Goal: Task Accomplishment & Management: Manage account settings

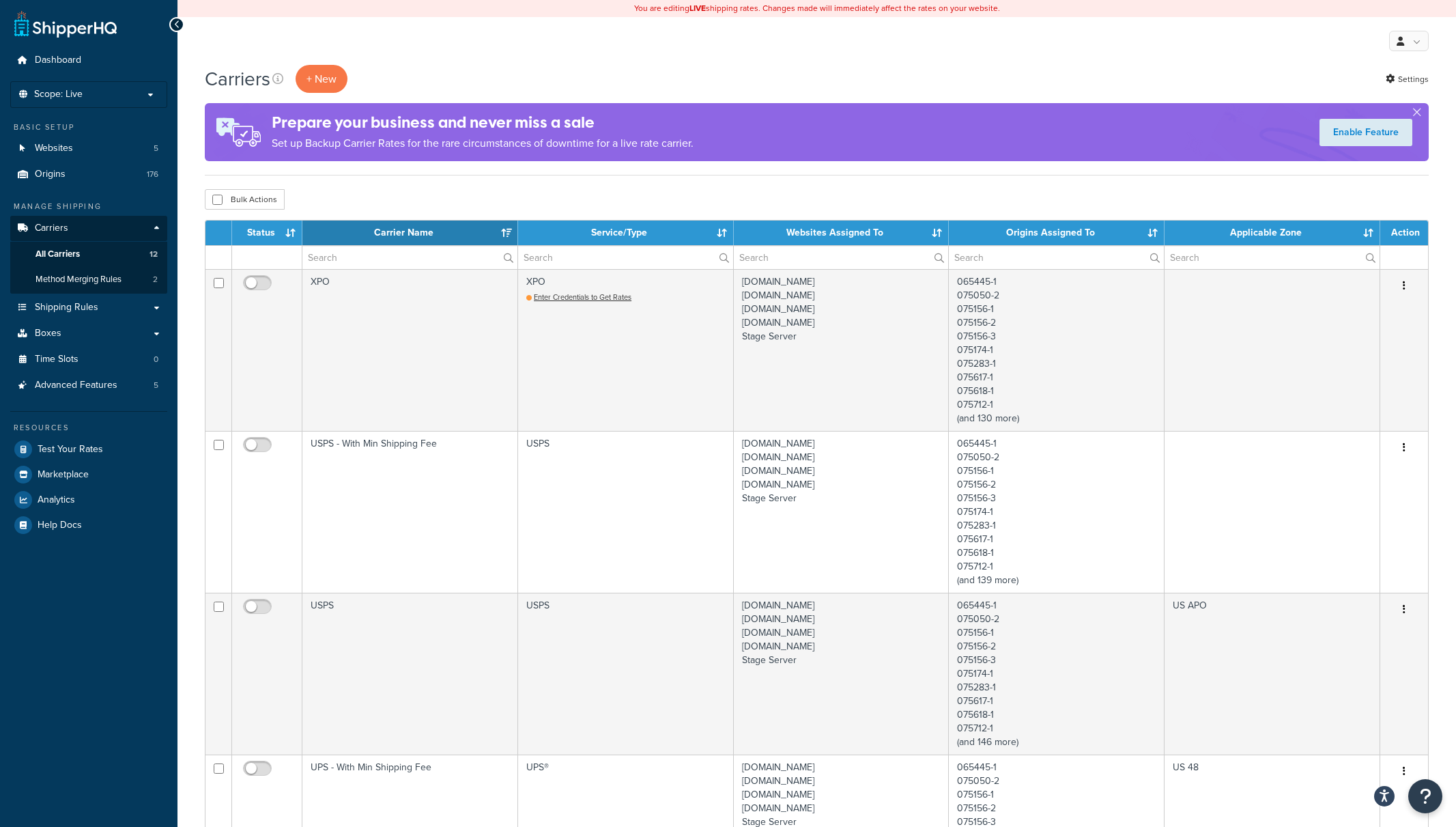
select select "15"
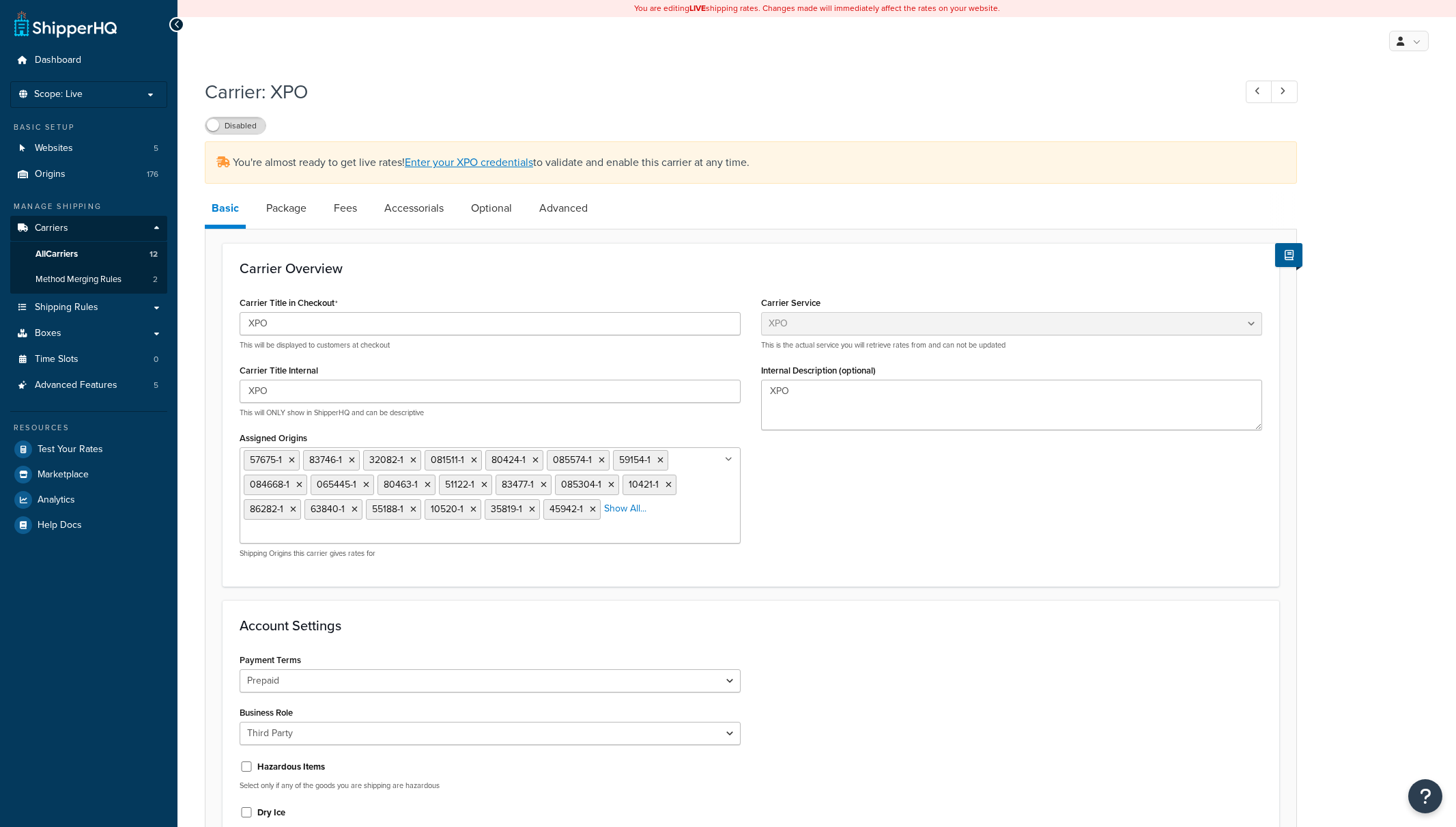
select select "xpoFreight"
select select "THIRD PARTY"
click at [66, 226] on span "Carriers" at bounding box center [52, 228] width 33 height 12
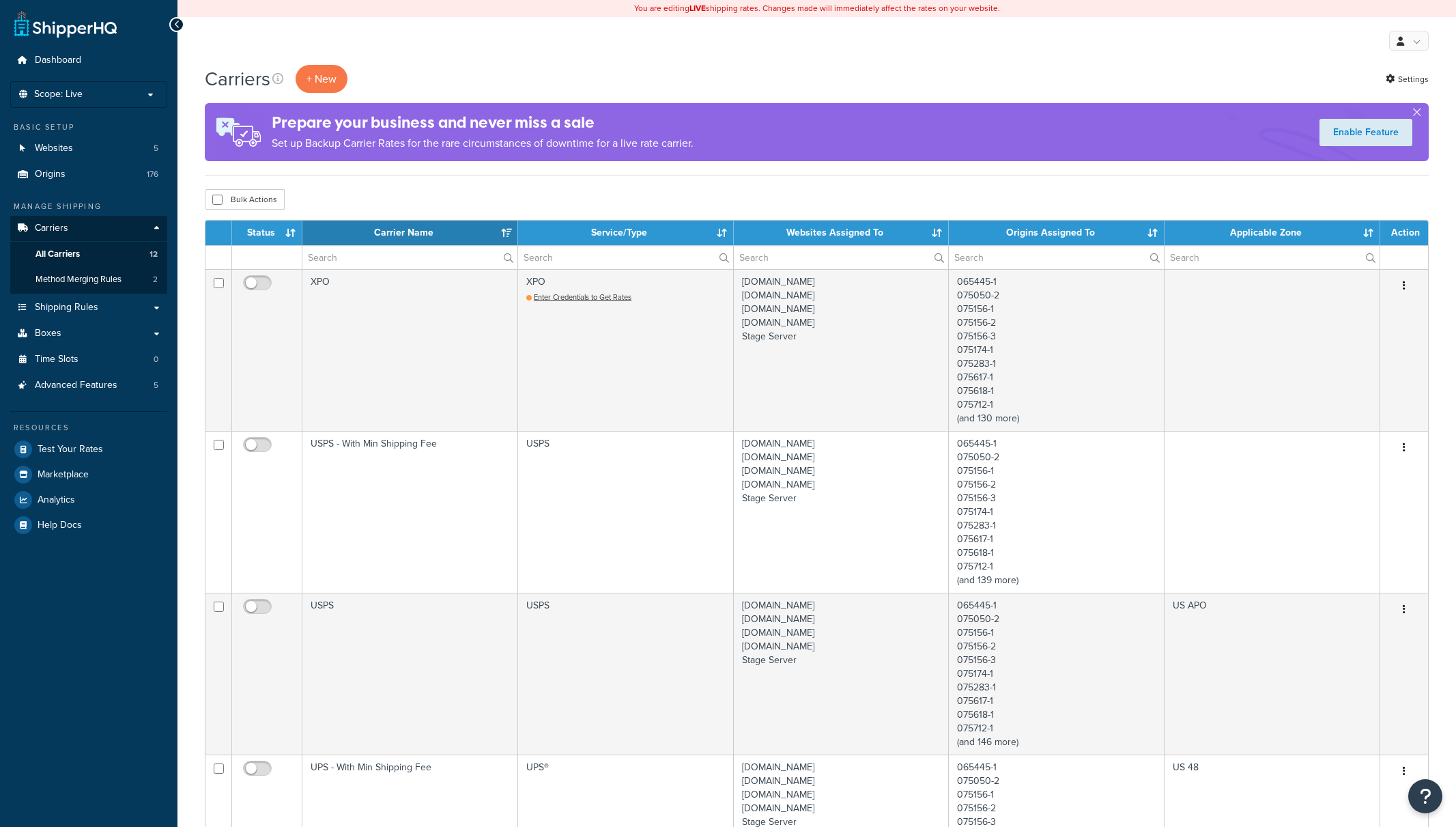
select select "15"
click at [147, 91] on p "Scope: Live" at bounding box center [89, 95] width 145 height 12
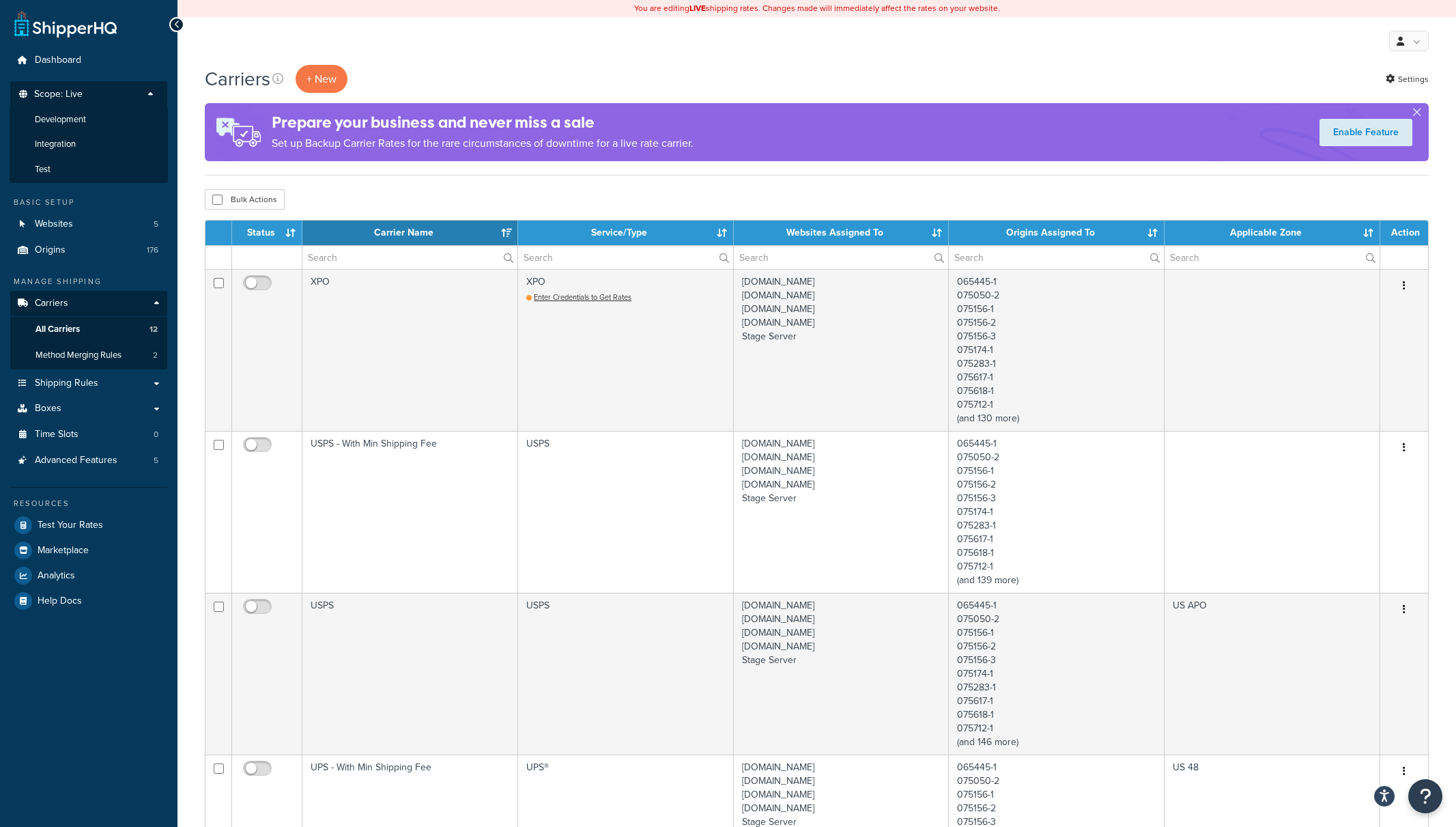
click at [390, 70] on div "Carriers + New Settings" at bounding box center [817, 79] width 1224 height 28
click at [93, 356] on span "Method Merging Rules" at bounding box center [78, 355] width 86 height 12
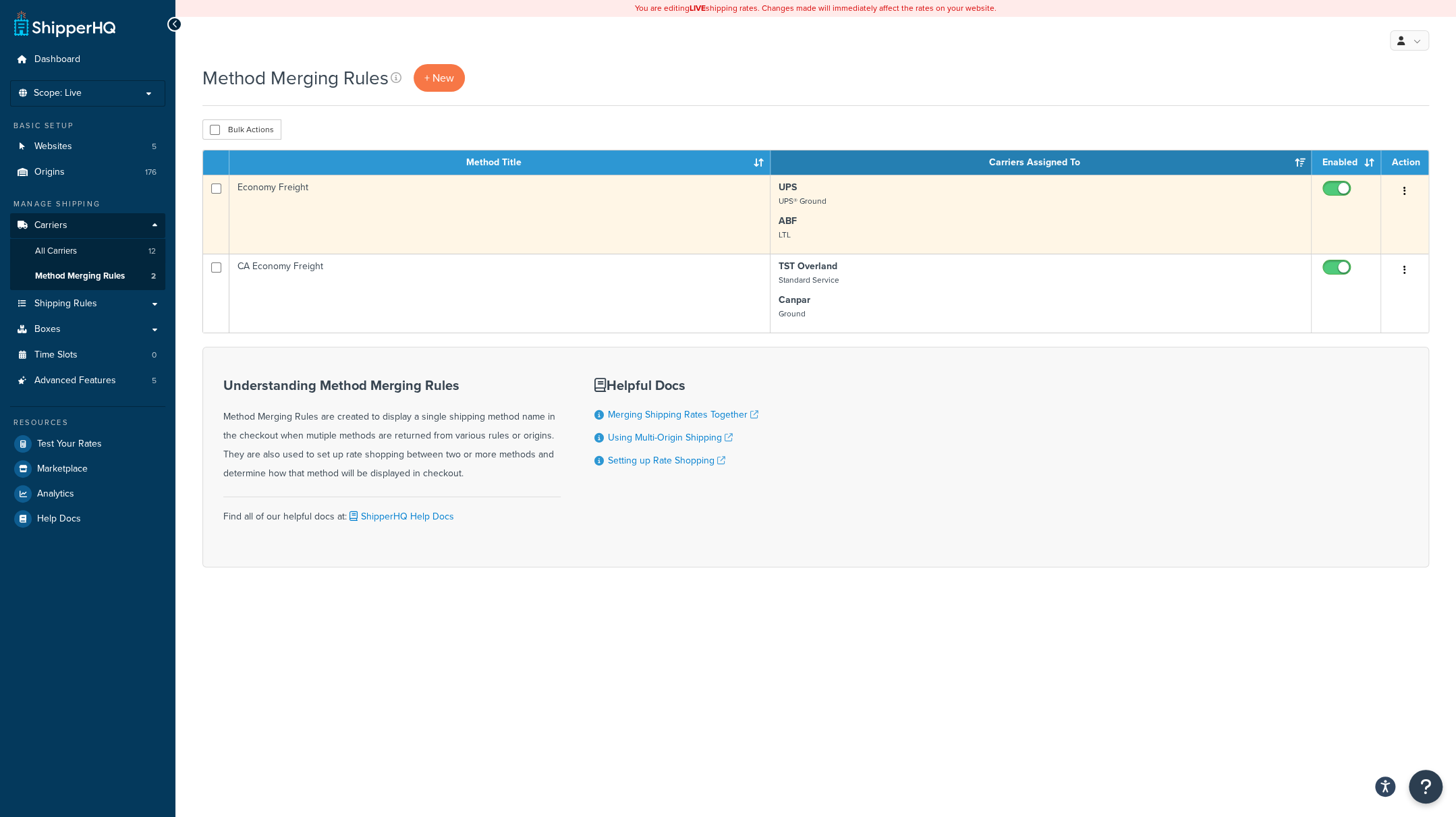
click at [587, 226] on td "Economy Freight" at bounding box center [499, 214] width 541 height 79
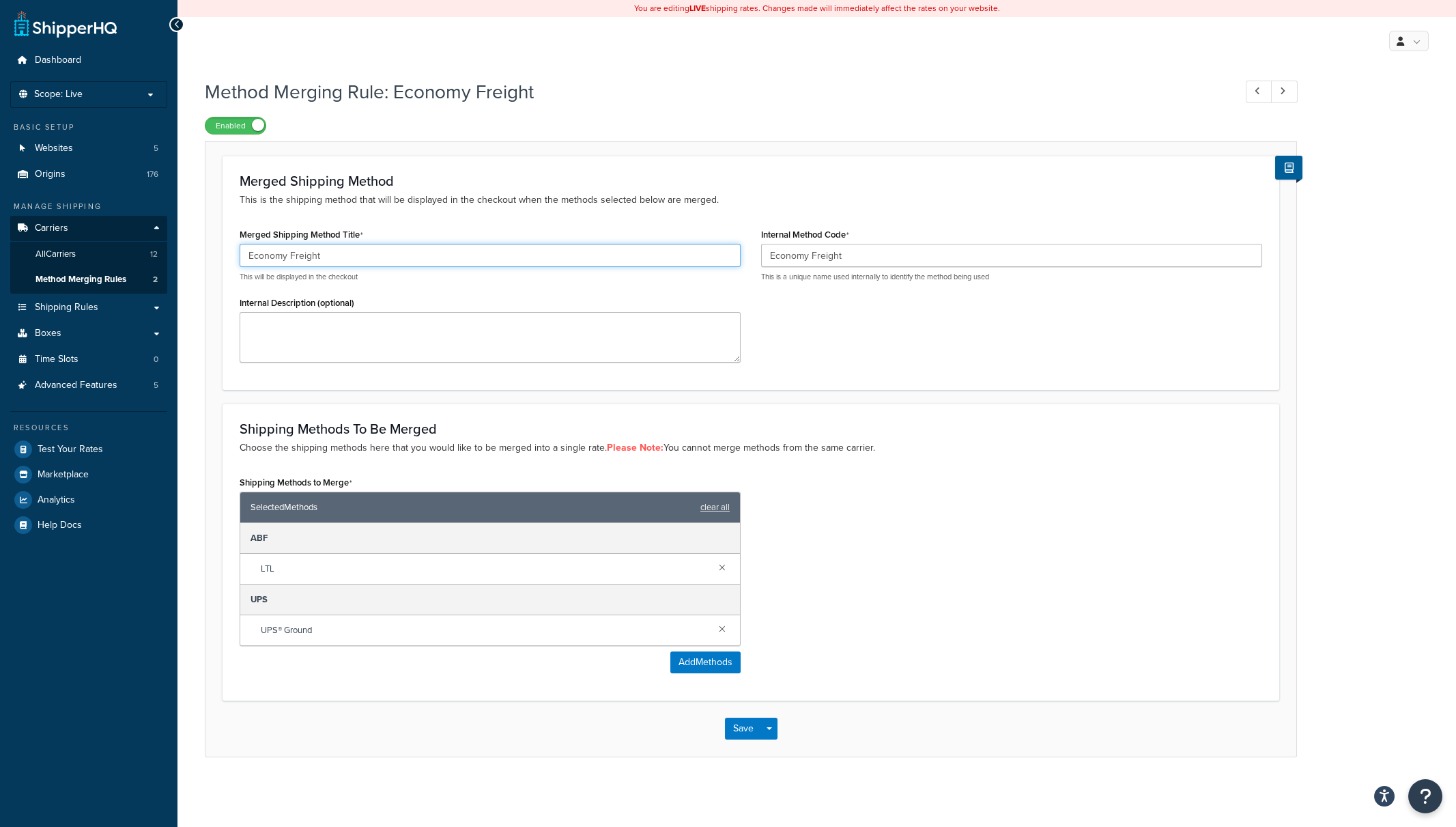
drag, startPoint x: 346, startPoint y: 261, endPoint x: 149, endPoint y: 261, distance: 197.0
click at [239, 261] on input "Economy Freight" at bounding box center [490, 255] width 501 height 23
click at [1029, 560] on div "Shipping Methods to Merge Selected Methods clear all ABF LTL UPS UPS® Ground Ad…" at bounding box center [750, 577] width 1043 height 210
click at [70, 280] on span "Method Merging Rules" at bounding box center [81, 279] width 91 height 12
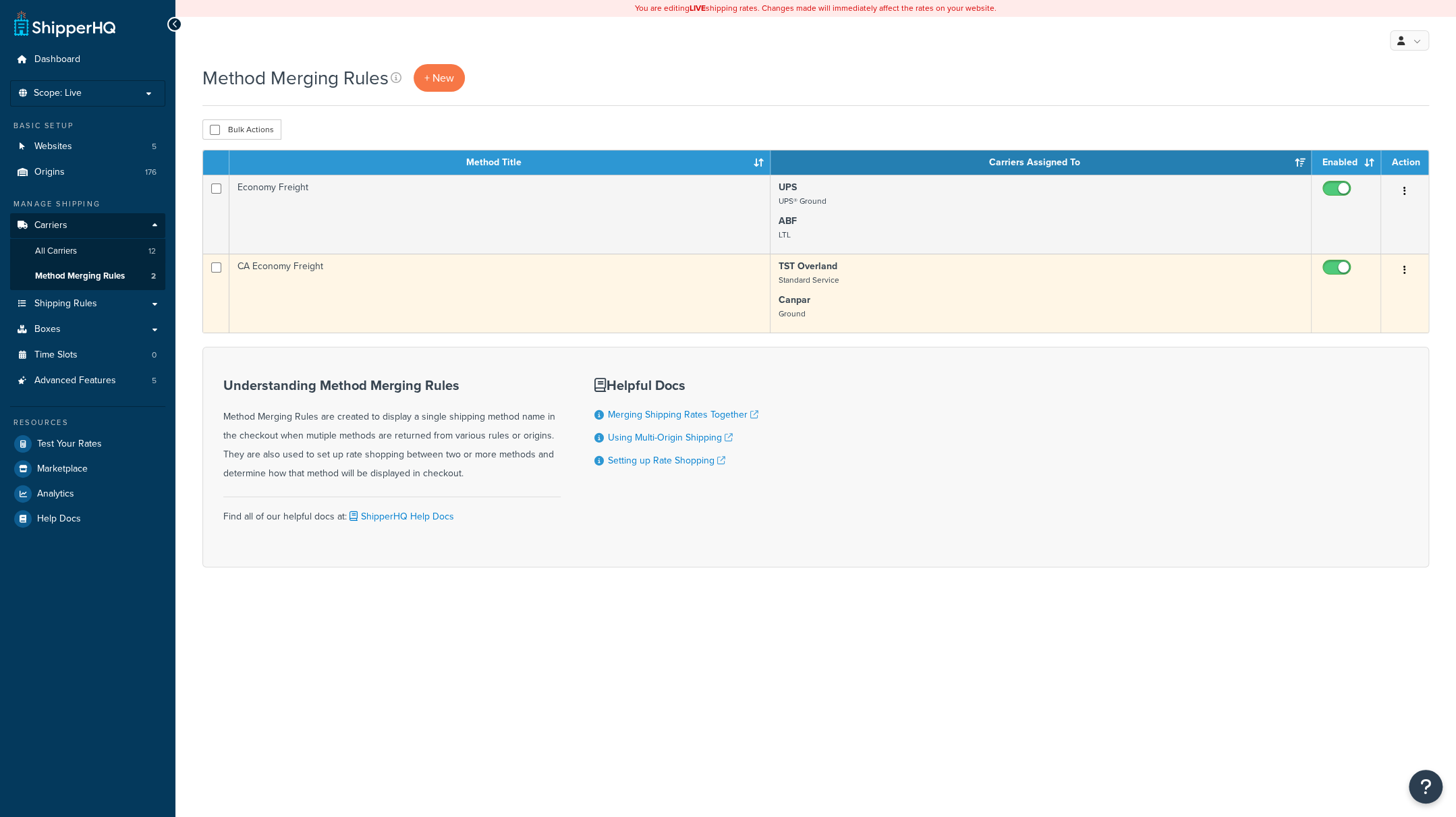
click at [450, 294] on td "CA Economy Freight" at bounding box center [499, 293] width 541 height 79
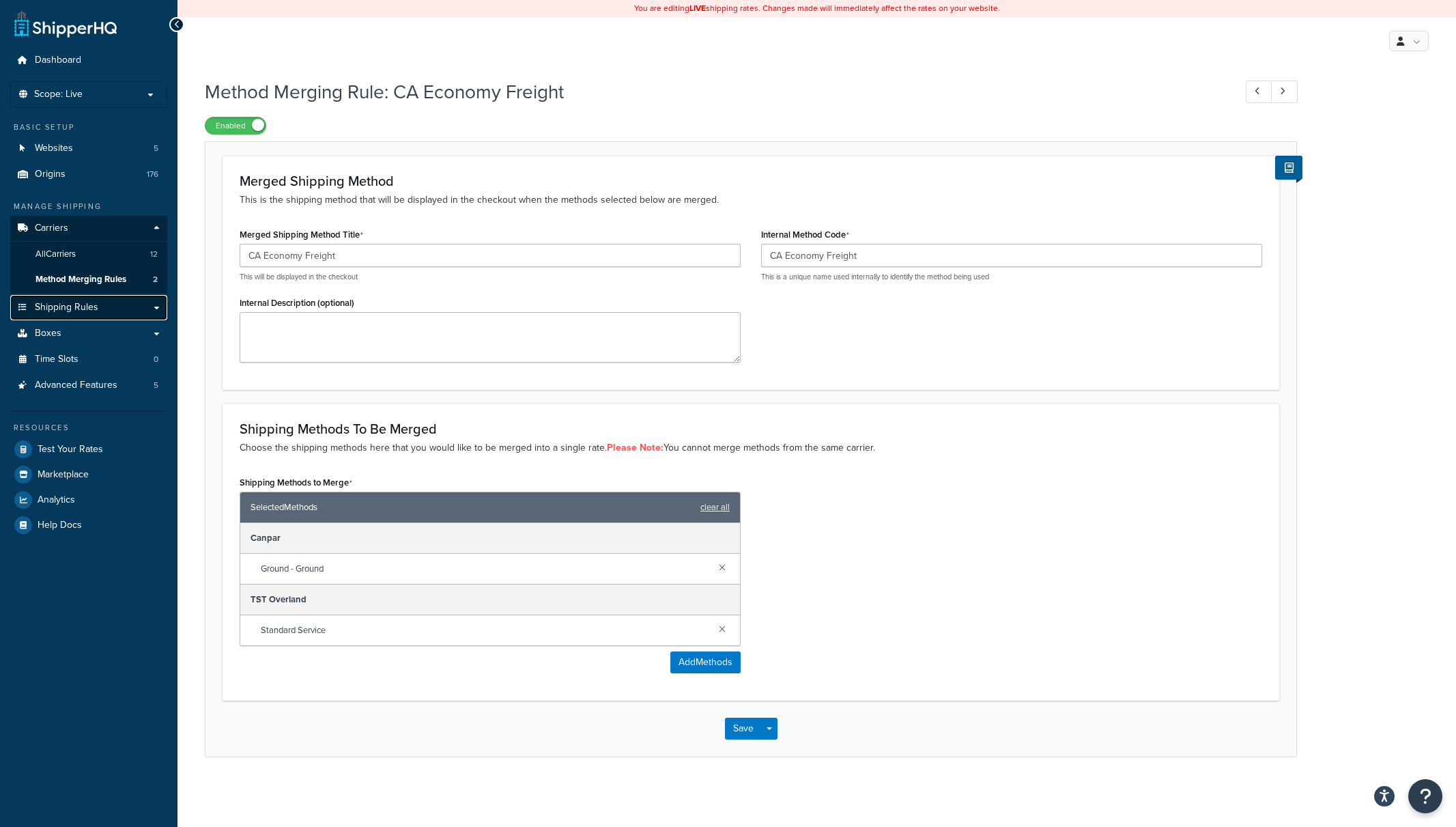
click at [145, 309] on link "Shipping Rules" at bounding box center [88, 307] width 157 height 25
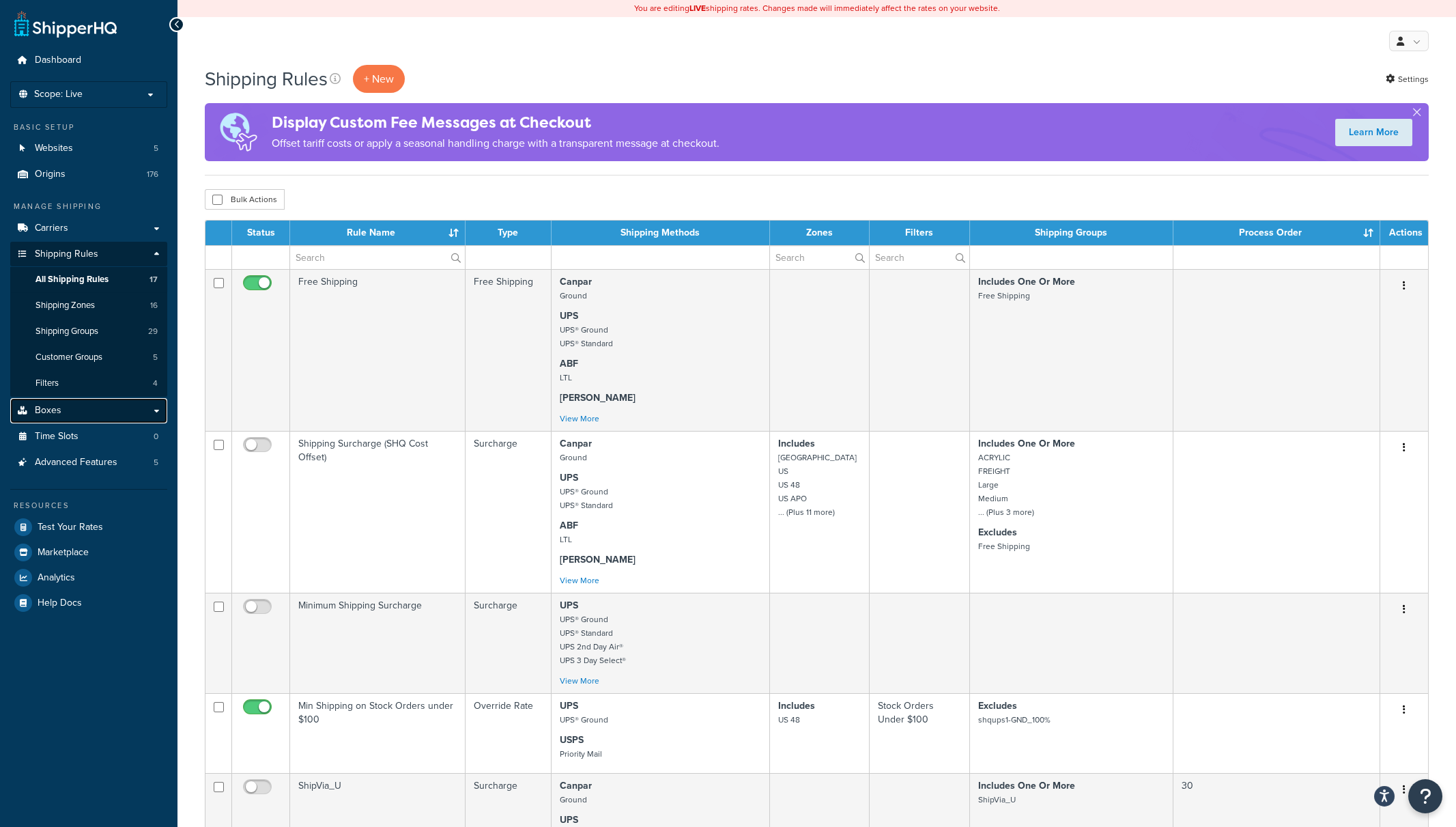
click at [115, 410] on link "Boxes" at bounding box center [88, 410] width 157 height 25
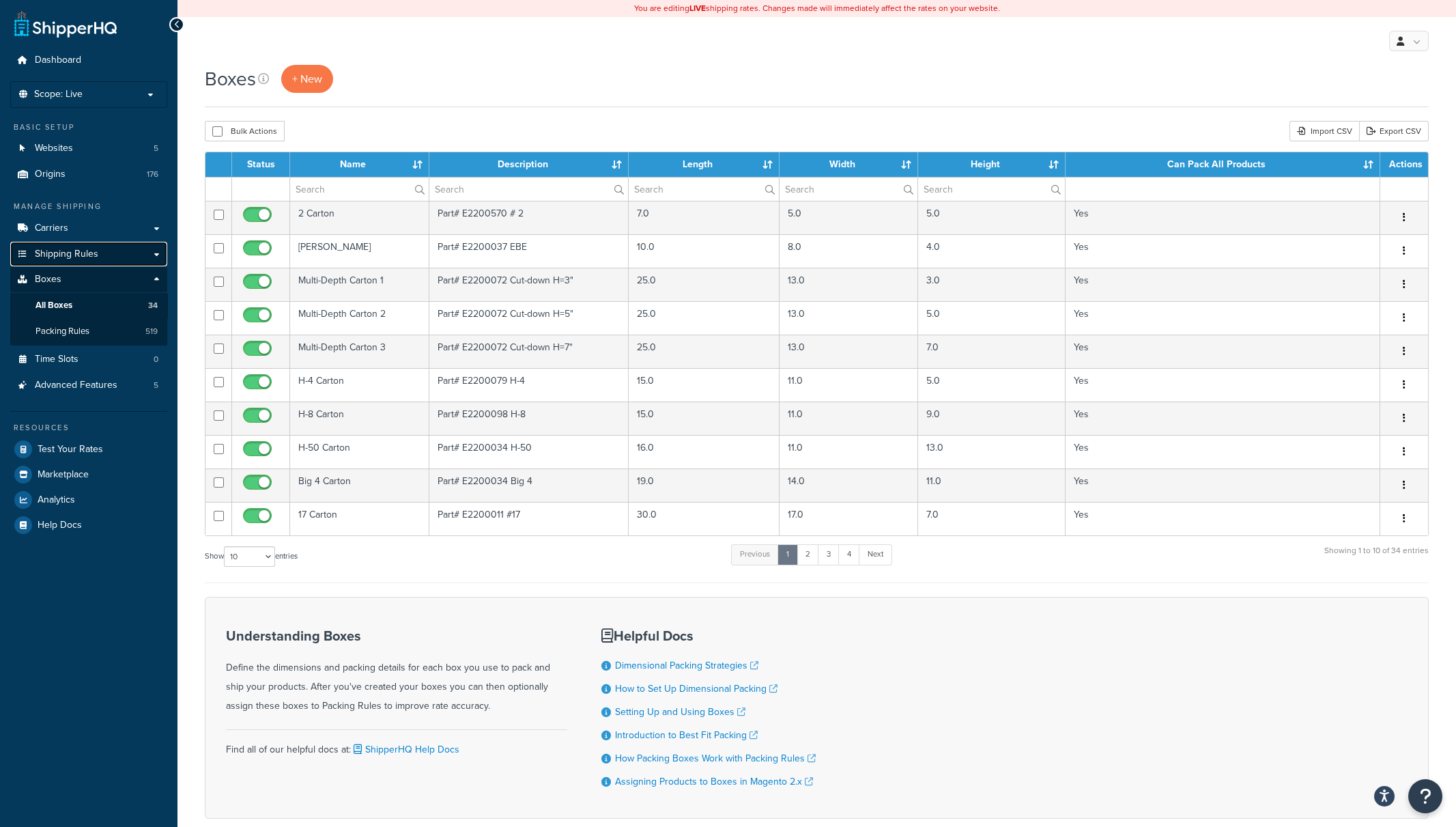
click at [79, 255] on span "Shipping Rules" at bounding box center [67, 254] width 63 height 12
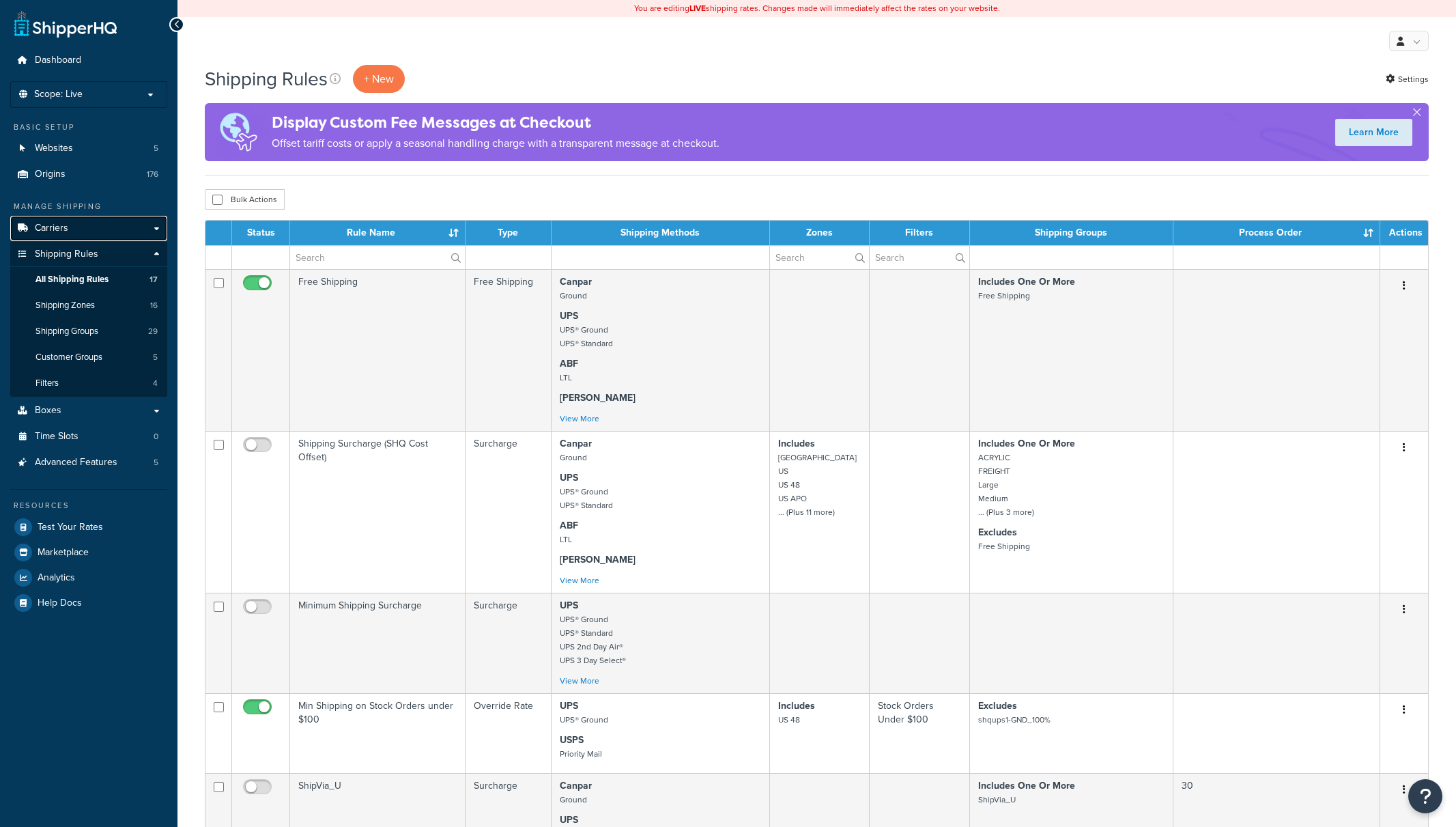
click at [76, 226] on link "Carriers" at bounding box center [88, 228] width 157 height 25
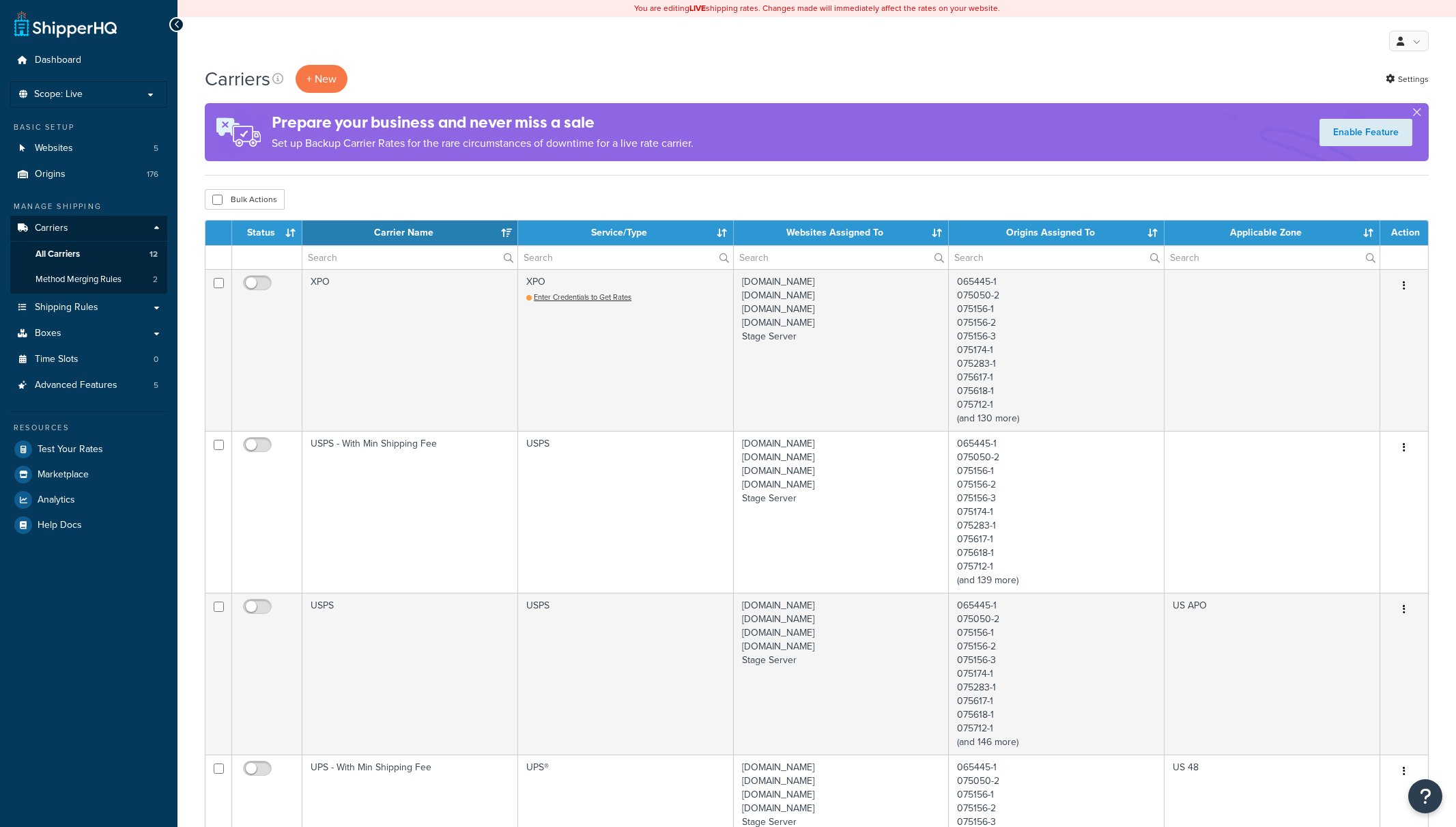
select select "15"
click at [152, 337] on link "Boxes" at bounding box center [88, 333] width 157 height 25
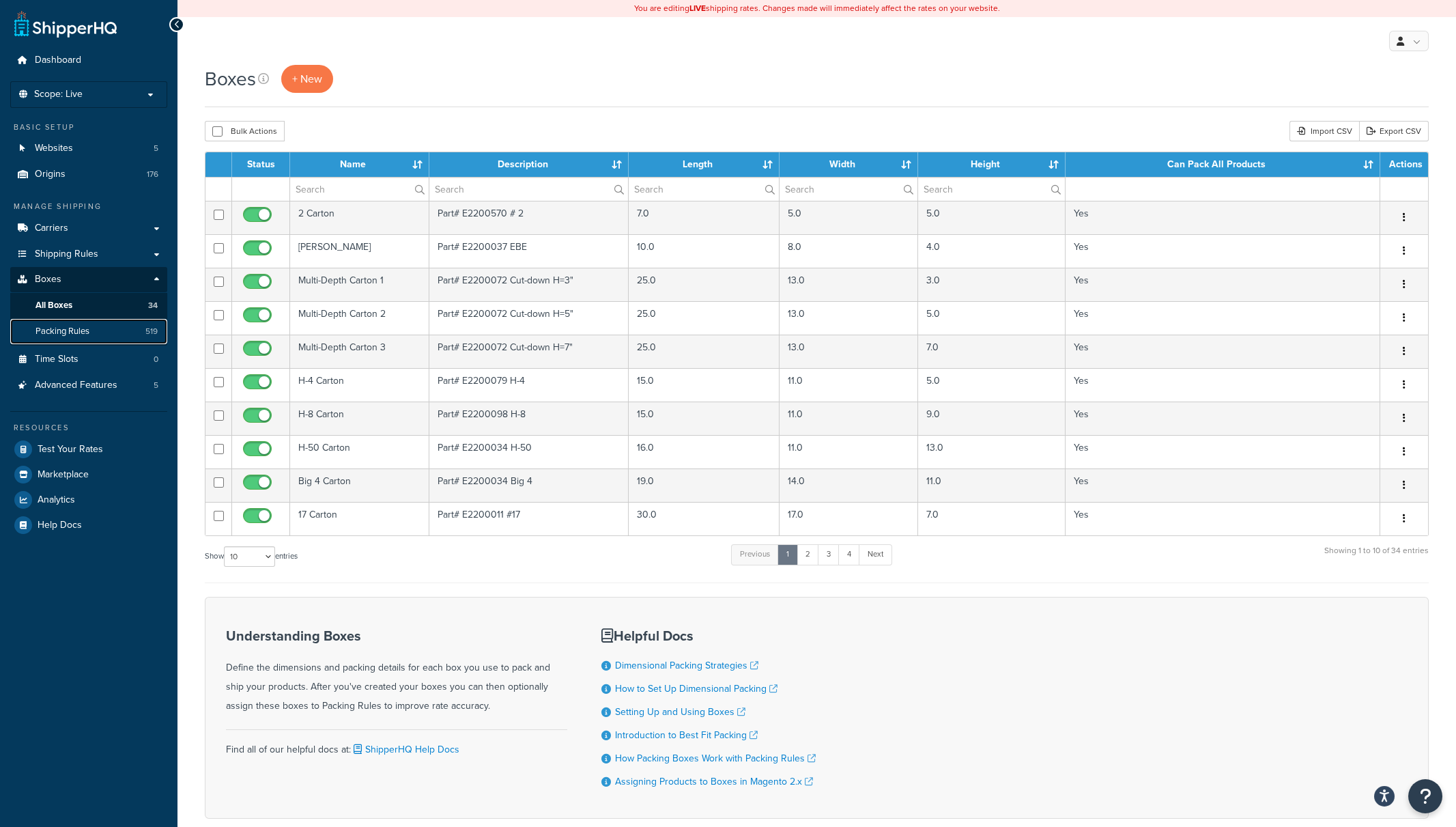
click at [77, 328] on span "Packing Rules" at bounding box center [62, 331] width 54 height 12
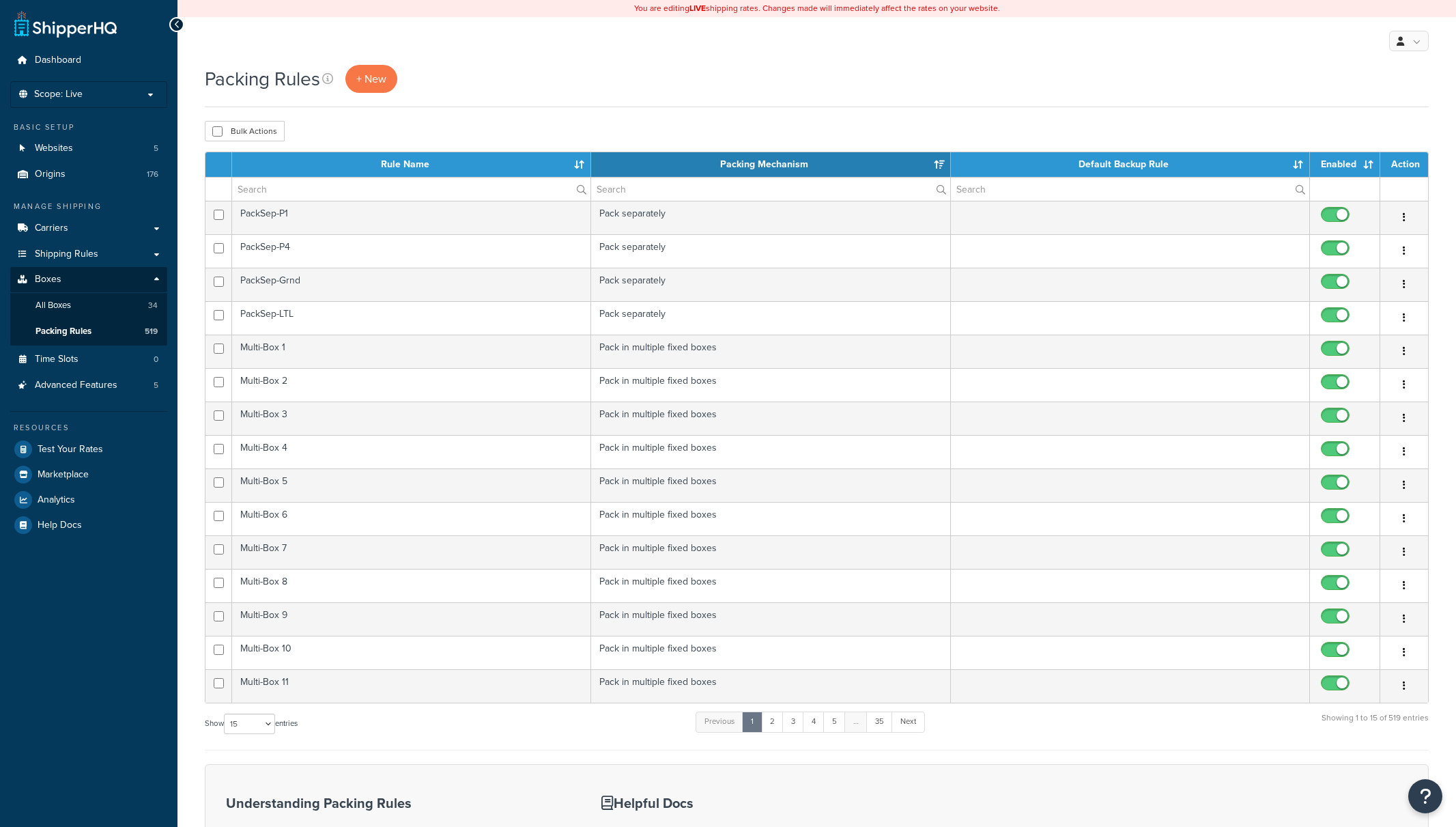
select select "15"
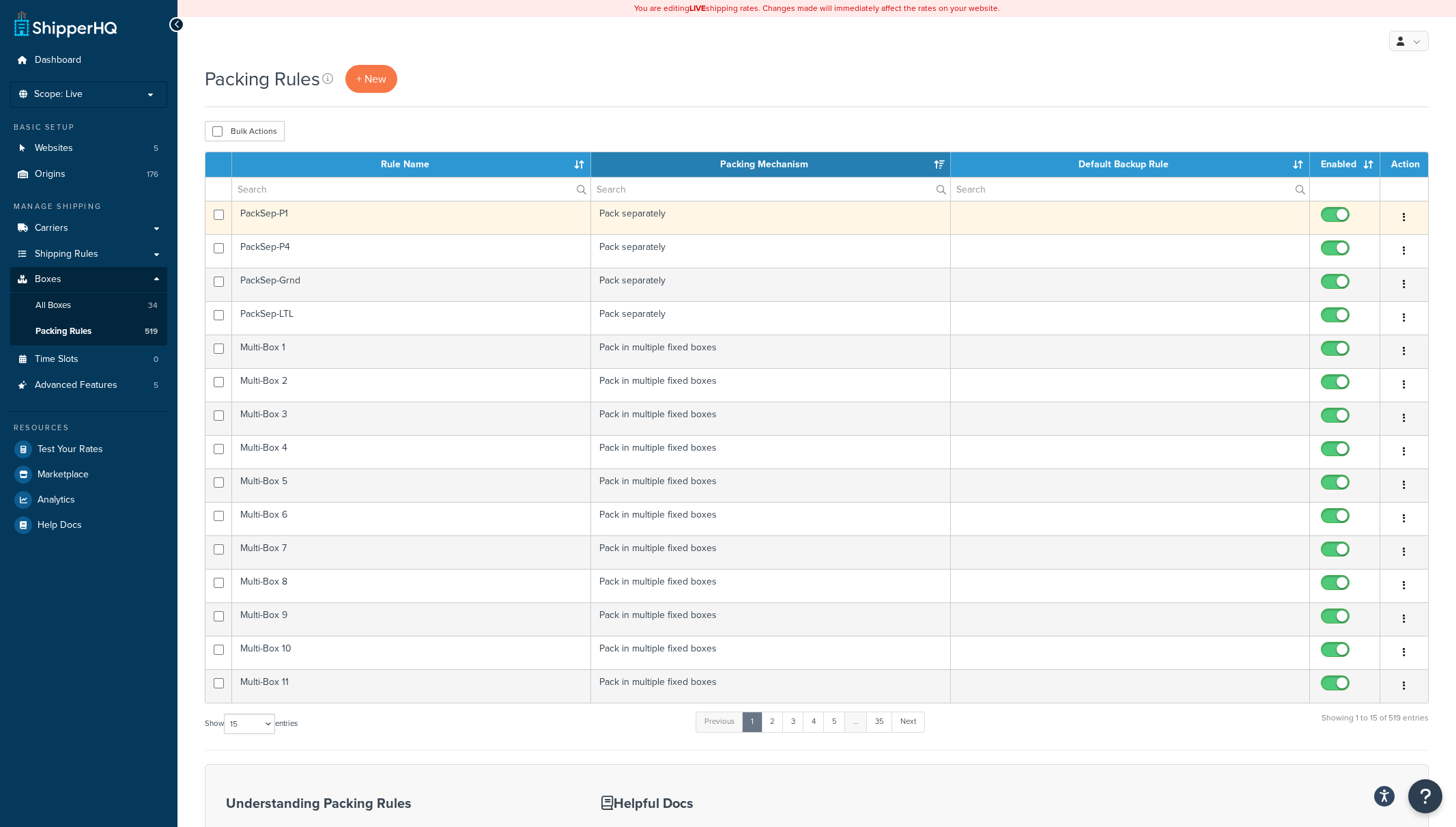
click at [453, 224] on td "PackSep-P1" at bounding box center [411, 217] width 359 height 33
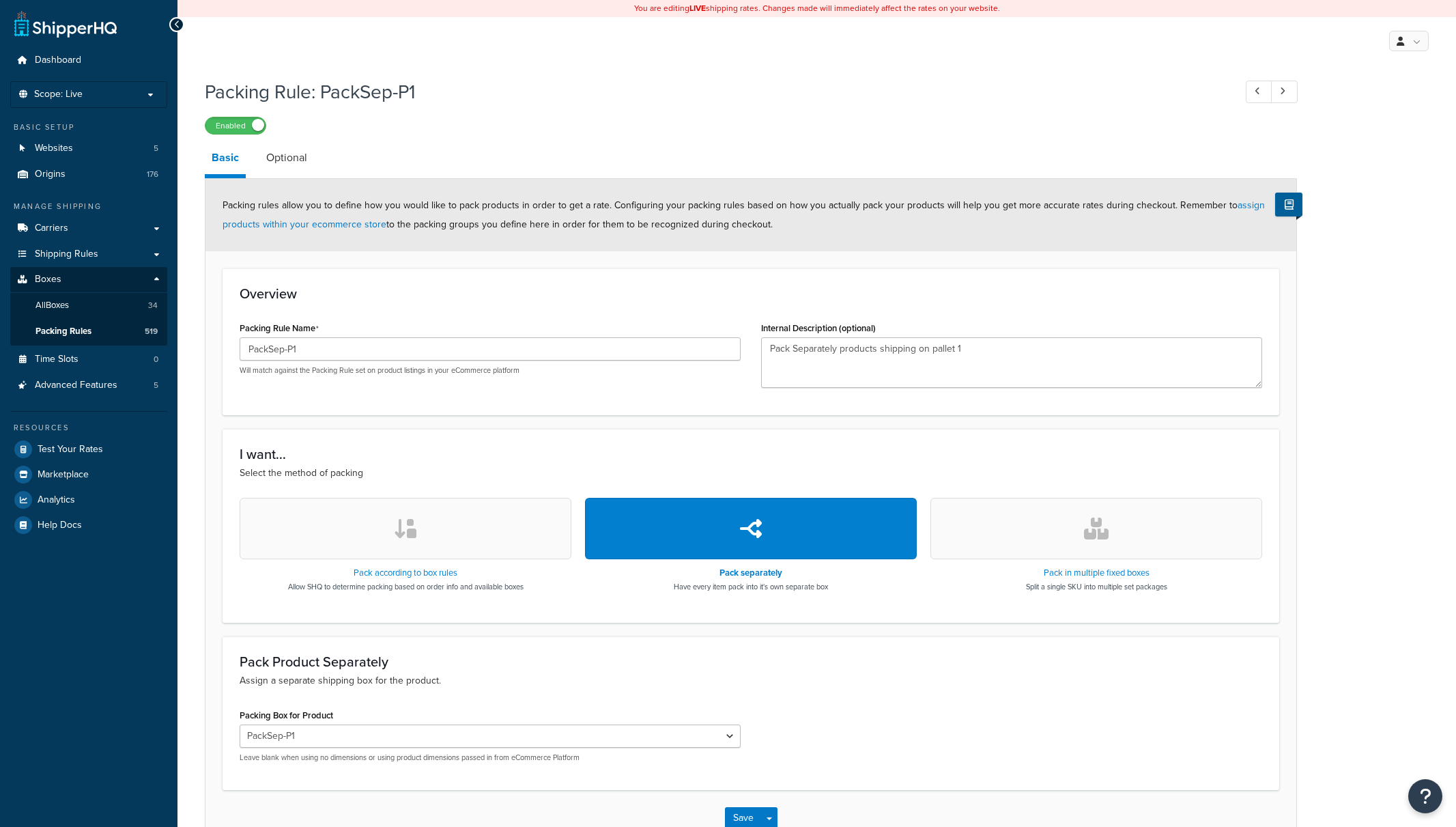
select select "324734"
click at [1394, 252] on div "Packing Rule: PackSep-P1 Enabled Basic Optional Packing rules allow you to defi…" at bounding box center [816, 476] width 1279 height 808
click at [82, 327] on span "Packing Rules" at bounding box center [63, 331] width 56 height 12
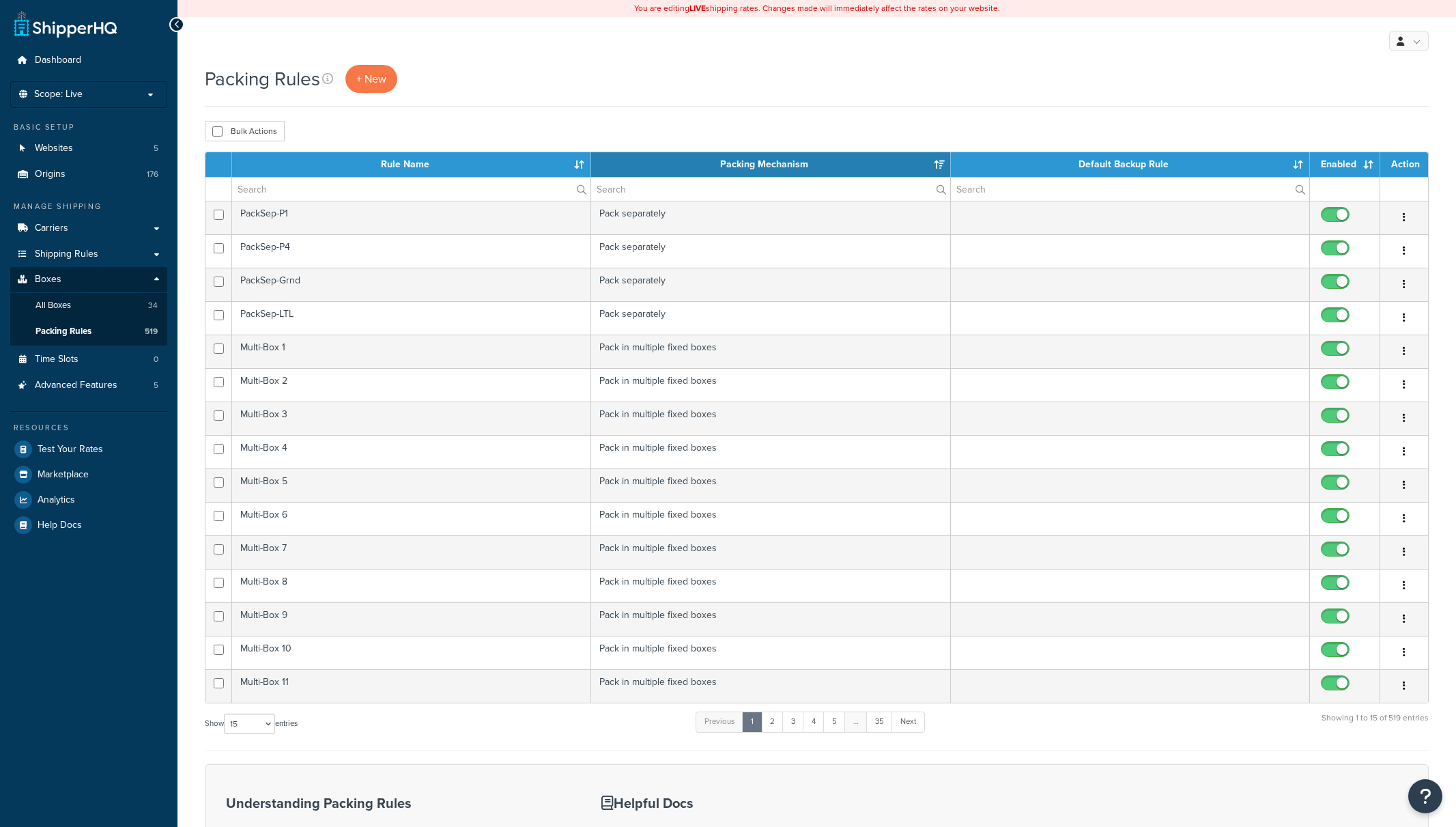
select select "15"
click at [888, 731] on link "35" at bounding box center [879, 721] width 27 height 20
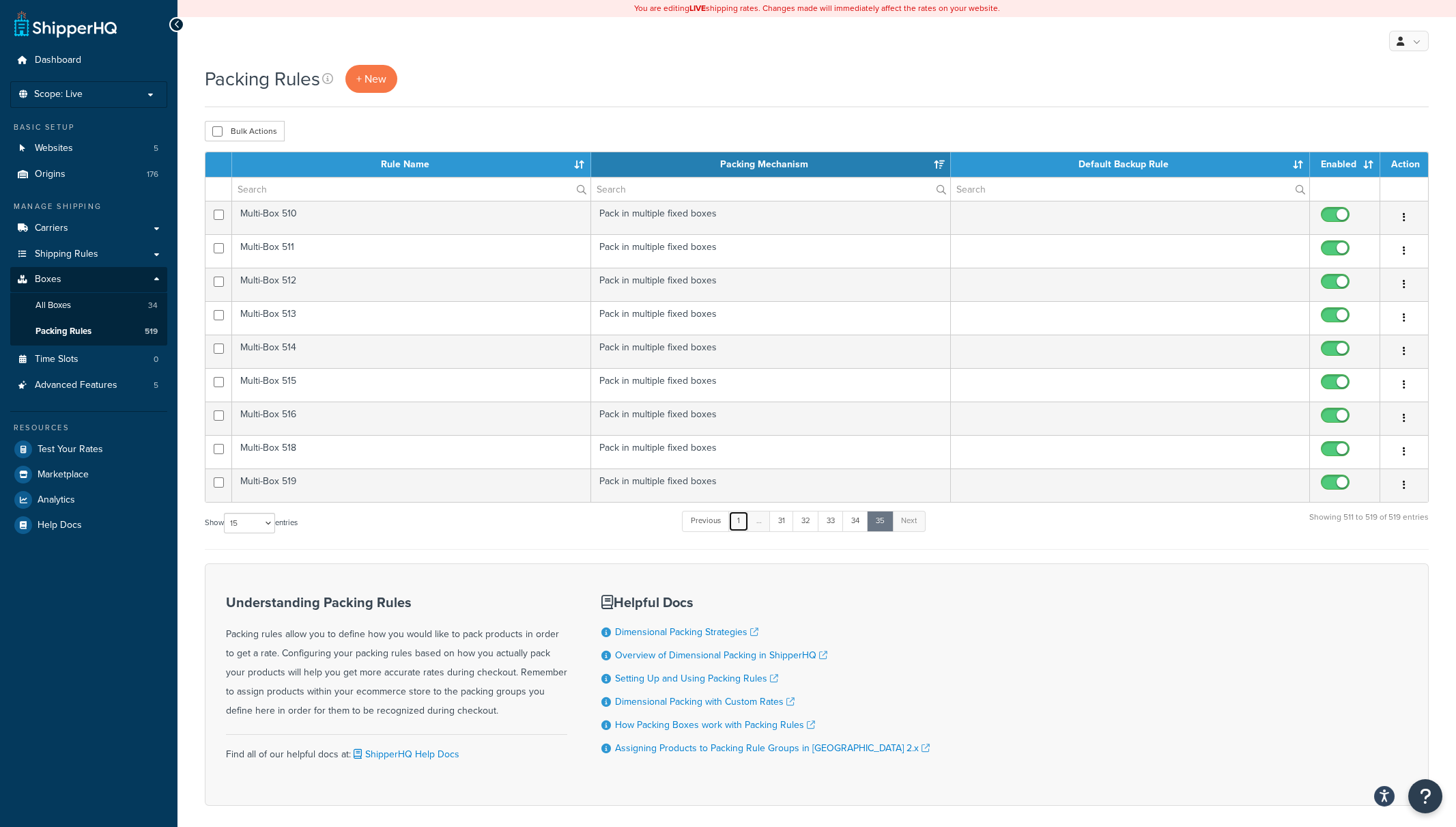
click at [739, 528] on link "1" at bounding box center [739, 521] width 20 height 20
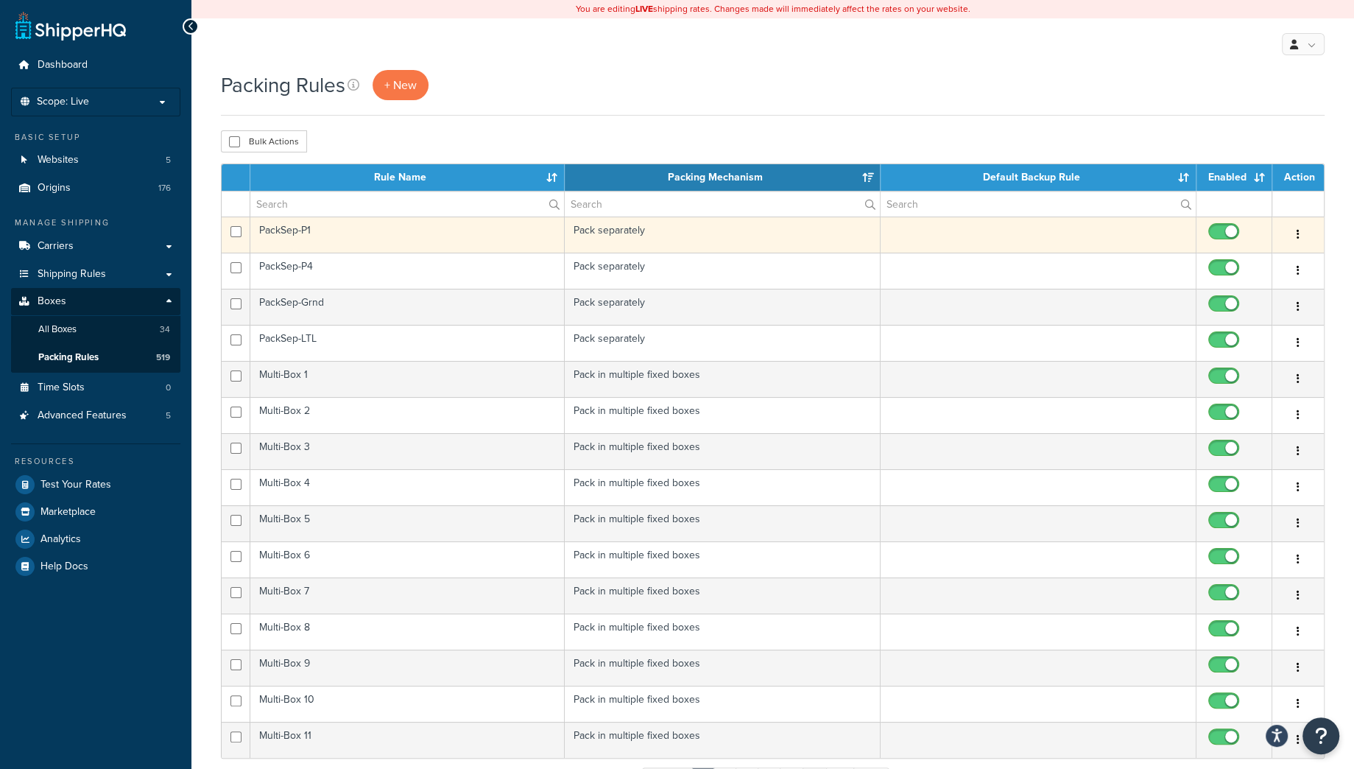
click at [487, 227] on td "PackSep-P1" at bounding box center [407, 234] width 314 height 36
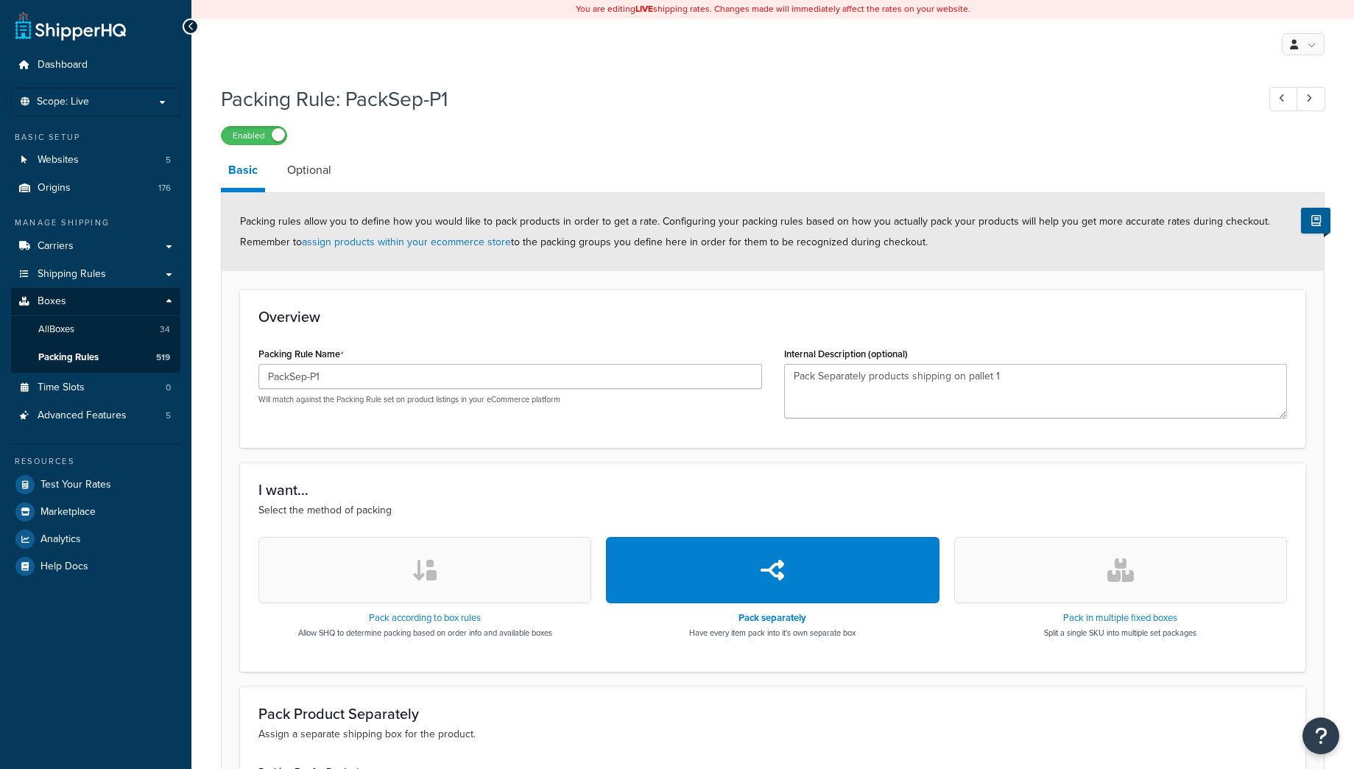
select select "324734"
drag, startPoint x: 350, startPoint y: 379, endPoint x: 203, endPoint y: 375, distance: 147.3
click at [258, 375] on input "PackSep-P1" at bounding box center [510, 376] width 504 height 25
drag, startPoint x: 1018, startPoint y: 376, endPoint x: 743, endPoint y: 378, distance: 275.4
click at [784, 378] on textarea "Pack Separately products shipping on pallet 1" at bounding box center [1036, 391] width 504 height 54
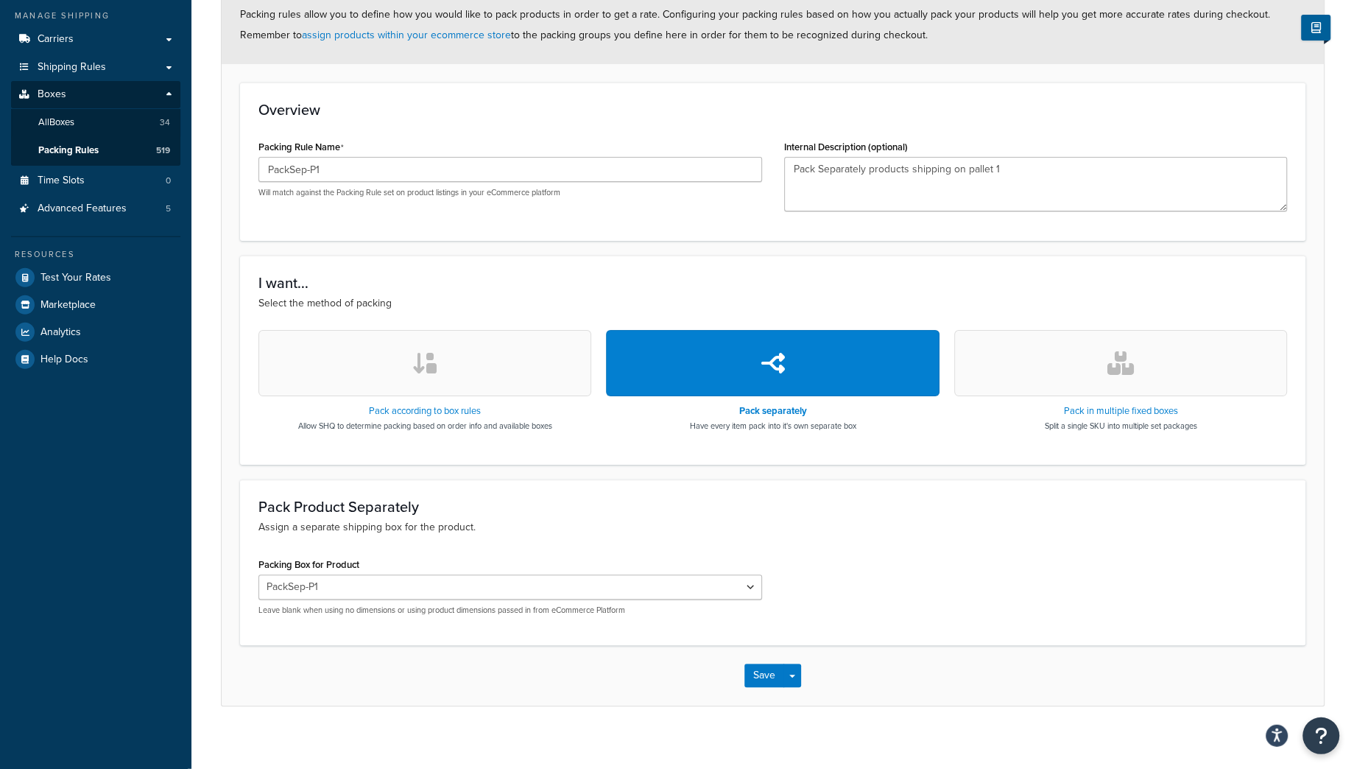
scroll to position [219, 0]
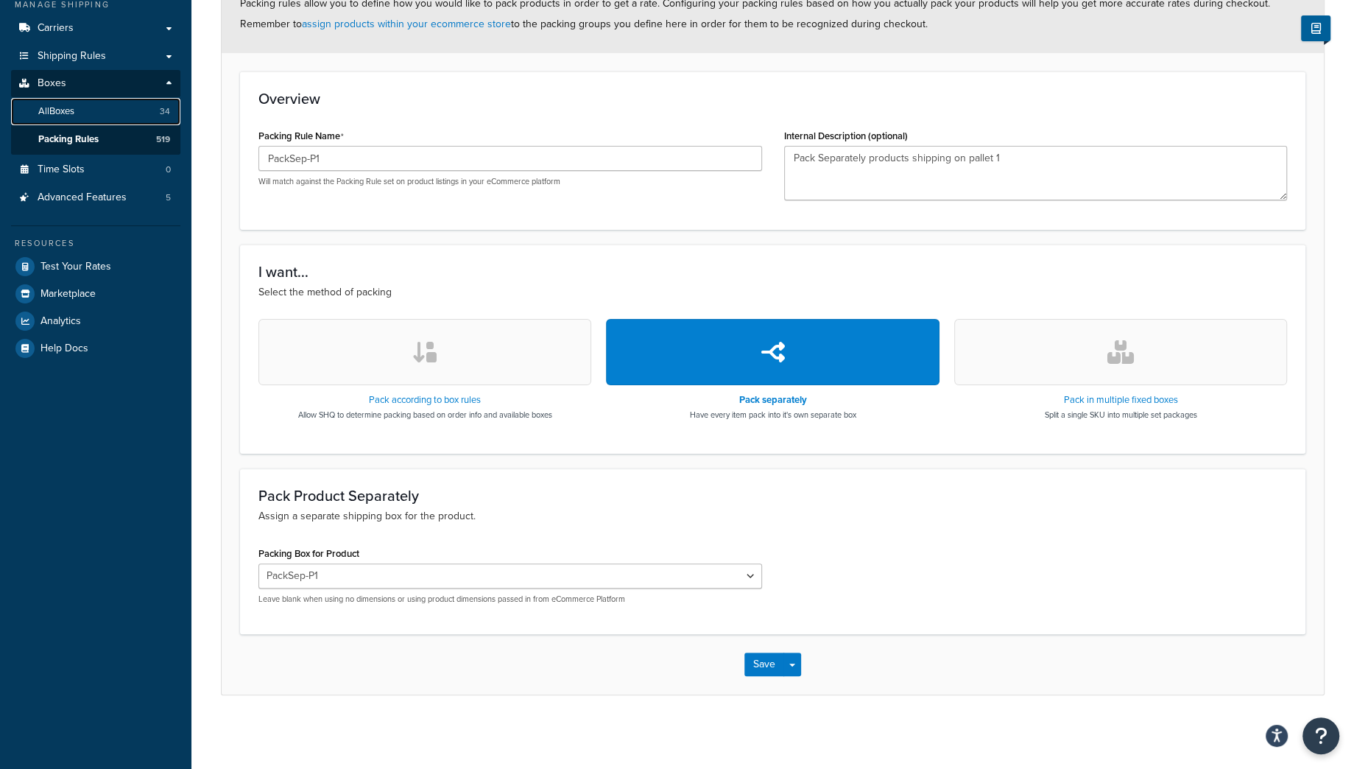
click at [65, 111] on span "All Boxes" at bounding box center [56, 111] width 36 height 13
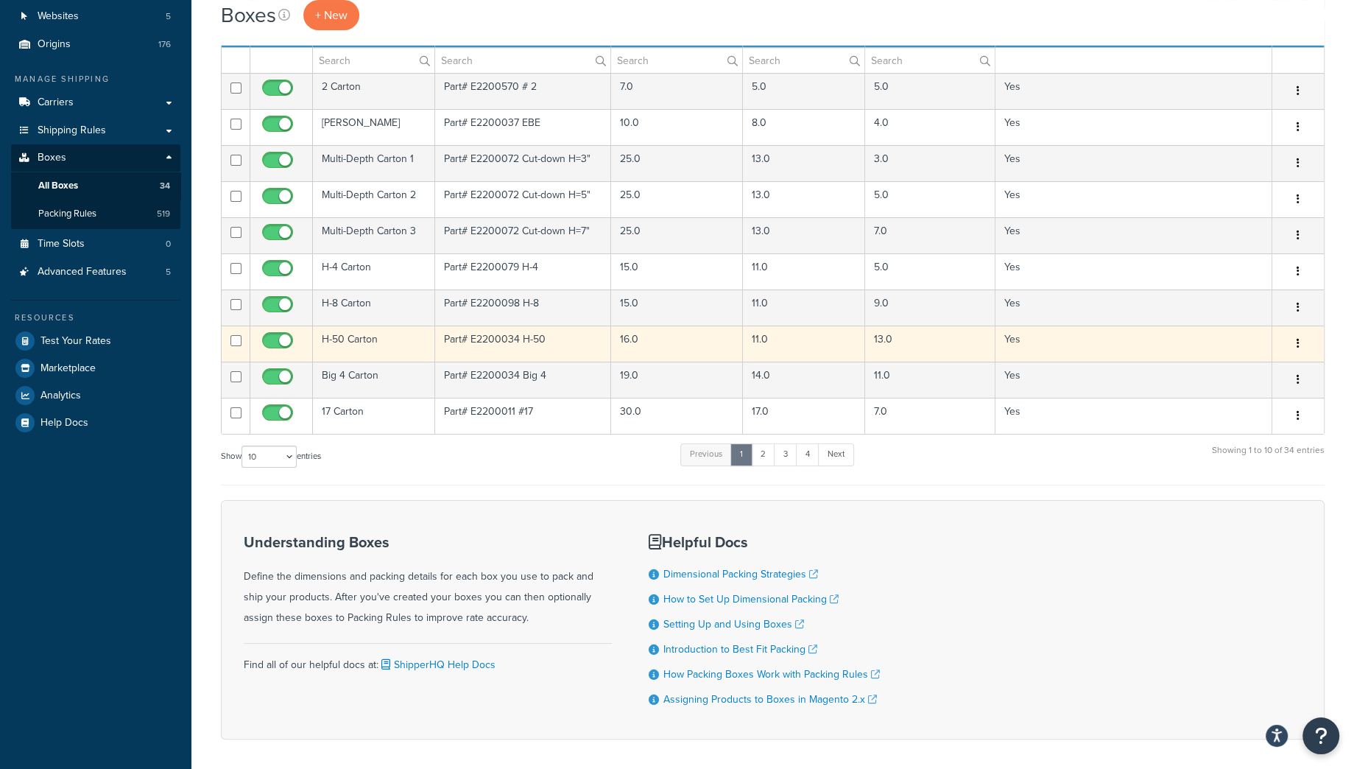
scroll to position [52, 0]
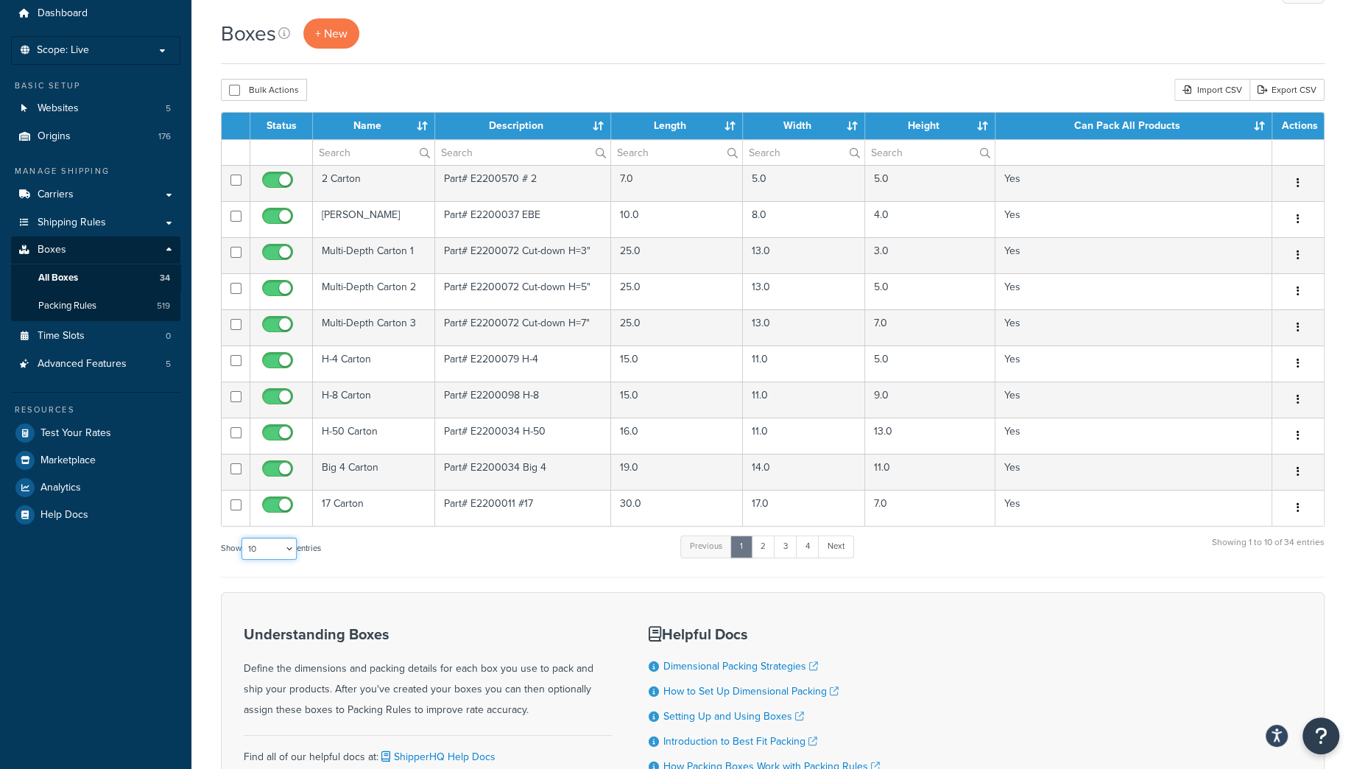
click at [241, 537] on select "10 15 25 50 100 1000" at bounding box center [268, 548] width 55 height 22
select select "50"
click option "50" at bounding box center [0, 0] width 0 height 0
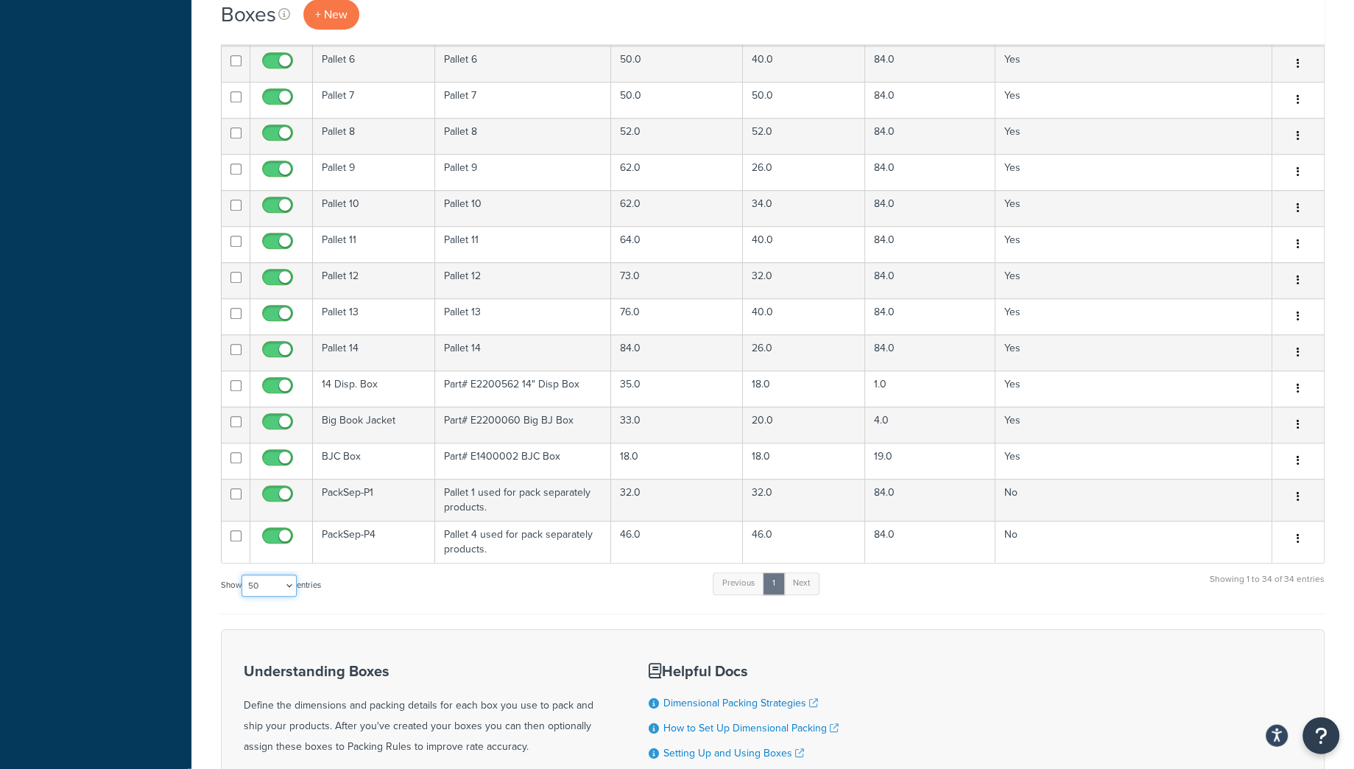
scroll to position [902, 0]
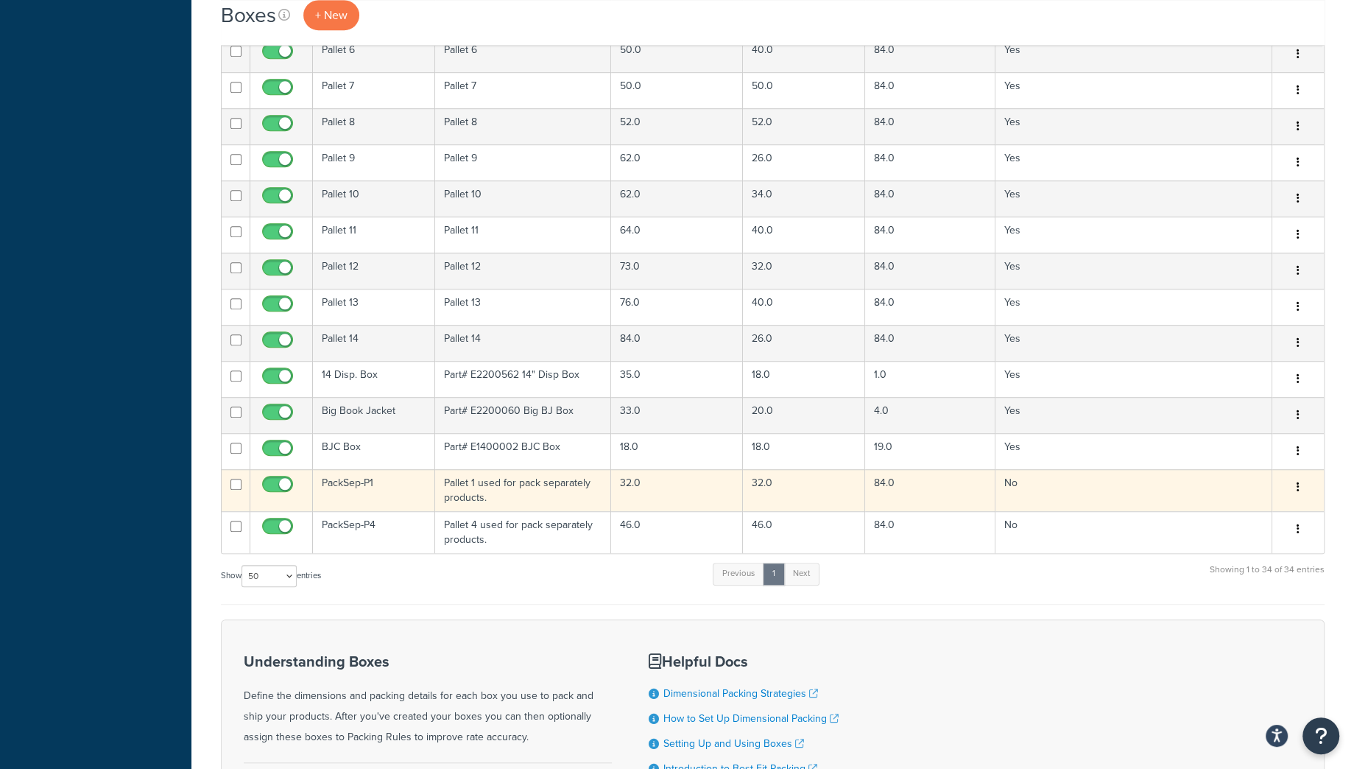
click at [401, 497] on td "PackSep-P1" at bounding box center [374, 490] width 122 height 42
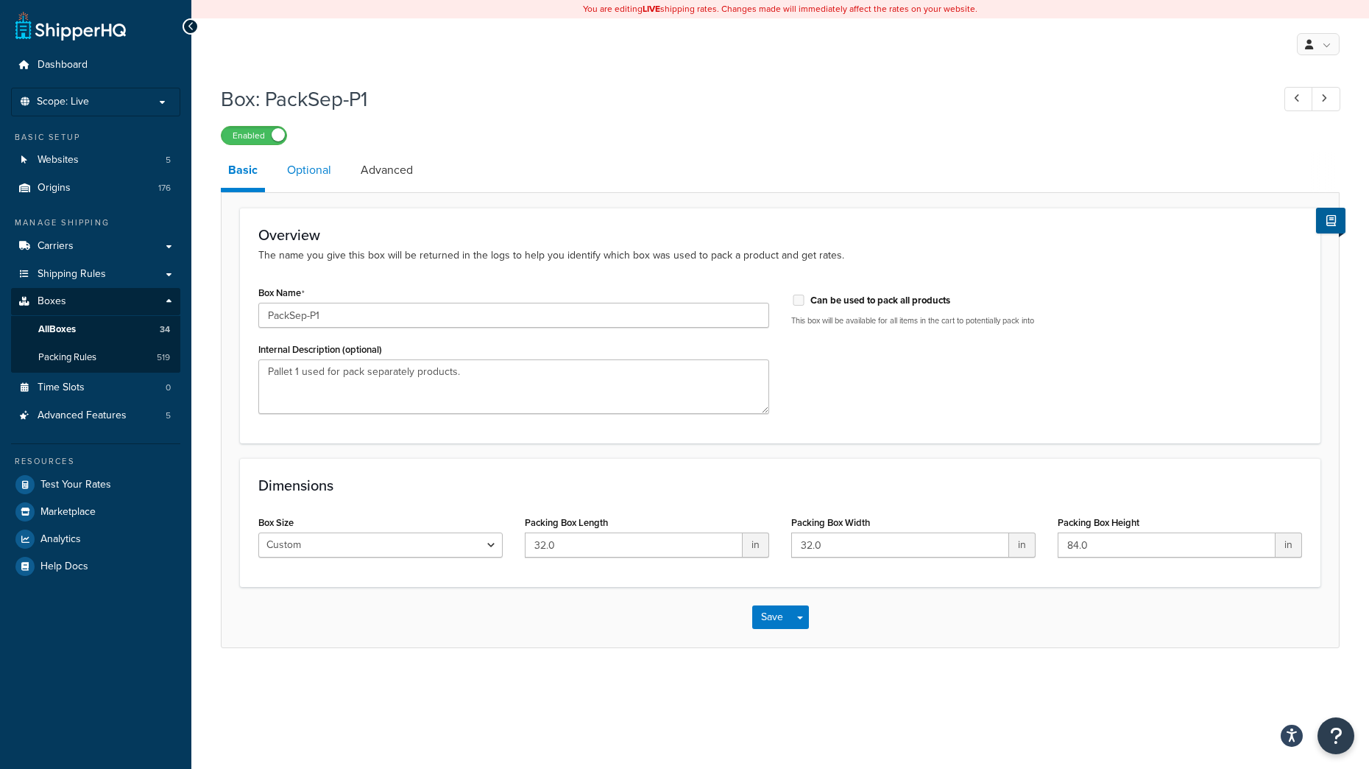
click at [297, 165] on link "Optional" at bounding box center [309, 169] width 59 height 35
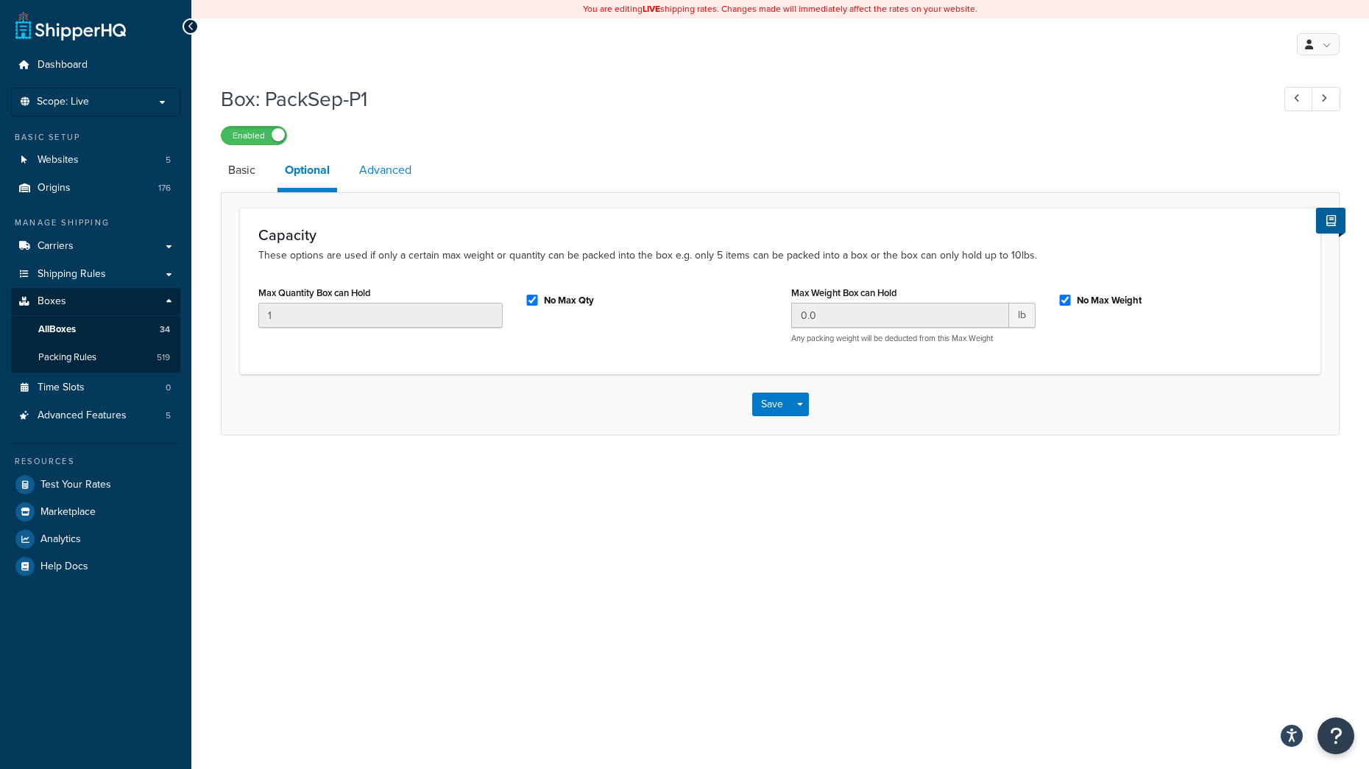
click at [395, 172] on link "Advanced" at bounding box center [385, 169] width 67 height 35
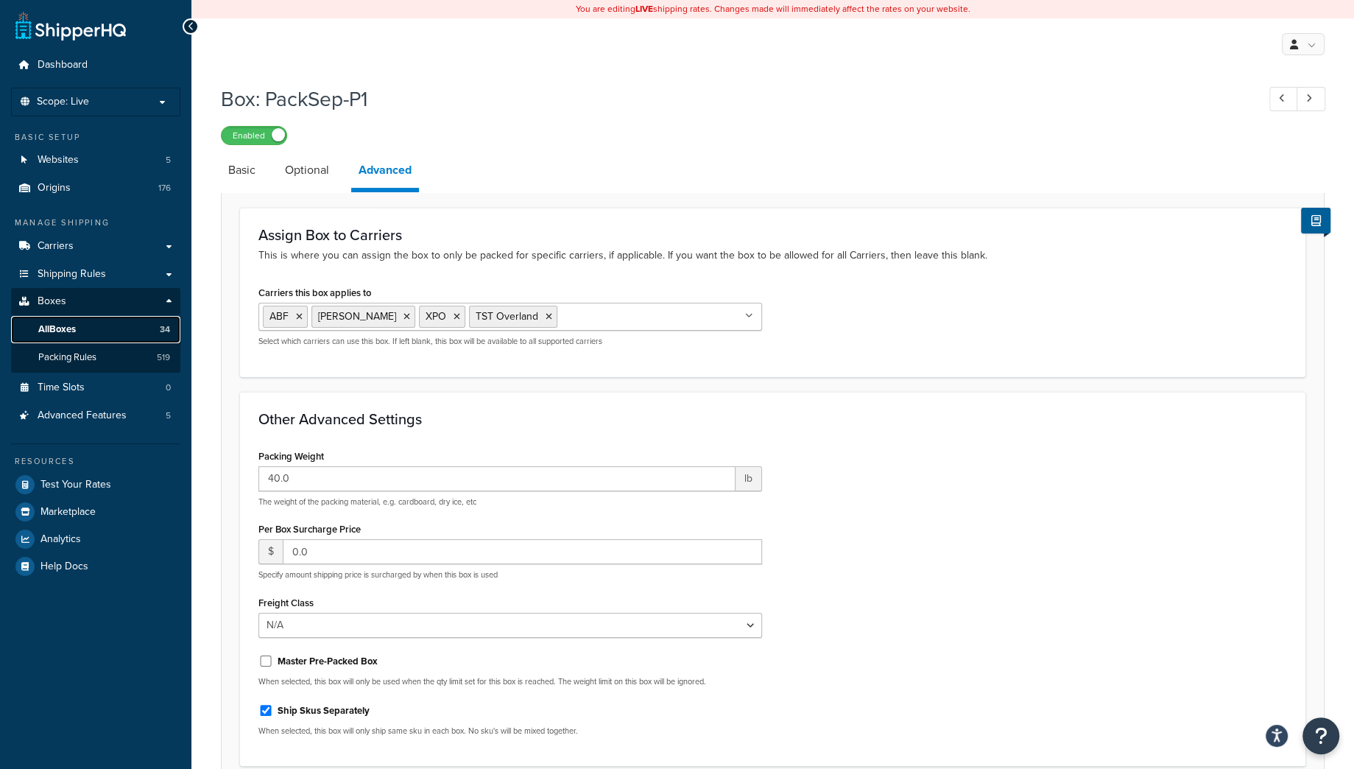
click at [58, 334] on span "All Boxes" at bounding box center [57, 329] width 38 height 13
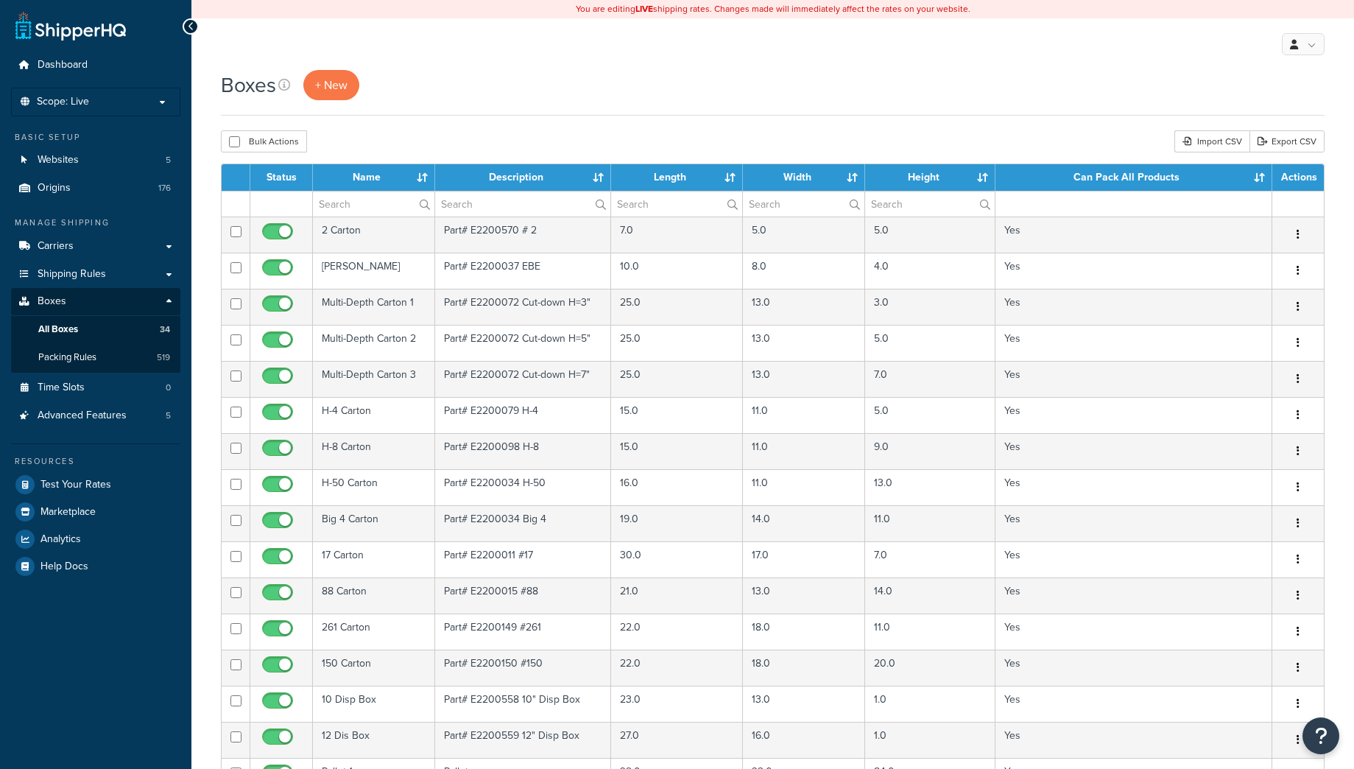
select select "50"
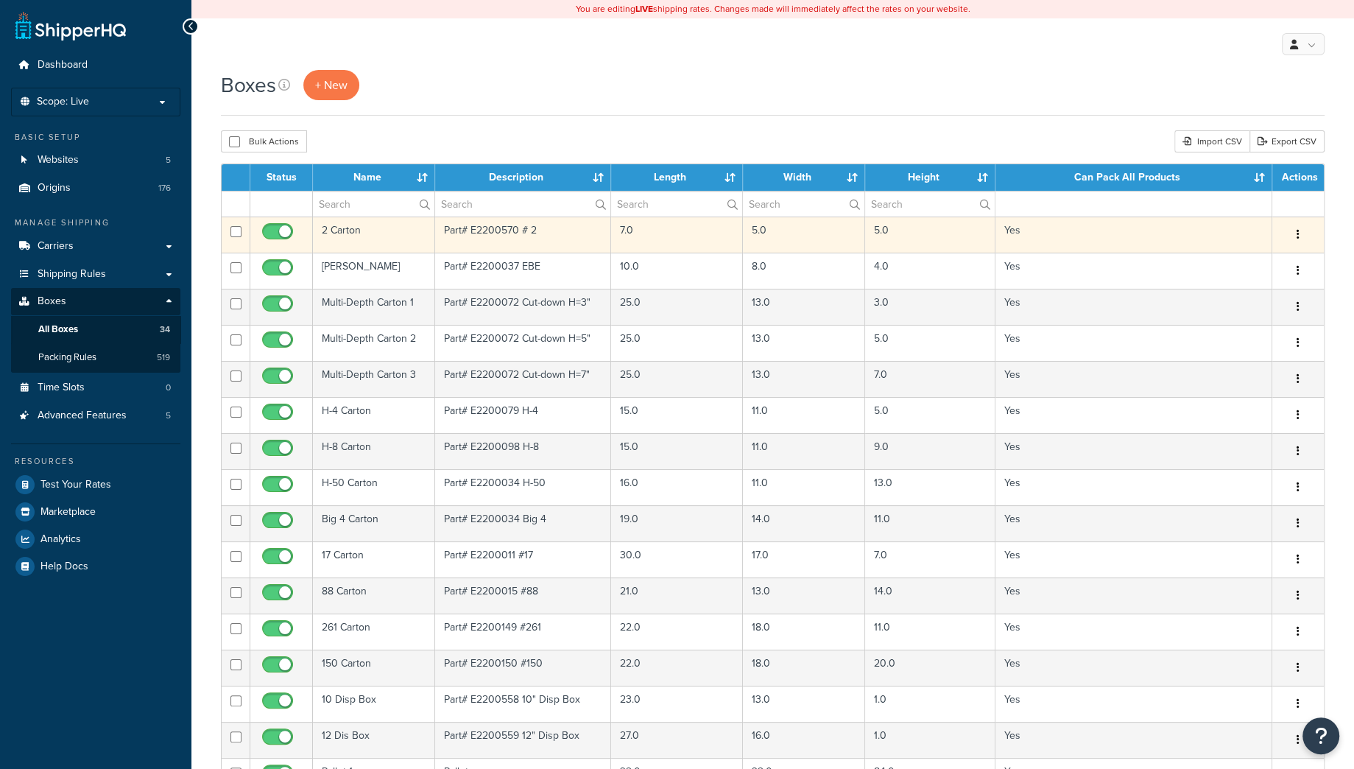
click at [393, 236] on td "2 Carton" at bounding box center [374, 234] width 122 height 36
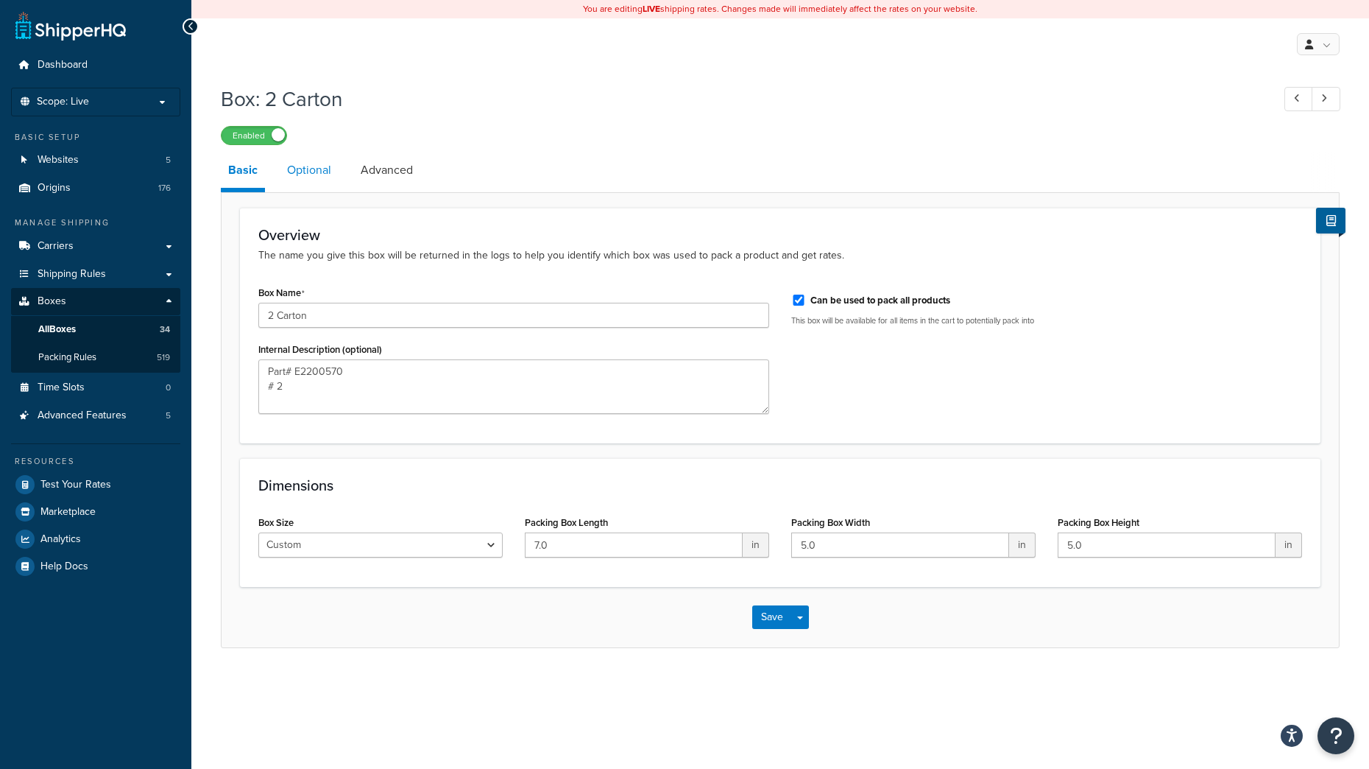
click at [316, 173] on link "Optional" at bounding box center [309, 169] width 59 height 35
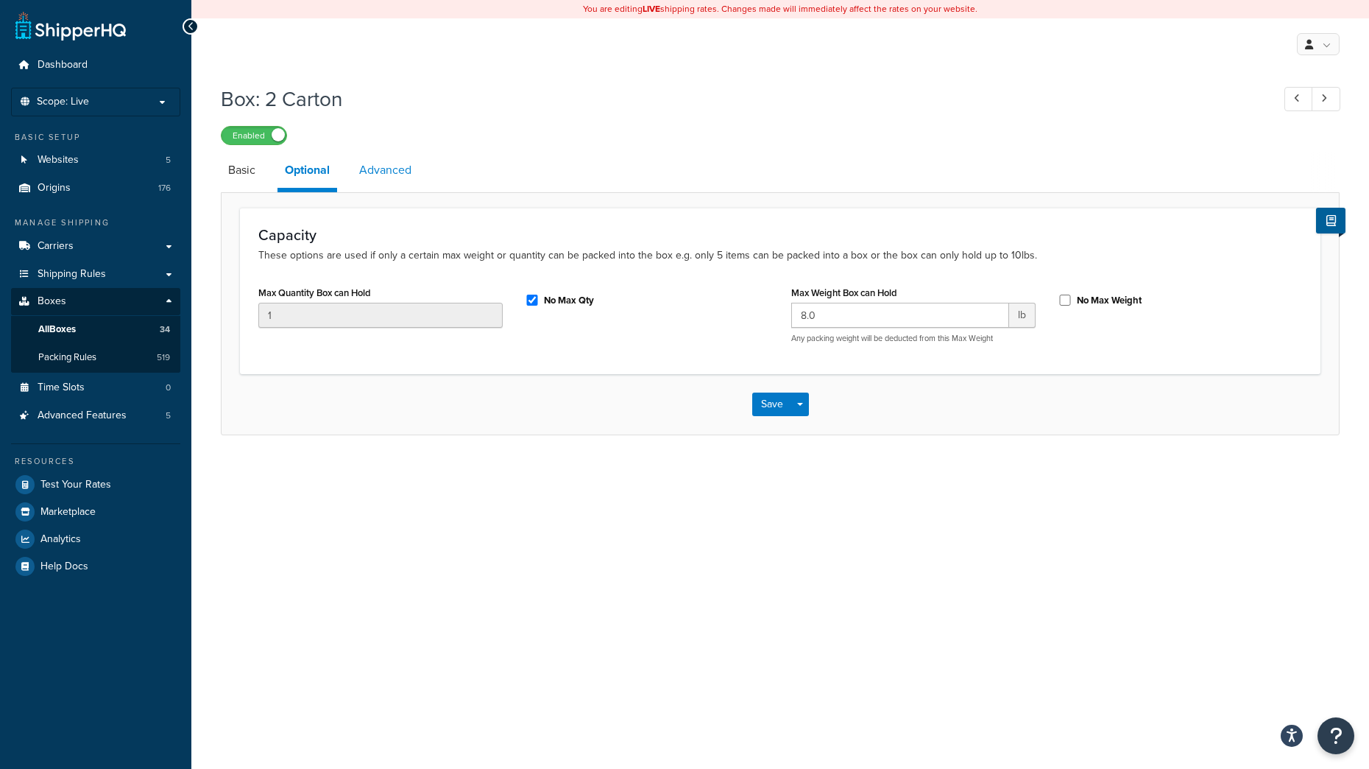
click at [379, 169] on link "Advanced" at bounding box center [385, 169] width 67 height 35
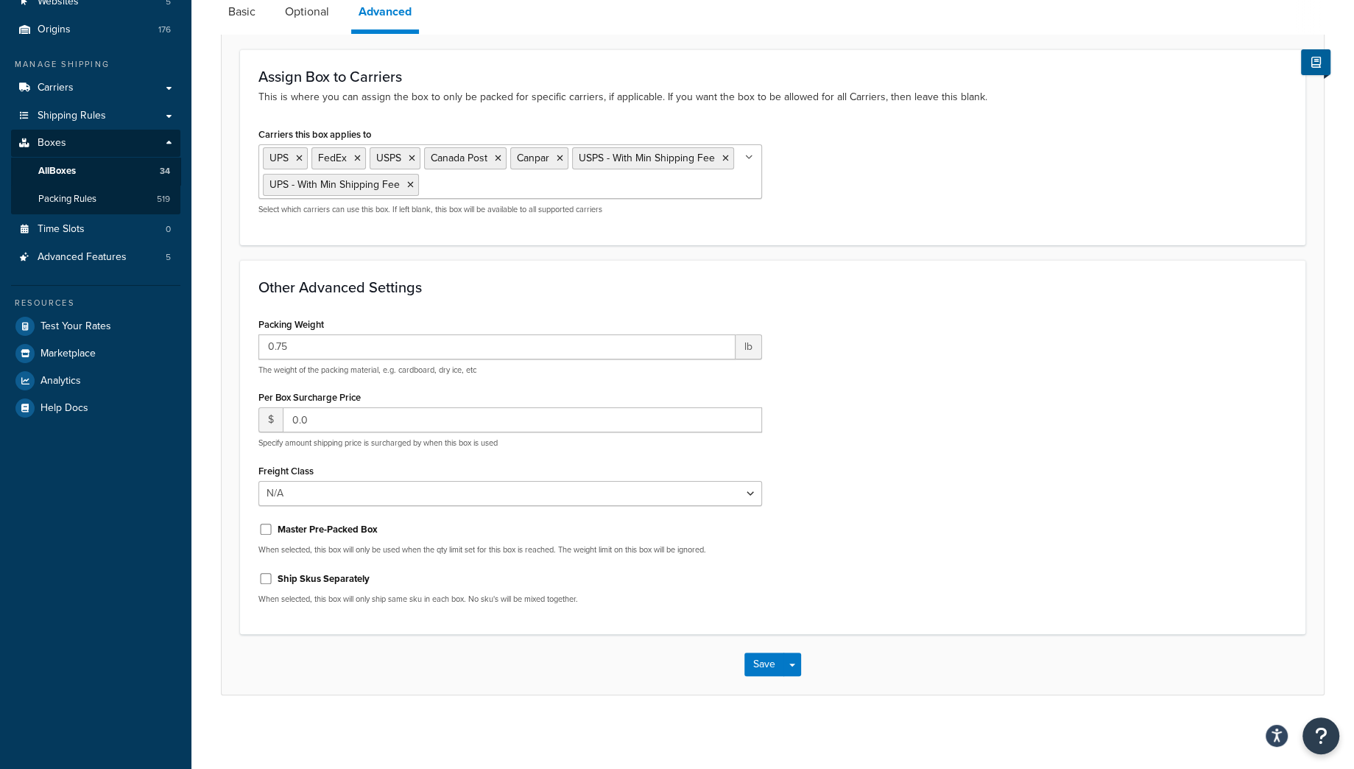
scroll to position [160, 0]
click at [74, 172] on span "All Boxes" at bounding box center [57, 171] width 38 height 13
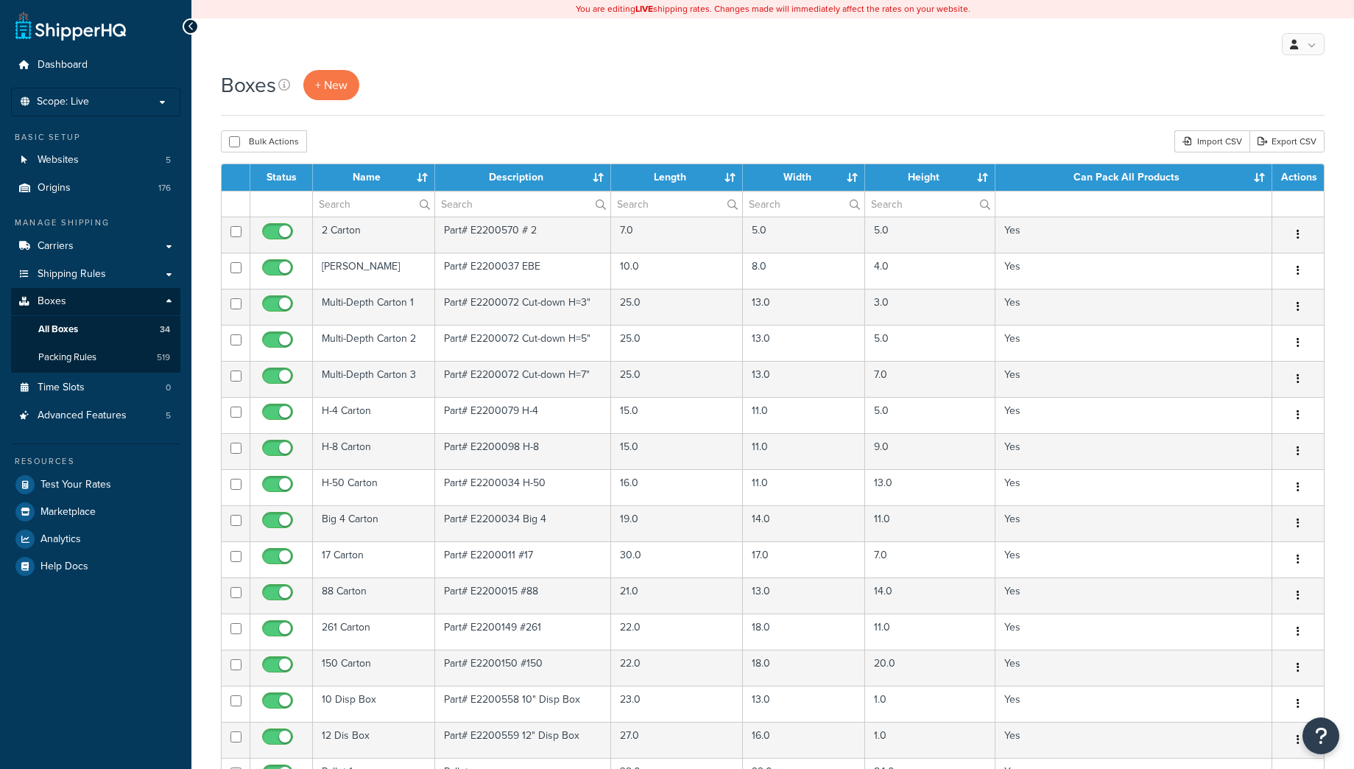
select select "50"
click at [52, 356] on span "Packing Rules" at bounding box center [67, 357] width 58 height 13
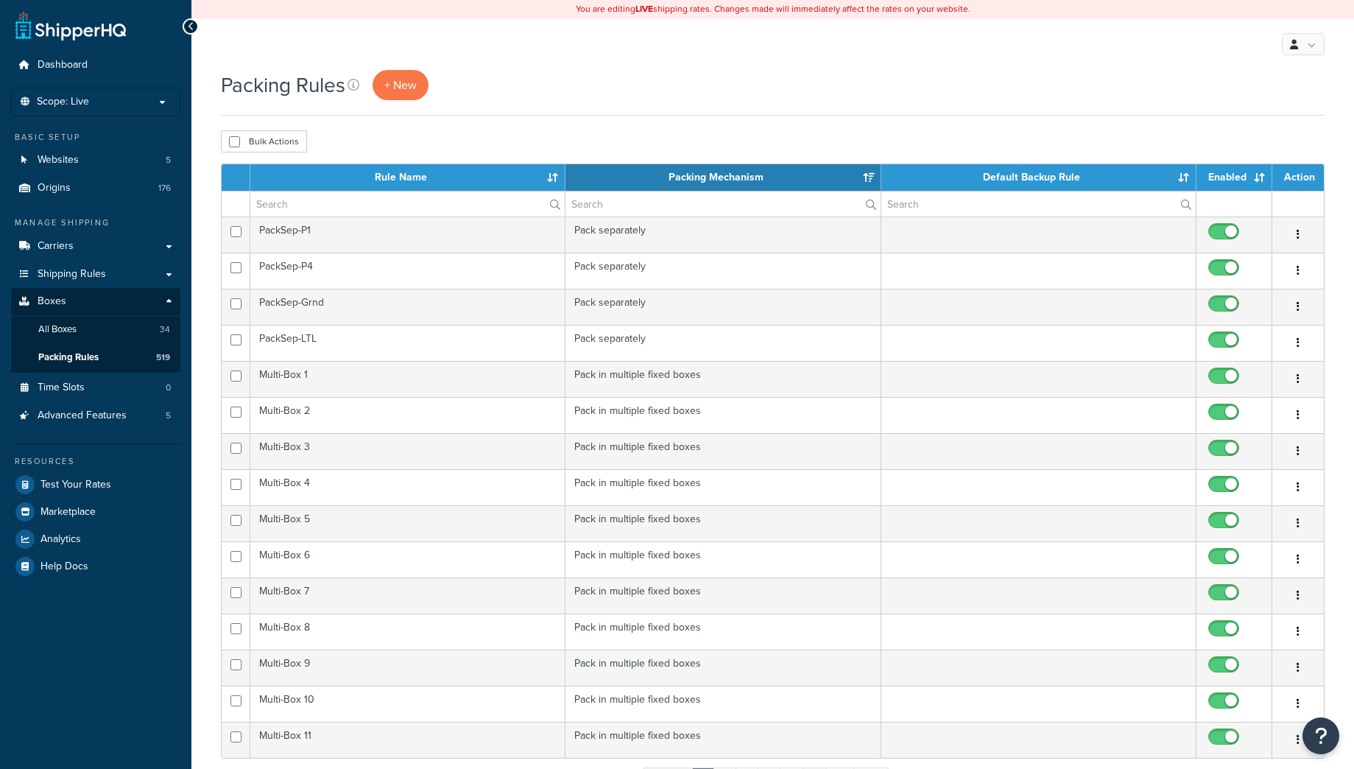
select select "15"
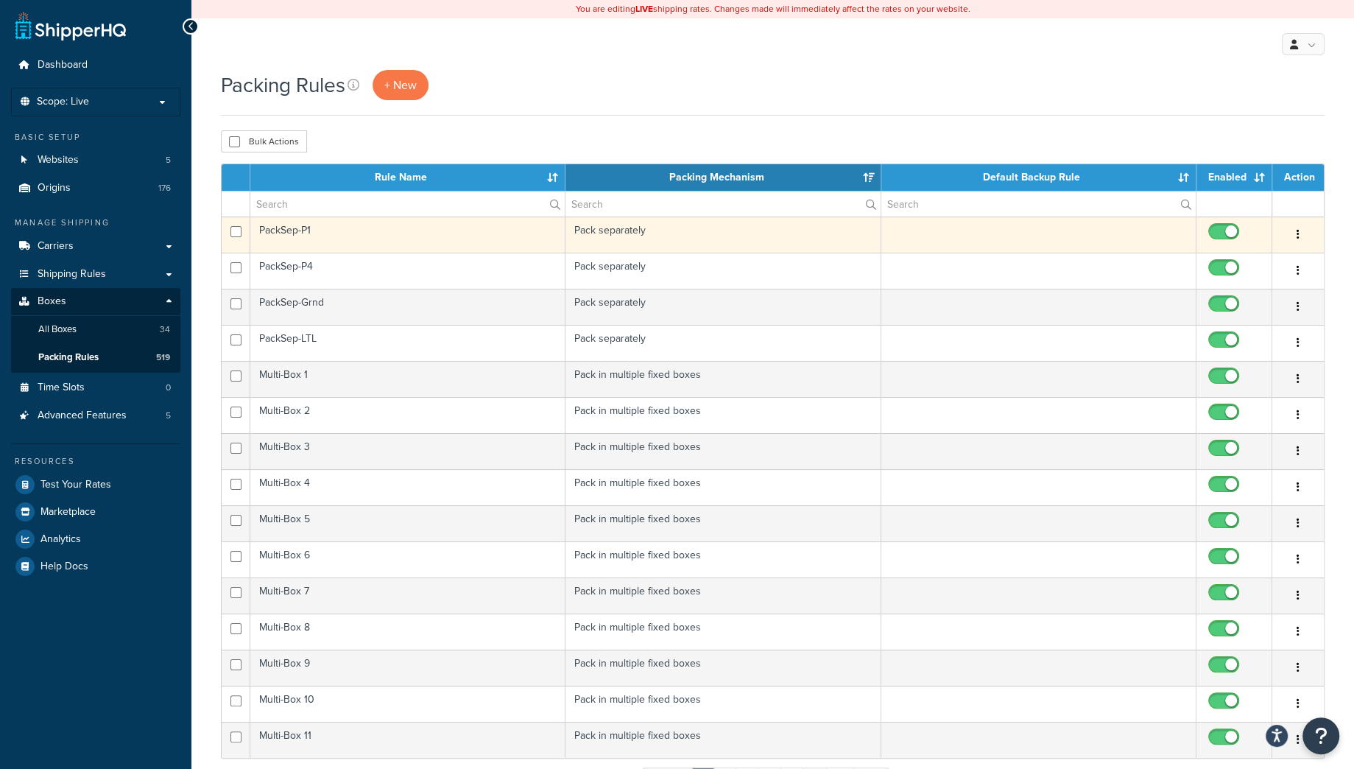
click at [398, 235] on td "PackSep-P1" at bounding box center [407, 234] width 315 height 36
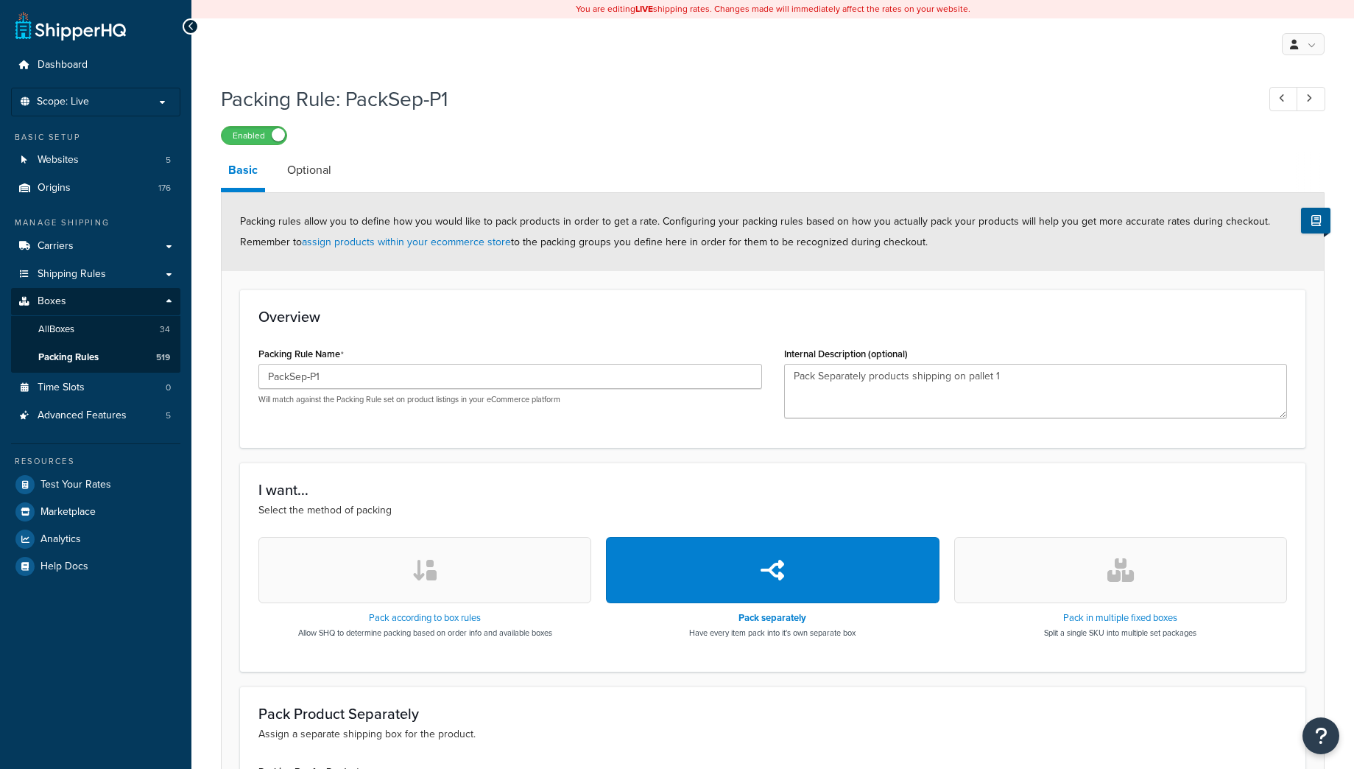
select select "324734"
drag, startPoint x: 357, startPoint y: 373, endPoint x: 183, endPoint y: 364, distance: 174.7
click at [258, 364] on input "PackSep-P1" at bounding box center [510, 376] width 504 height 25
click at [998, 386] on textarea "Pack Separately products shipping on pallet 1" at bounding box center [1036, 391] width 504 height 54
drag, startPoint x: 1006, startPoint y: 378, endPoint x: 672, endPoint y: 383, distance: 333.6
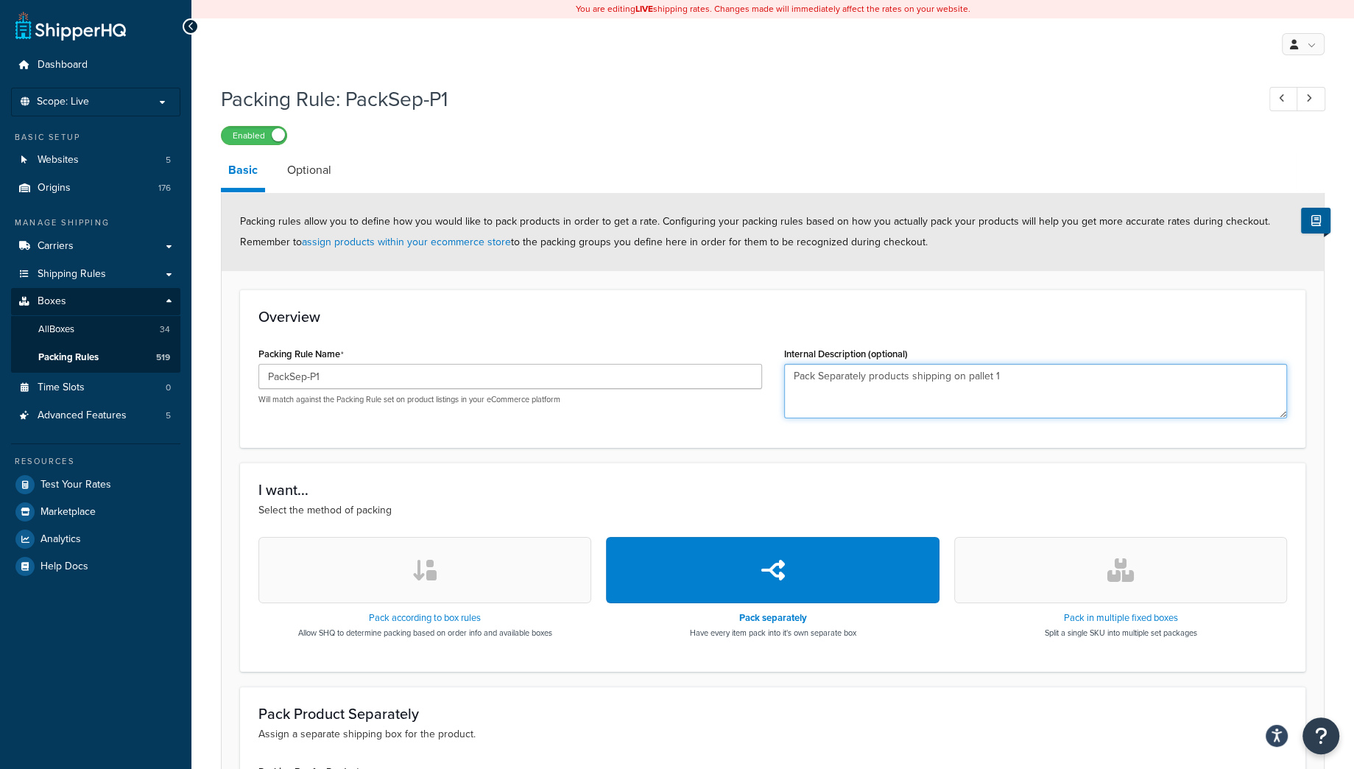
click at [784, 383] on textarea "Pack Separately products shipping on pallet 1" at bounding box center [1036, 391] width 504 height 54
click at [600, 466] on div "I want... Select the method of packing Pack according to box rules Allow SHQ to…" at bounding box center [772, 566] width 1065 height 208
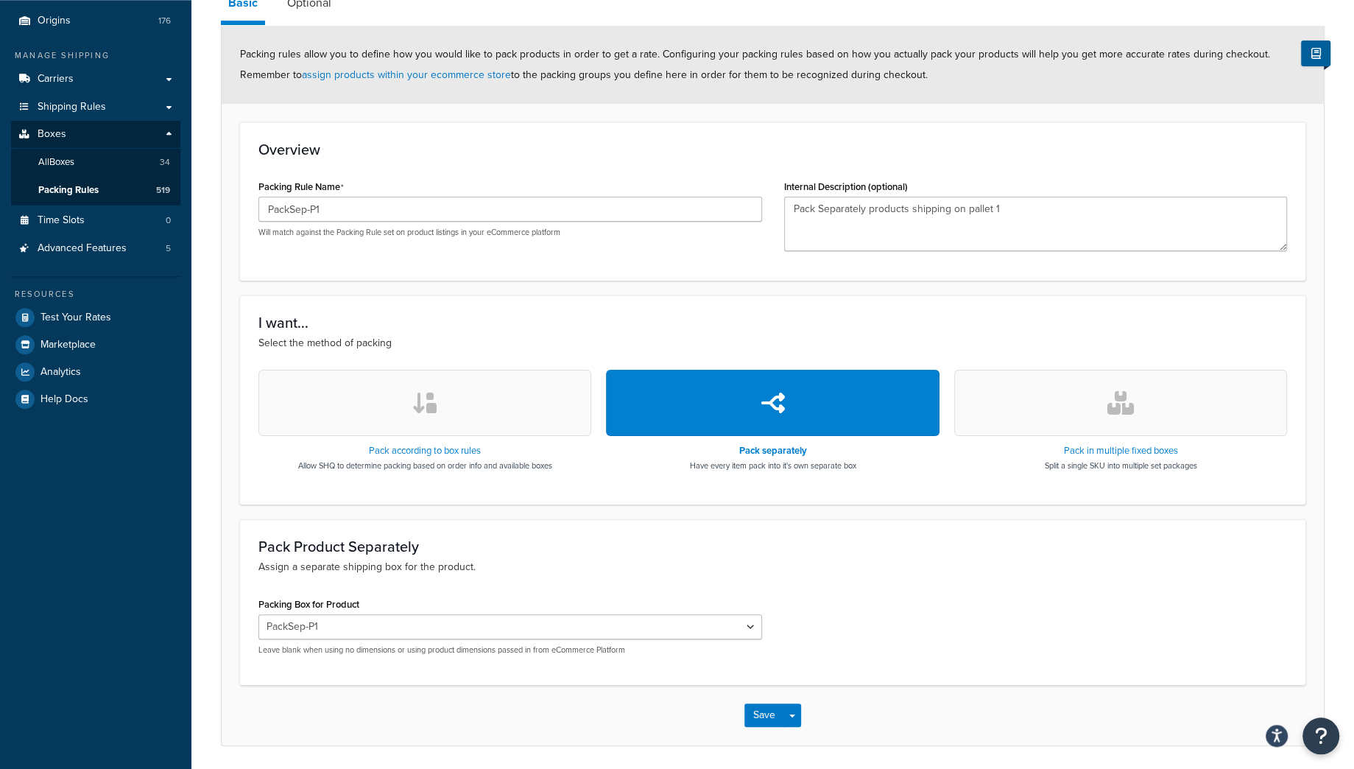
scroll to position [219, 0]
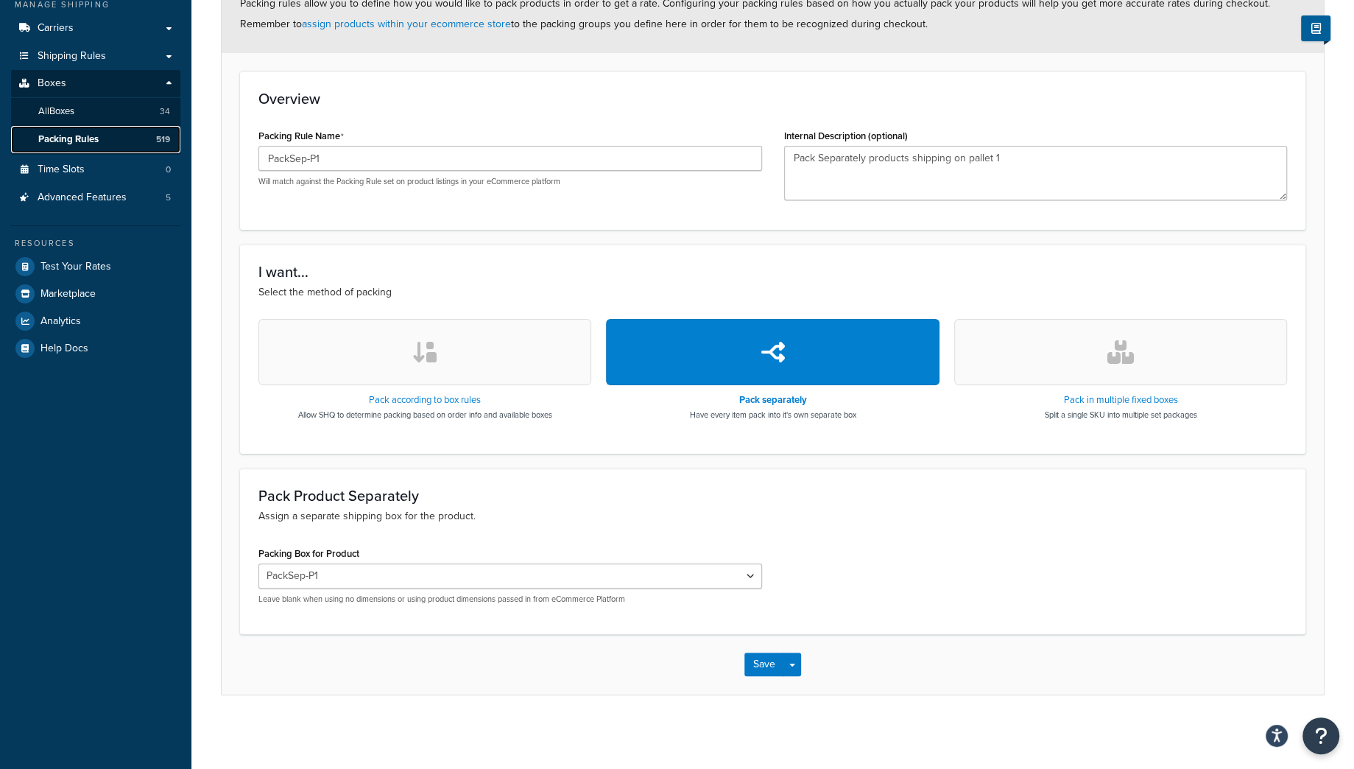
click at [61, 137] on span "Packing Rules" at bounding box center [68, 139] width 60 height 13
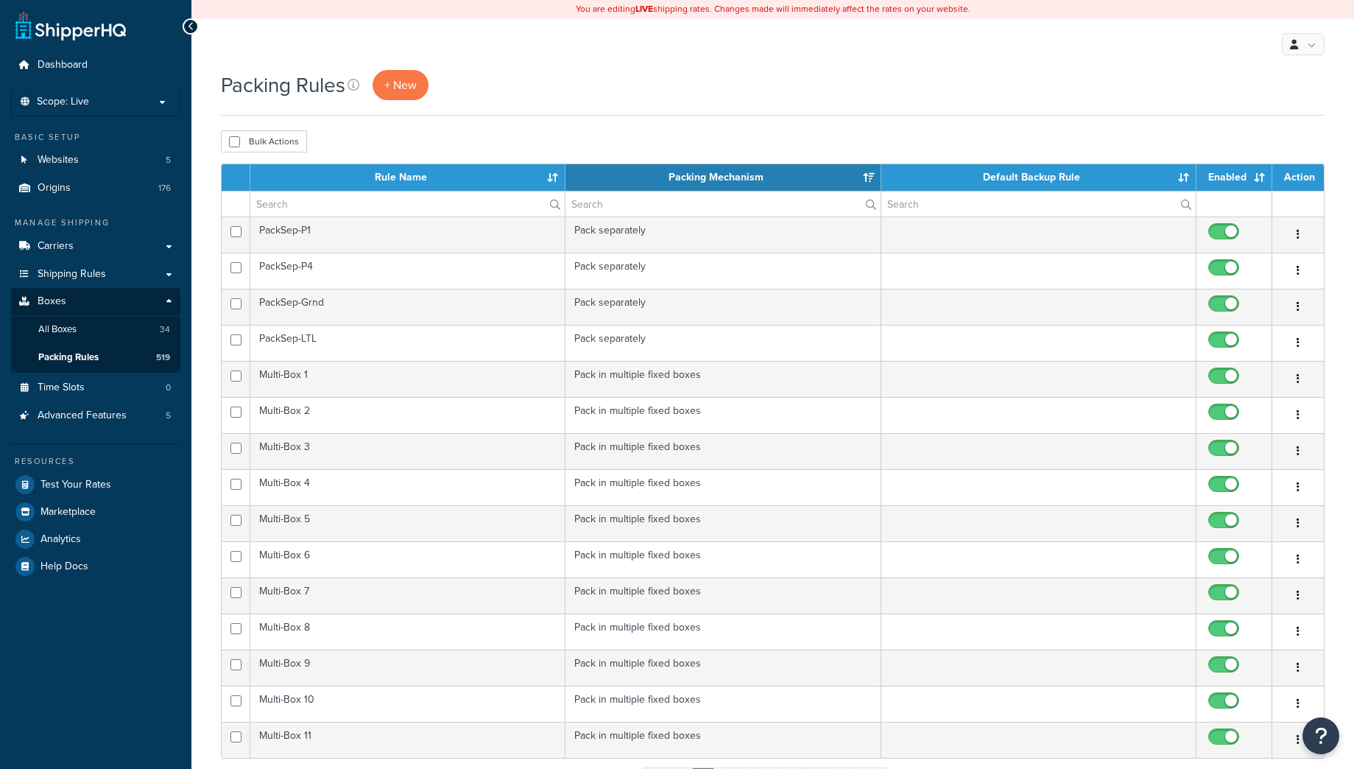
select select "15"
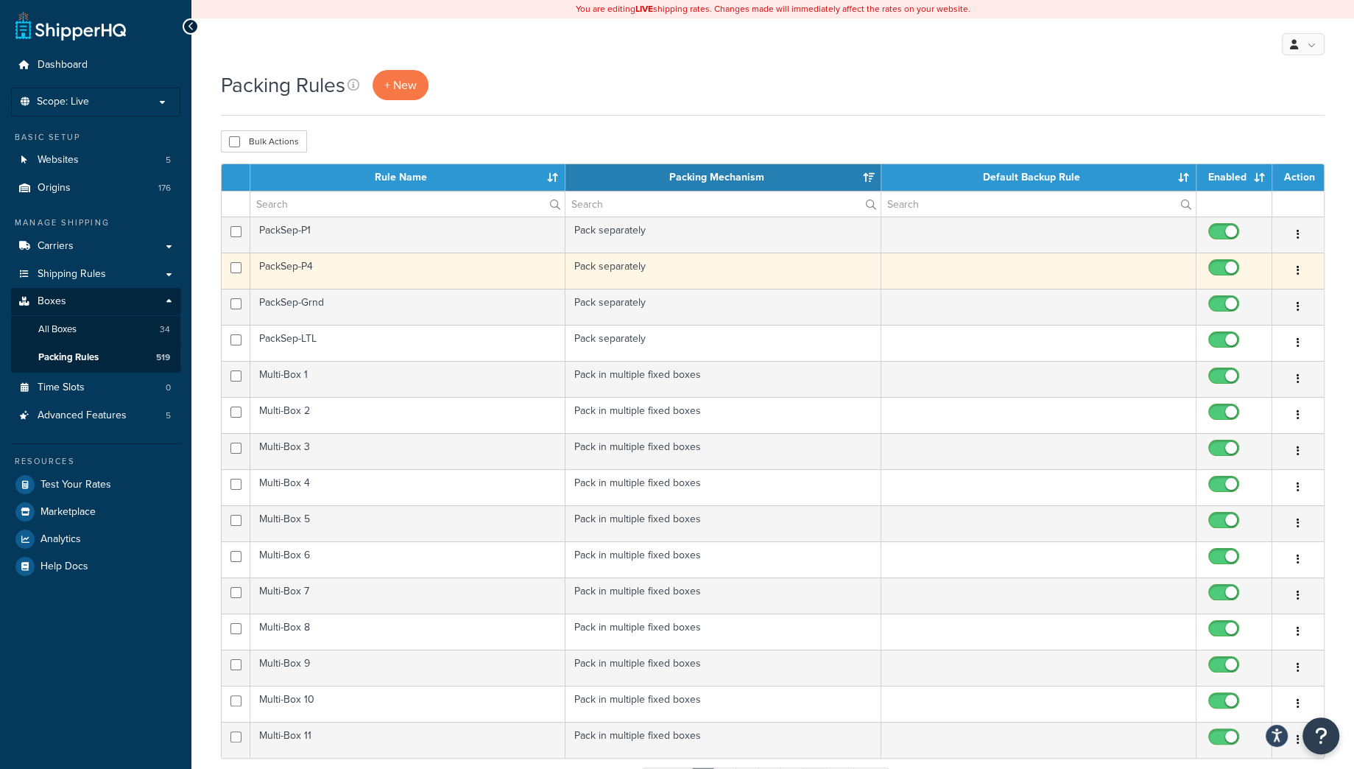
click at [373, 275] on td "PackSep-P4" at bounding box center [407, 271] width 315 height 36
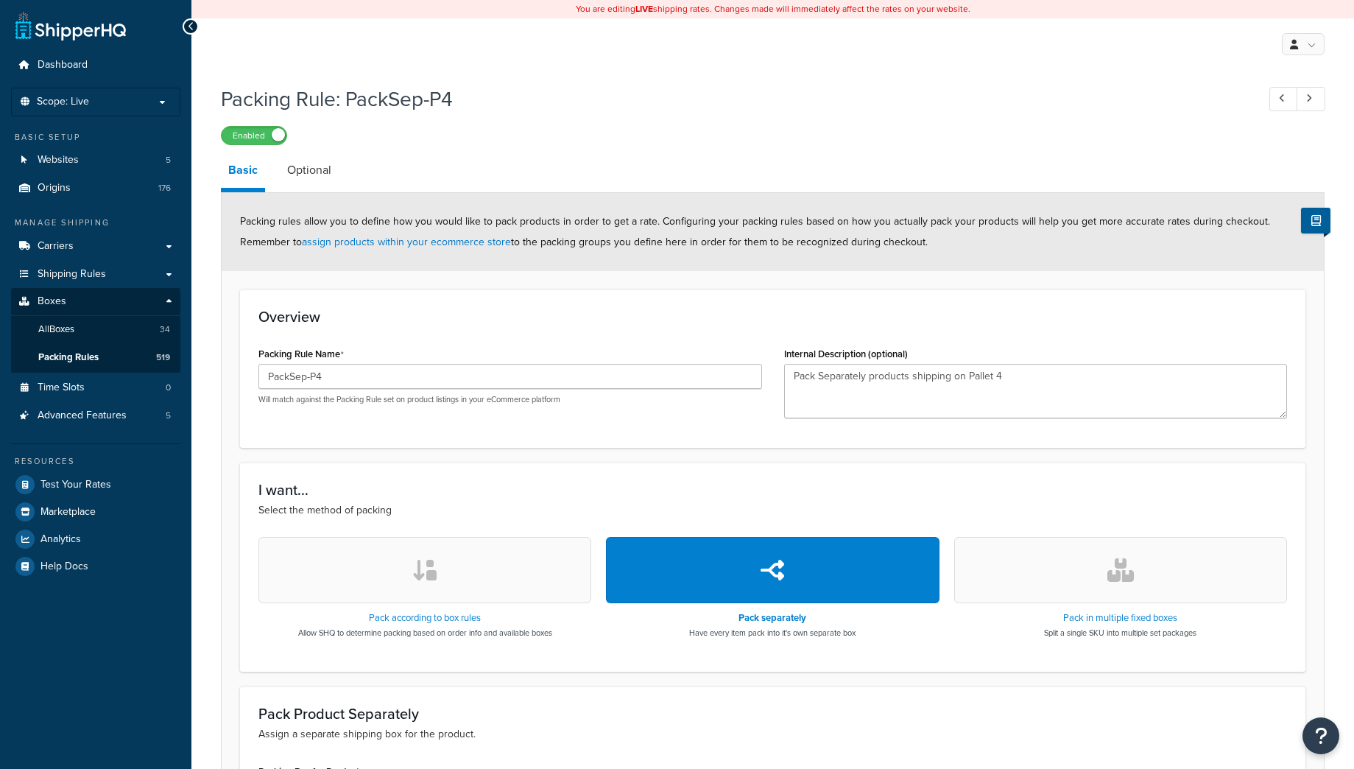
select select "324775"
drag, startPoint x: 334, startPoint y: 378, endPoint x: 236, endPoint y: 378, distance: 97.2
click at [258, 378] on input "PackSep-P4" at bounding box center [510, 376] width 504 height 25
click at [56, 356] on span "Packing Rules" at bounding box center [68, 357] width 60 height 13
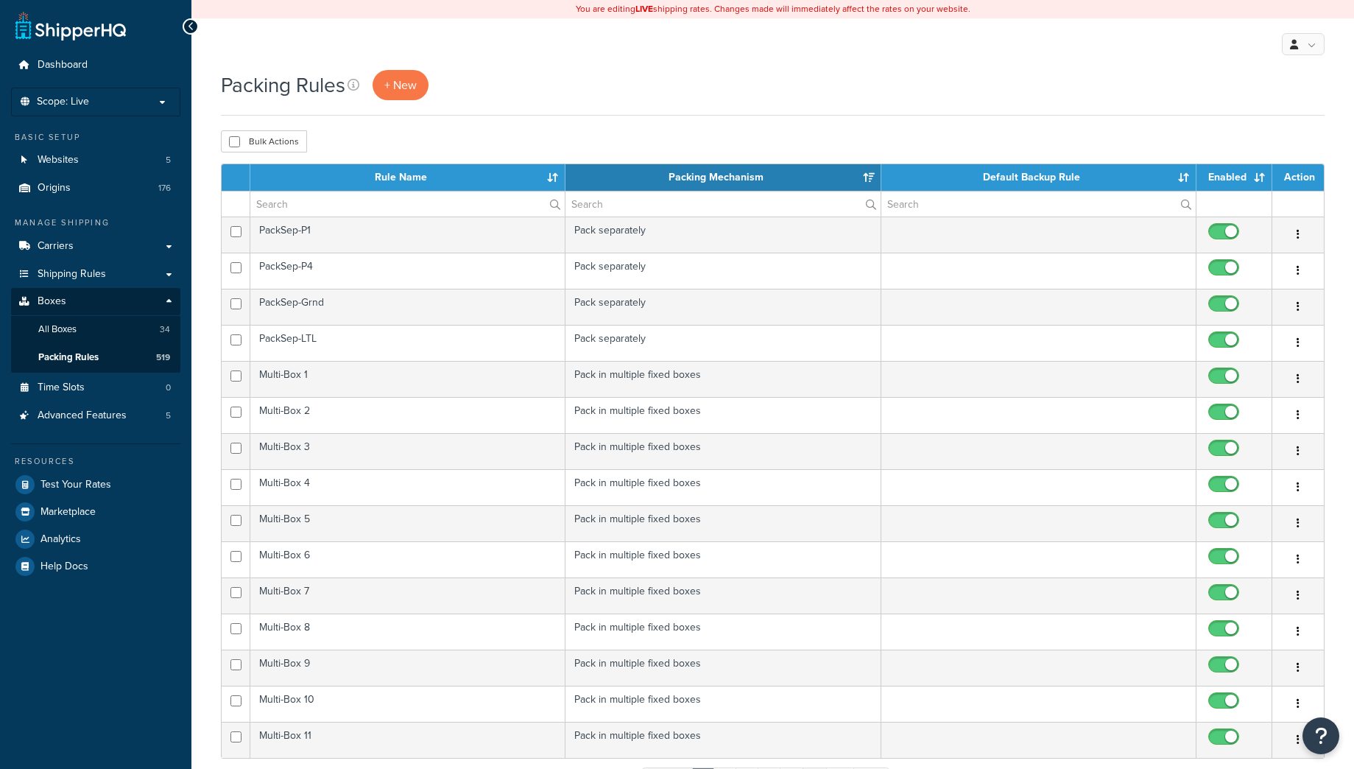
select select "15"
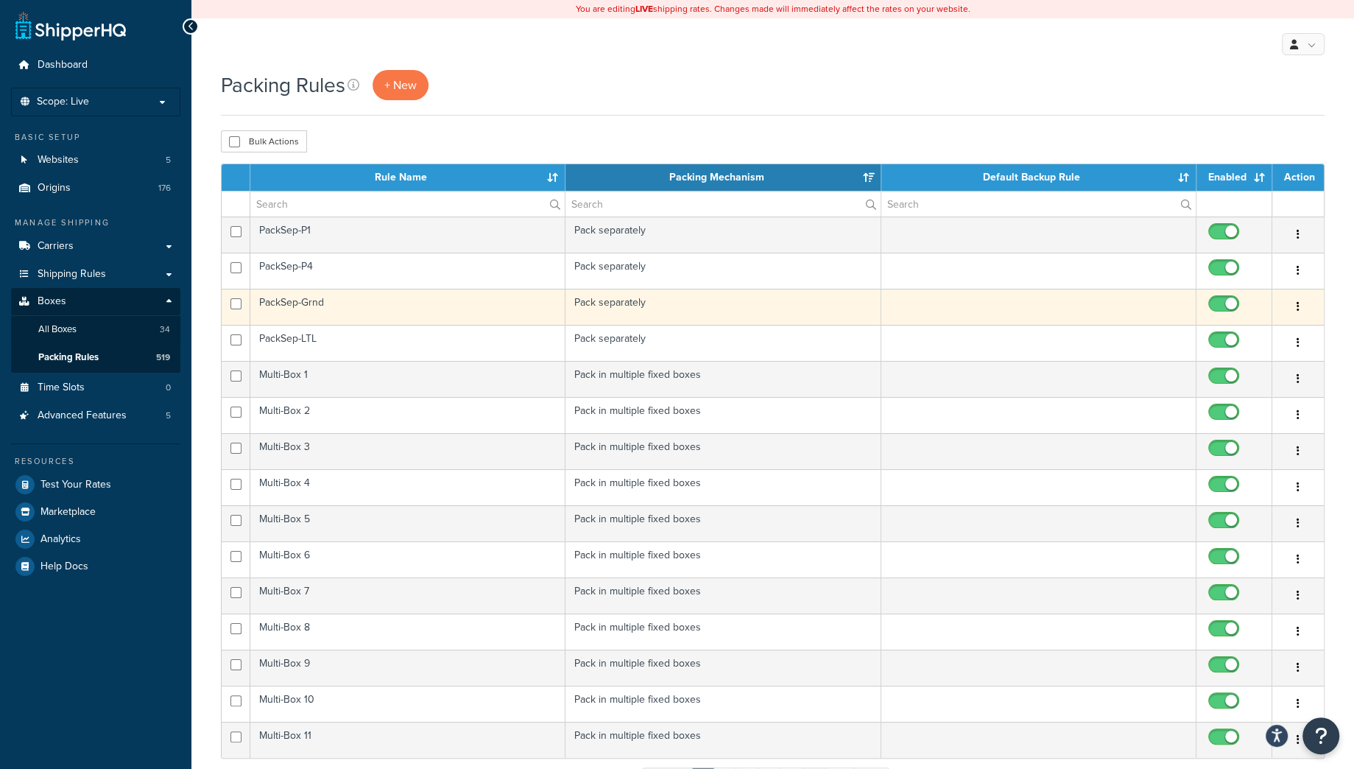
click at [424, 315] on td "PackSep-Grnd" at bounding box center [407, 307] width 315 height 36
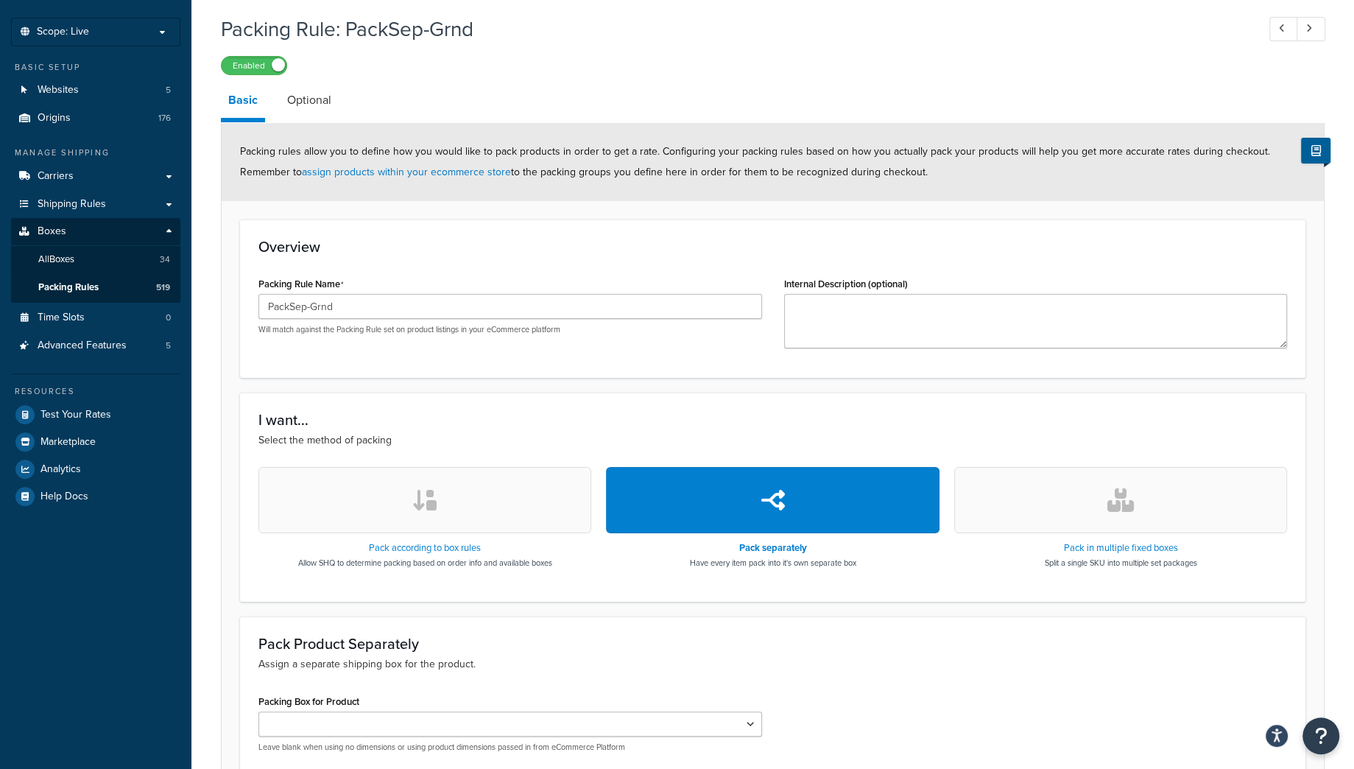
scroll to position [64, 0]
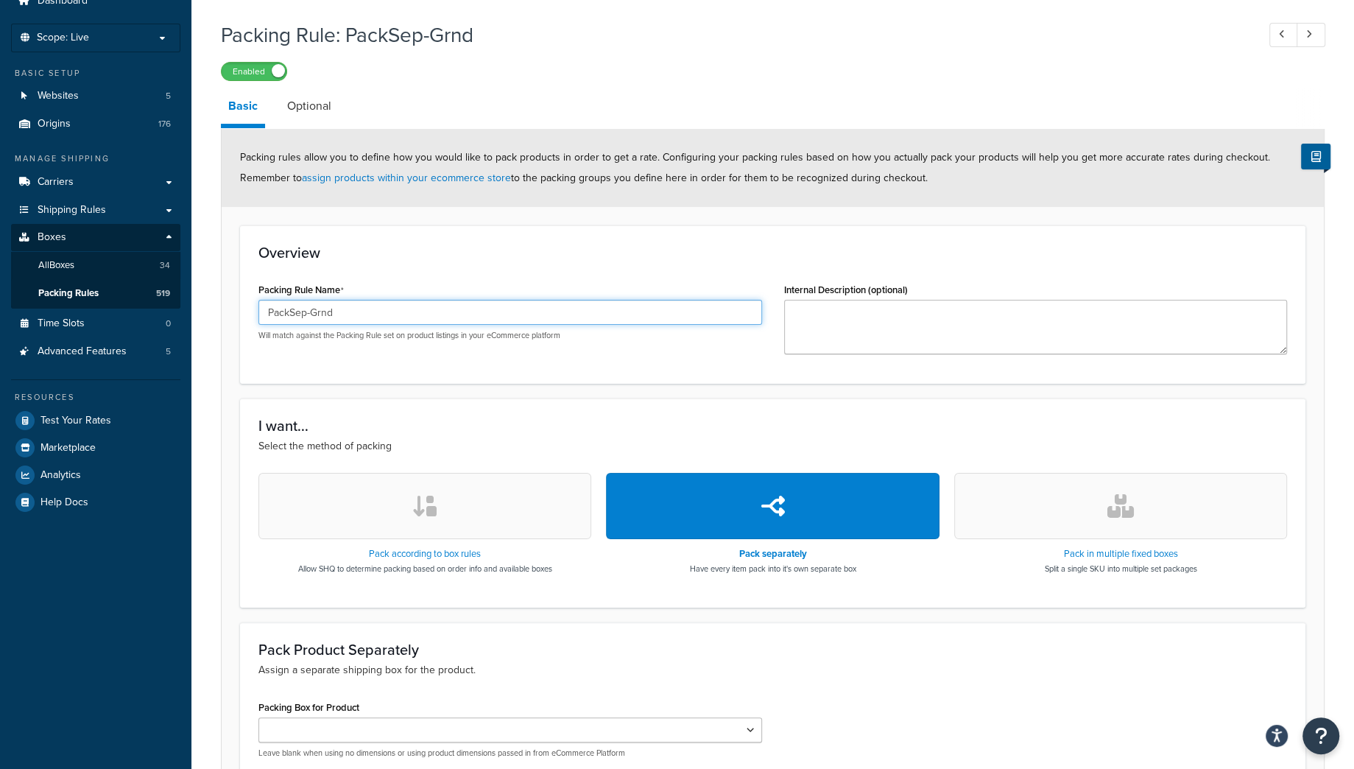
drag, startPoint x: 346, startPoint y: 311, endPoint x: 159, endPoint y: 314, distance: 187.0
click at [258, 314] on input "PackSep-Grnd" at bounding box center [510, 312] width 504 height 25
click at [91, 293] on span "Packing Rules" at bounding box center [68, 293] width 60 height 13
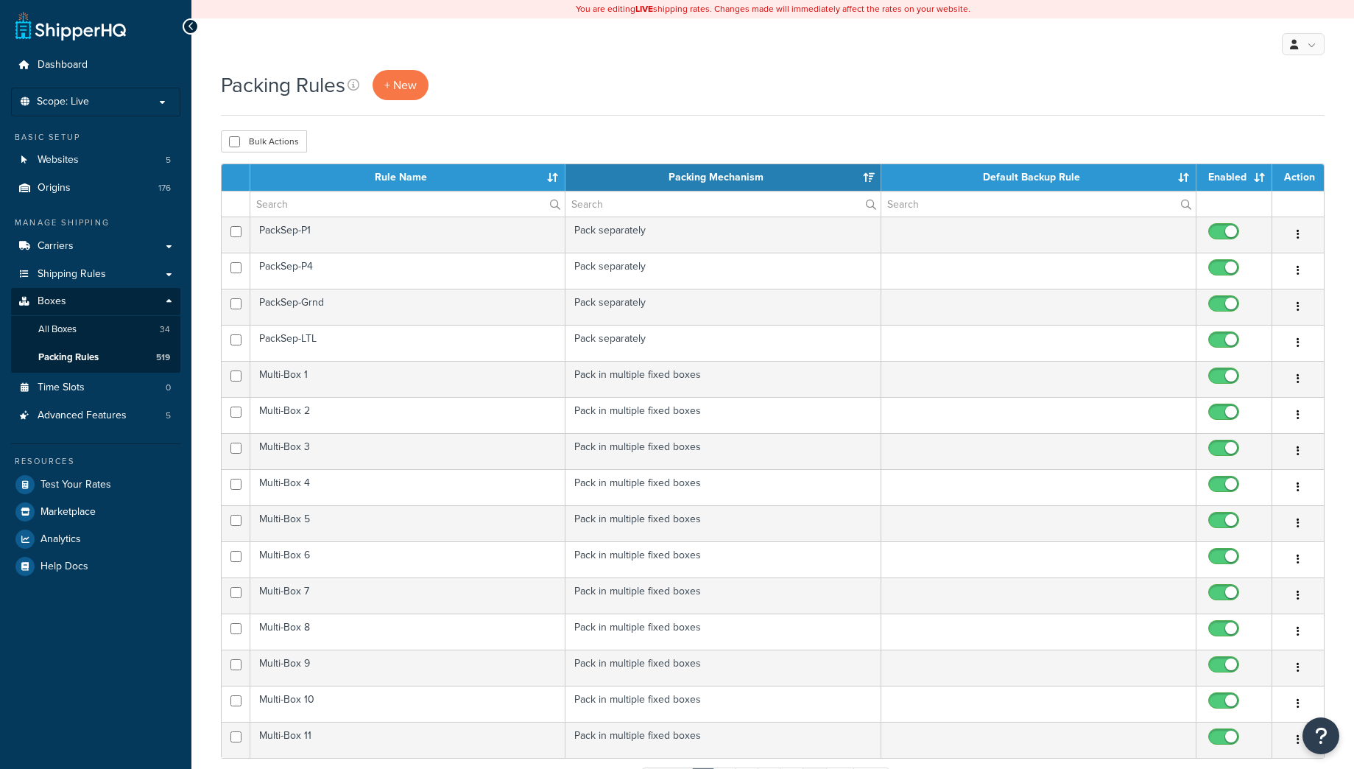
select select "15"
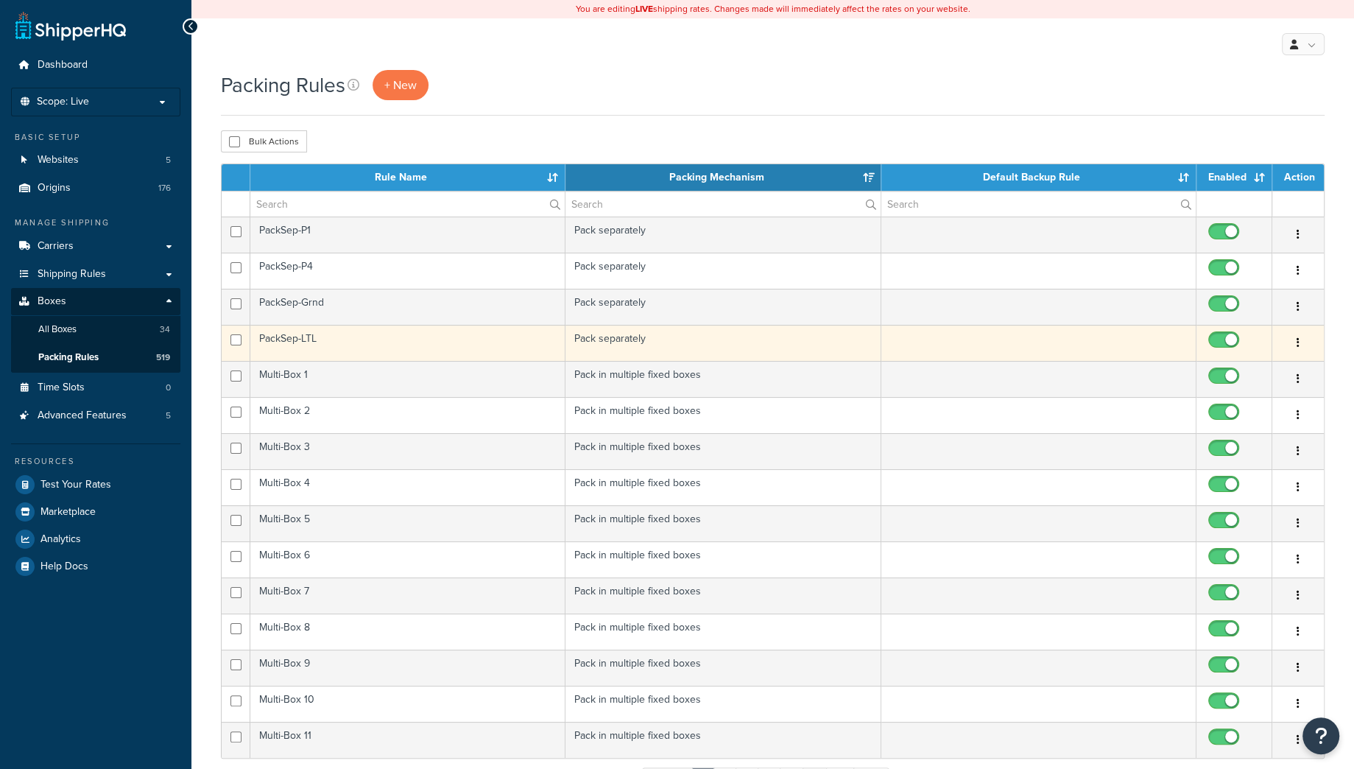
click at [358, 343] on td "PackSep-LTL" at bounding box center [407, 343] width 315 height 36
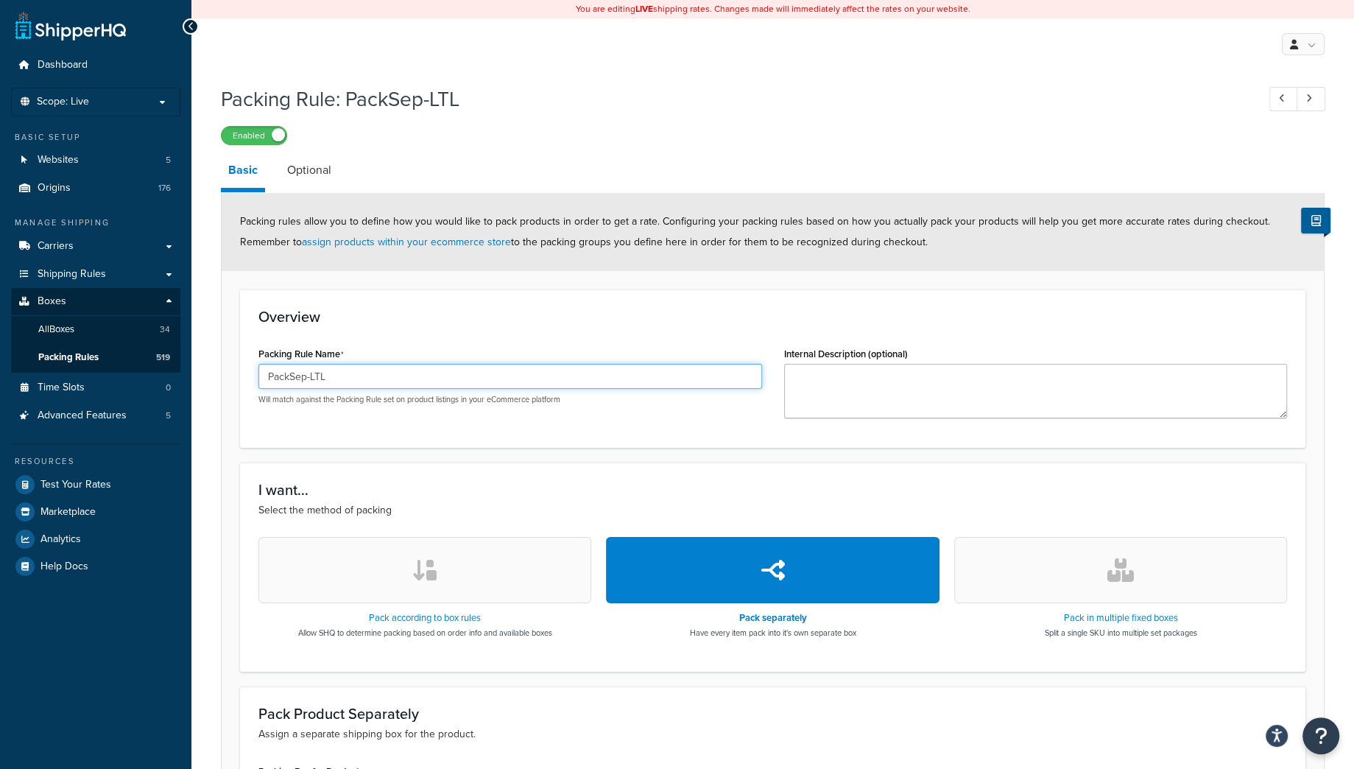
drag, startPoint x: 375, startPoint y: 375, endPoint x: 148, endPoint y: 376, distance: 227.5
click at [258, 376] on input "PackSep-LTL" at bounding box center [510, 376] width 504 height 25
click at [65, 363] on span "Packing Rules" at bounding box center [68, 357] width 60 height 13
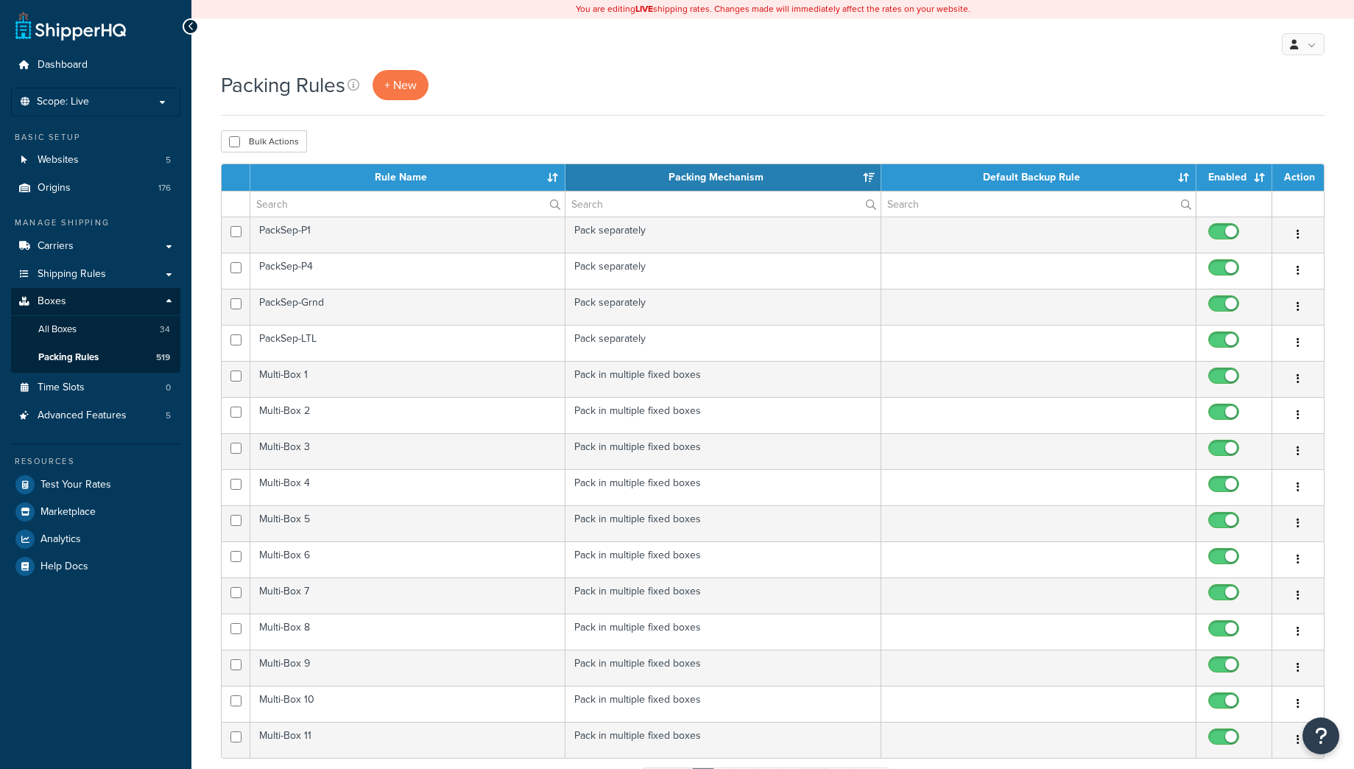
select select "15"
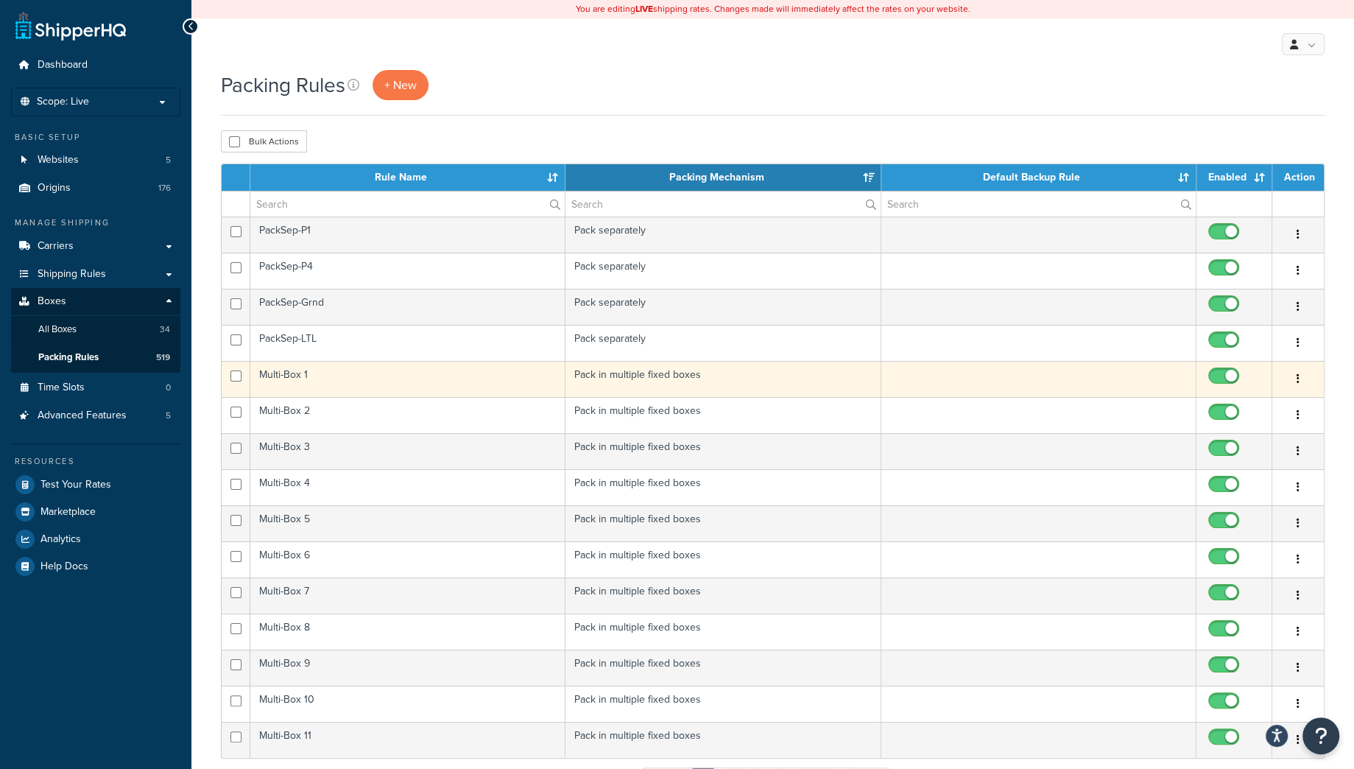
click at [375, 387] on td "Multi-Box 1" at bounding box center [407, 379] width 315 height 36
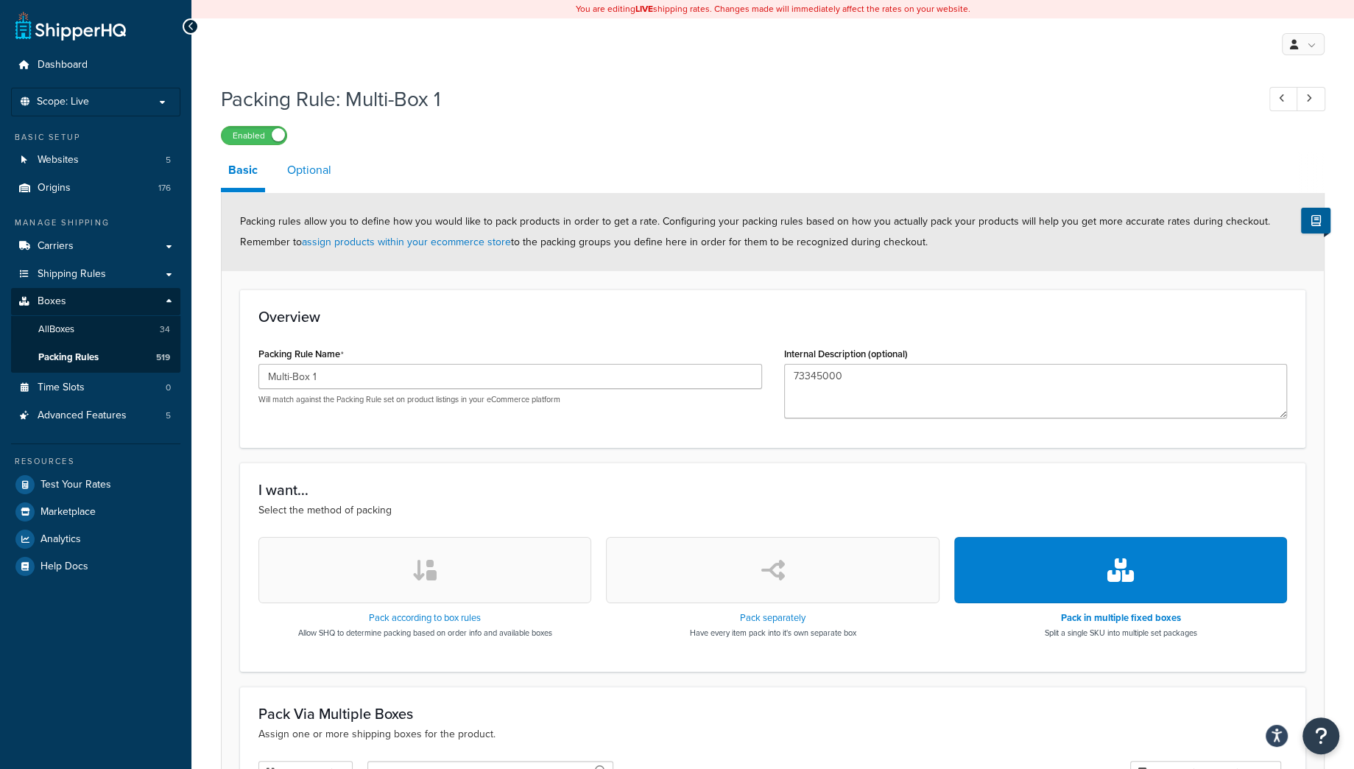
click at [303, 166] on link "Optional" at bounding box center [309, 169] width 59 height 35
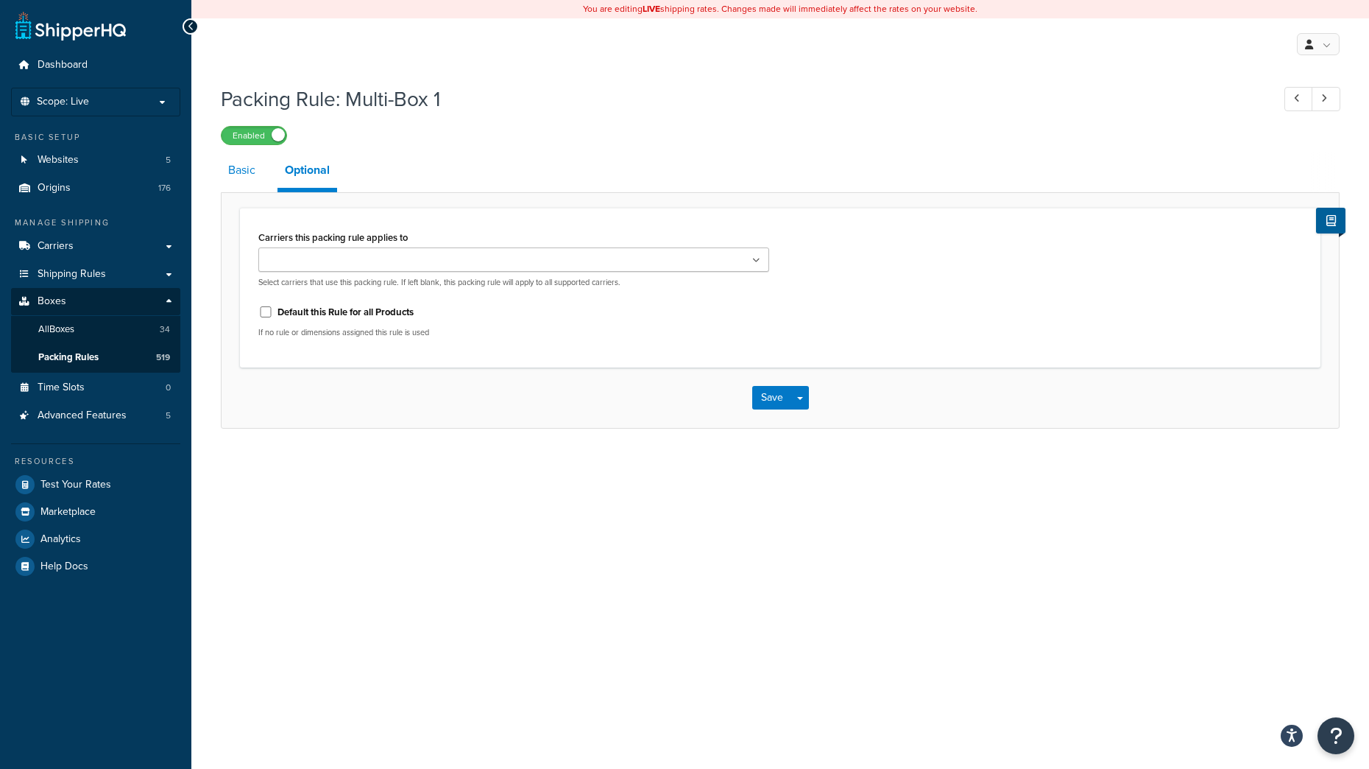
click at [246, 170] on link "Basic" at bounding box center [242, 169] width 42 height 35
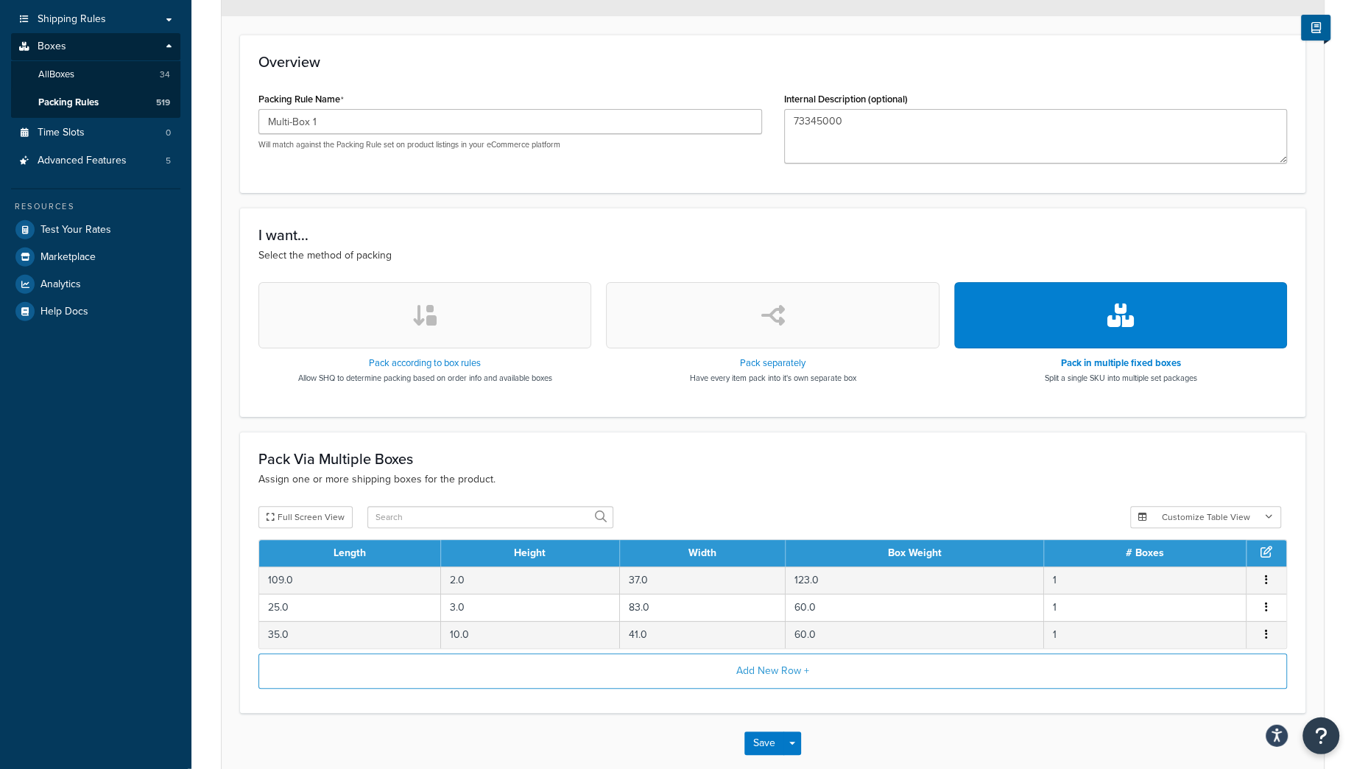
scroll to position [309, 0]
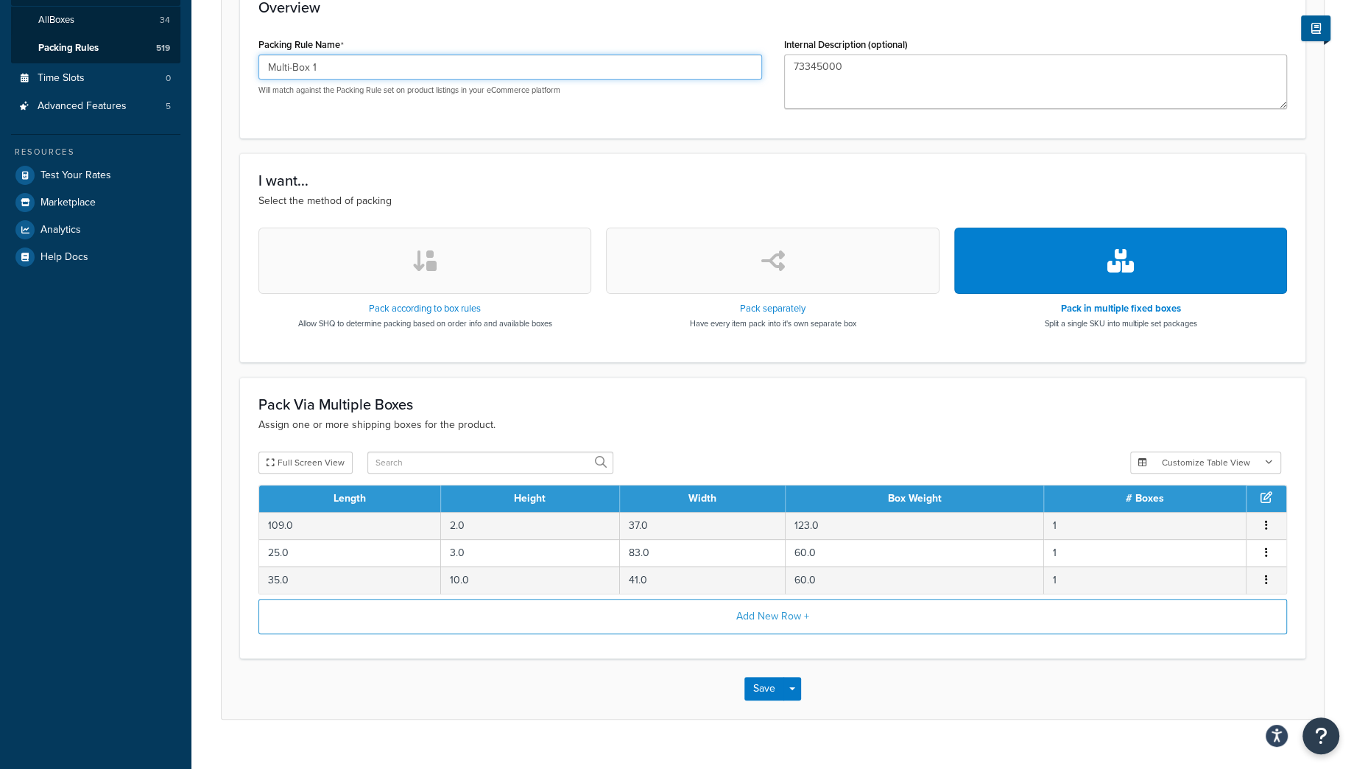
drag, startPoint x: 342, startPoint y: 68, endPoint x: 124, endPoint y: 54, distance: 217.7
click at [258, 54] on input "Multi-Box 1" at bounding box center [510, 66] width 504 height 25
drag, startPoint x: 879, startPoint y: 77, endPoint x: 698, endPoint y: 74, distance: 181.1
click at [784, 74] on textarea "73345000" at bounding box center [1036, 81] width 504 height 54
click at [70, 51] on span "Packing Rules" at bounding box center [68, 48] width 60 height 13
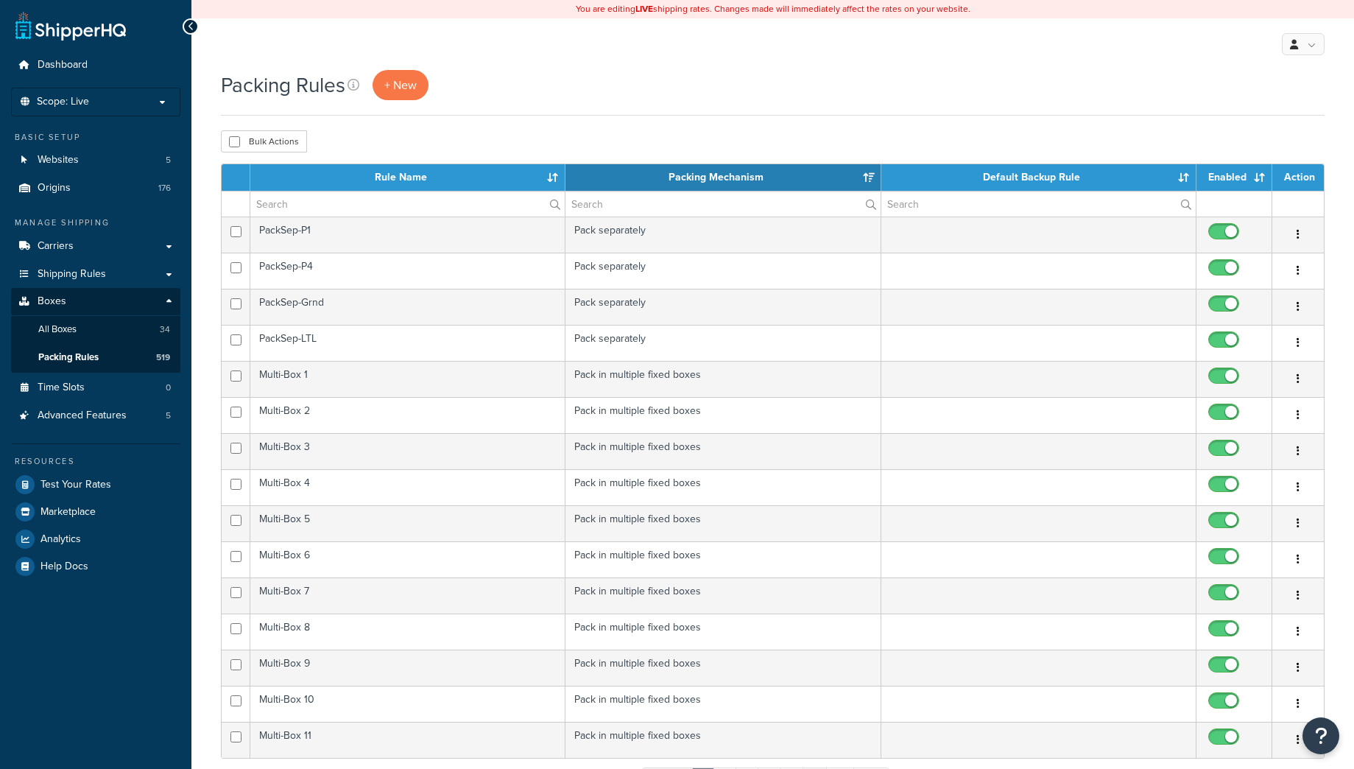
select select "15"
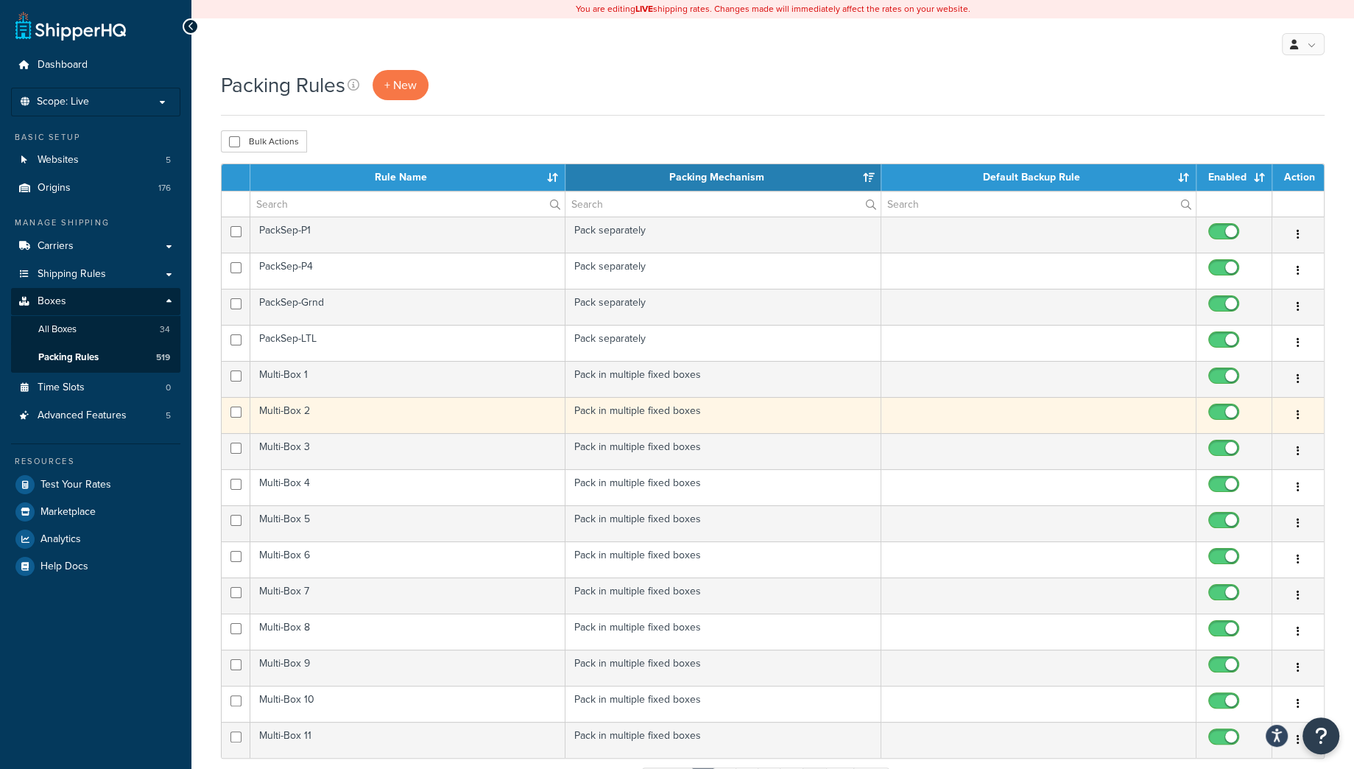
click at [406, 424] on td "Multi-Box 2" at bounding box center [407, 415] width 315 height 36
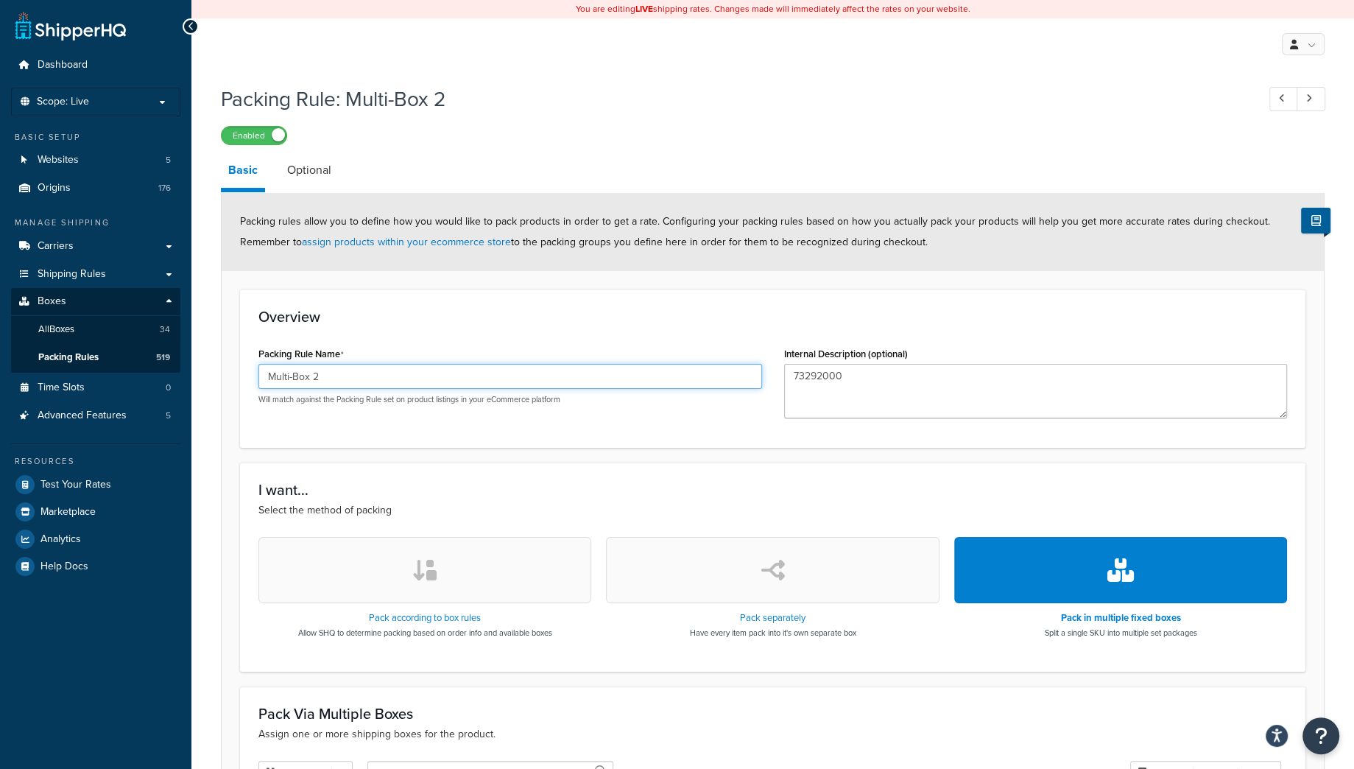
drag, startPoint x: 345, startPoint y: 374, endPoint x: 158, endPoint y: 369, distance: 187.1
click at [258, 369] on input "Multi-Box 2" at bounding box center [510, 376] width 504 height 25
click at [855, 381] on textarea "73292000" at bounding box center [1036, 391] width 504 height 54
drag, startPoint x: 856, startPoint y: 375, endPoint x: 709, endPoint y: 369, distance: 147.4
click at [784, 369] on textarea "73292000" at bounding box center [1036, 391] width 504 height 54
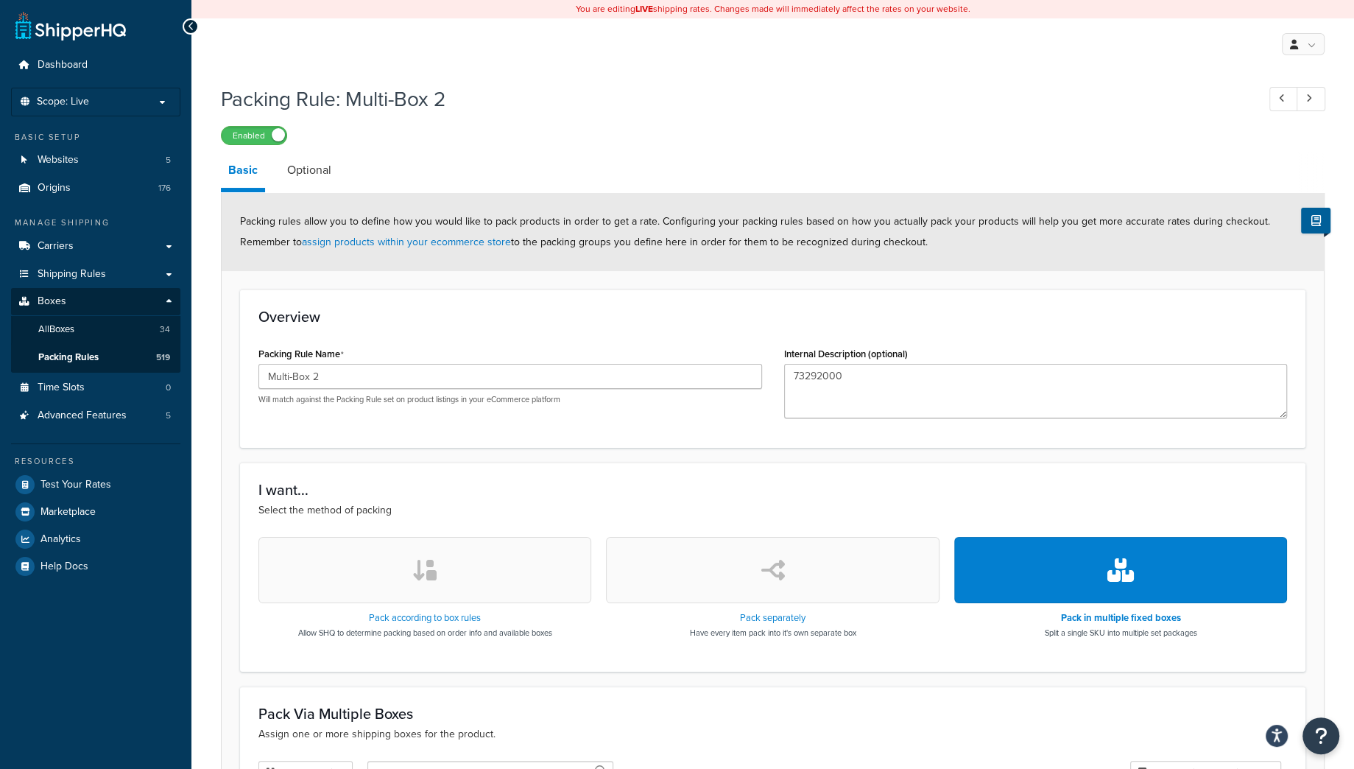
scroll to position [309, 0]
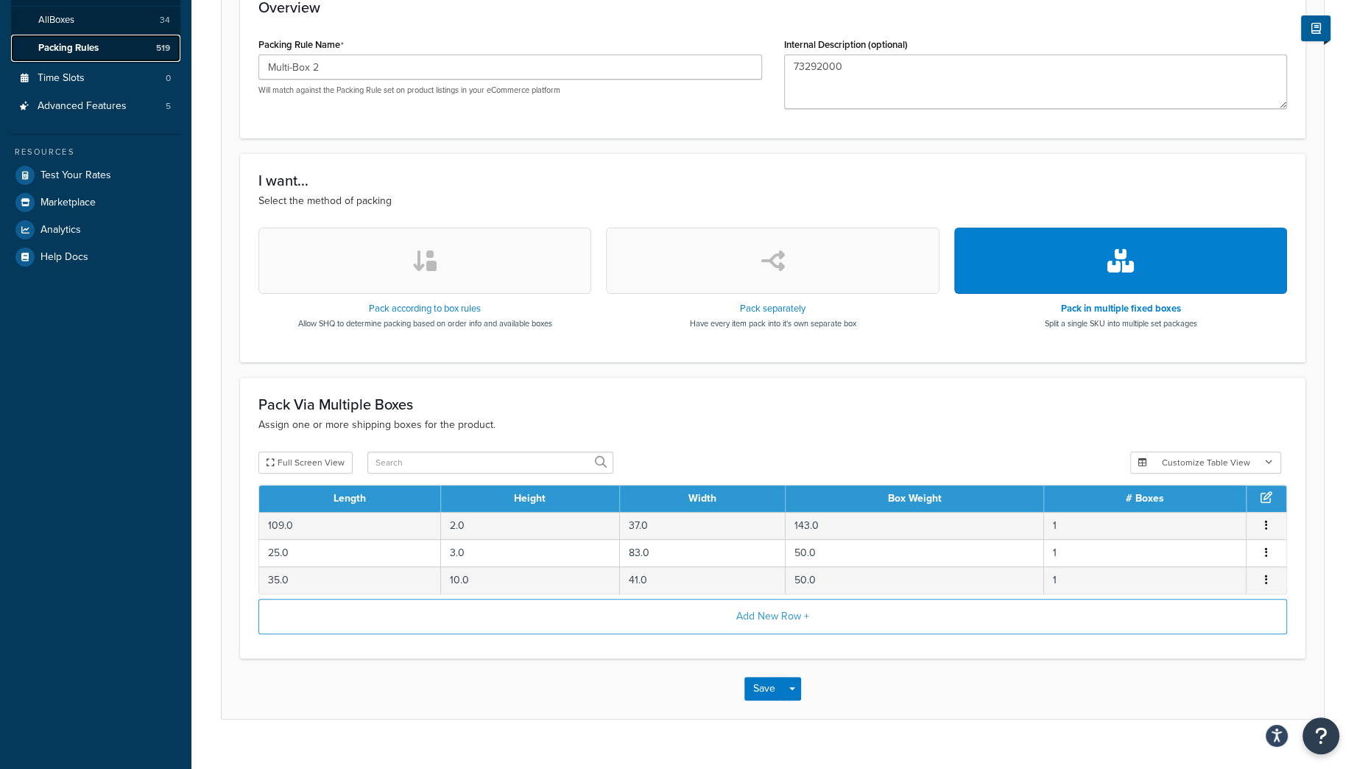
click at [54, 46] on span "Packing Rules" at bounding box center [68, 48] width 60 height 13
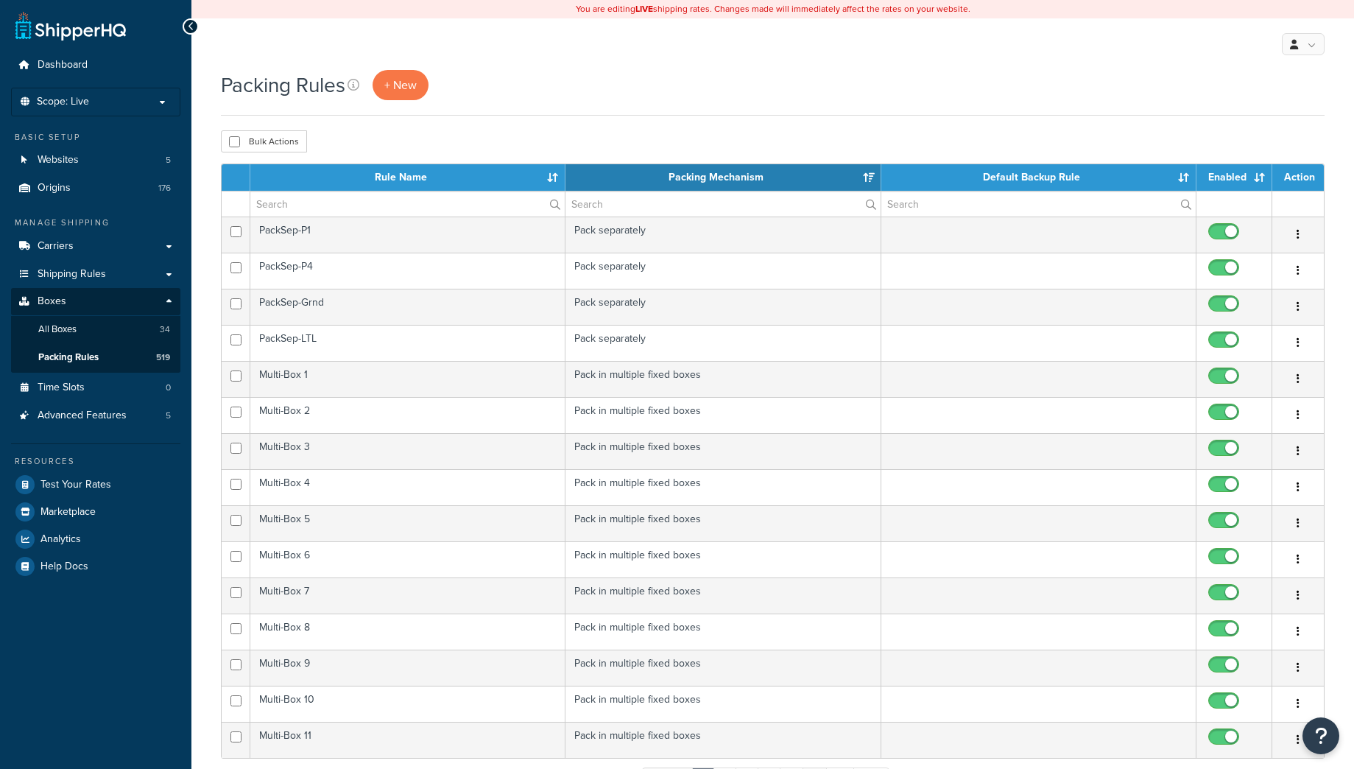
select select "15"
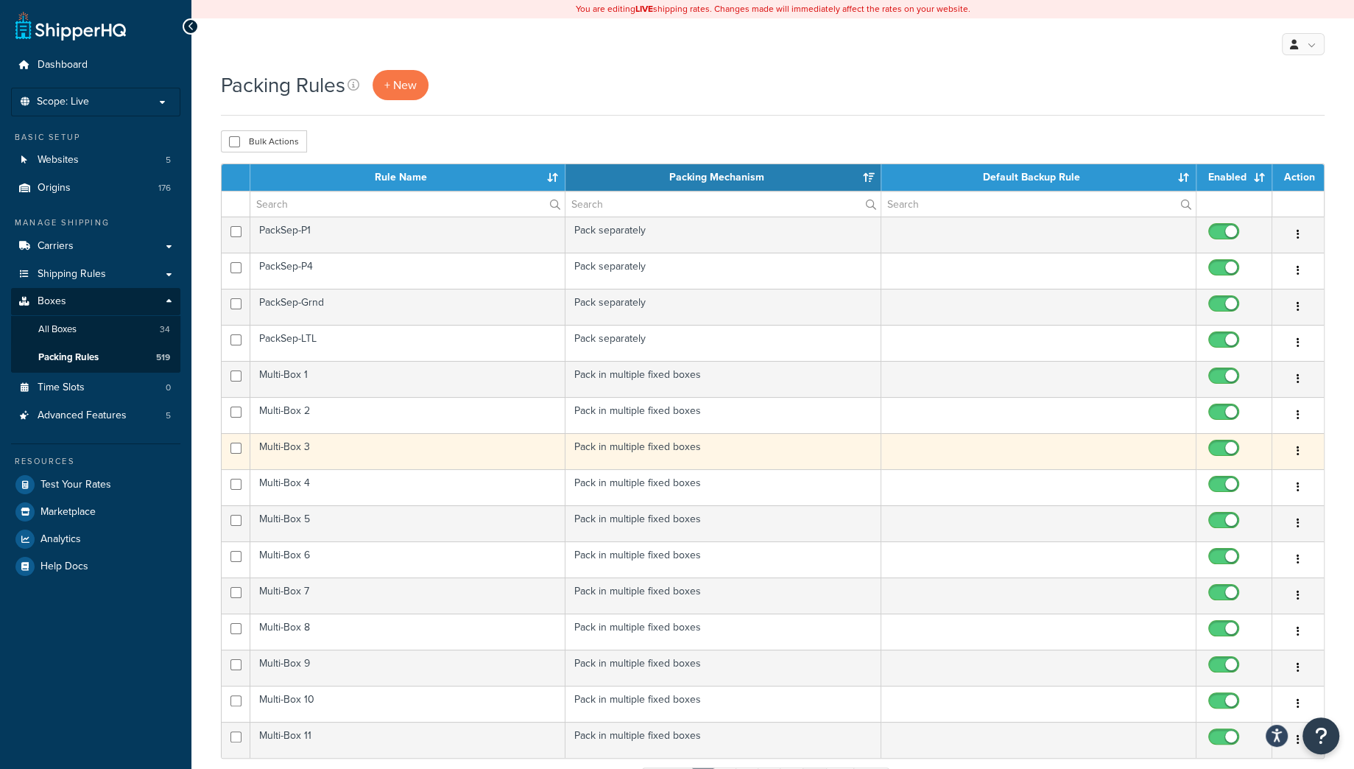
click at [371, 455] on td "Multi-Box 3" at bounding box center [407, 451] width 315 height 36
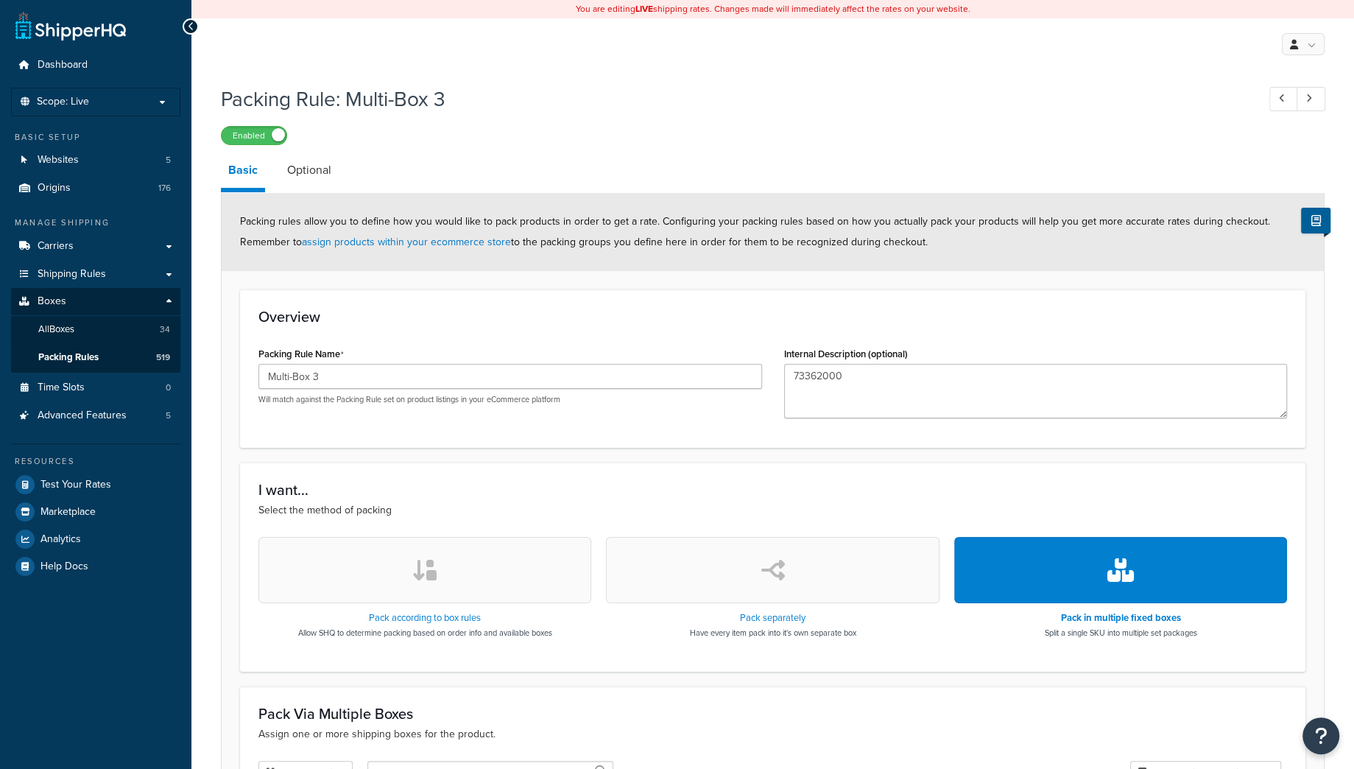
click at [258, 367] on input "Multi-Box 3" at bounding box center [510, 376] width 504 height 25
drag, startPoint x: 855, startPoint y: 385, endPoint x: 683, endPoint y: 376, distance: 171.8
click at [784, 376] on textarea "73362000" at bounding box center [1036, 391] width 504 height 54
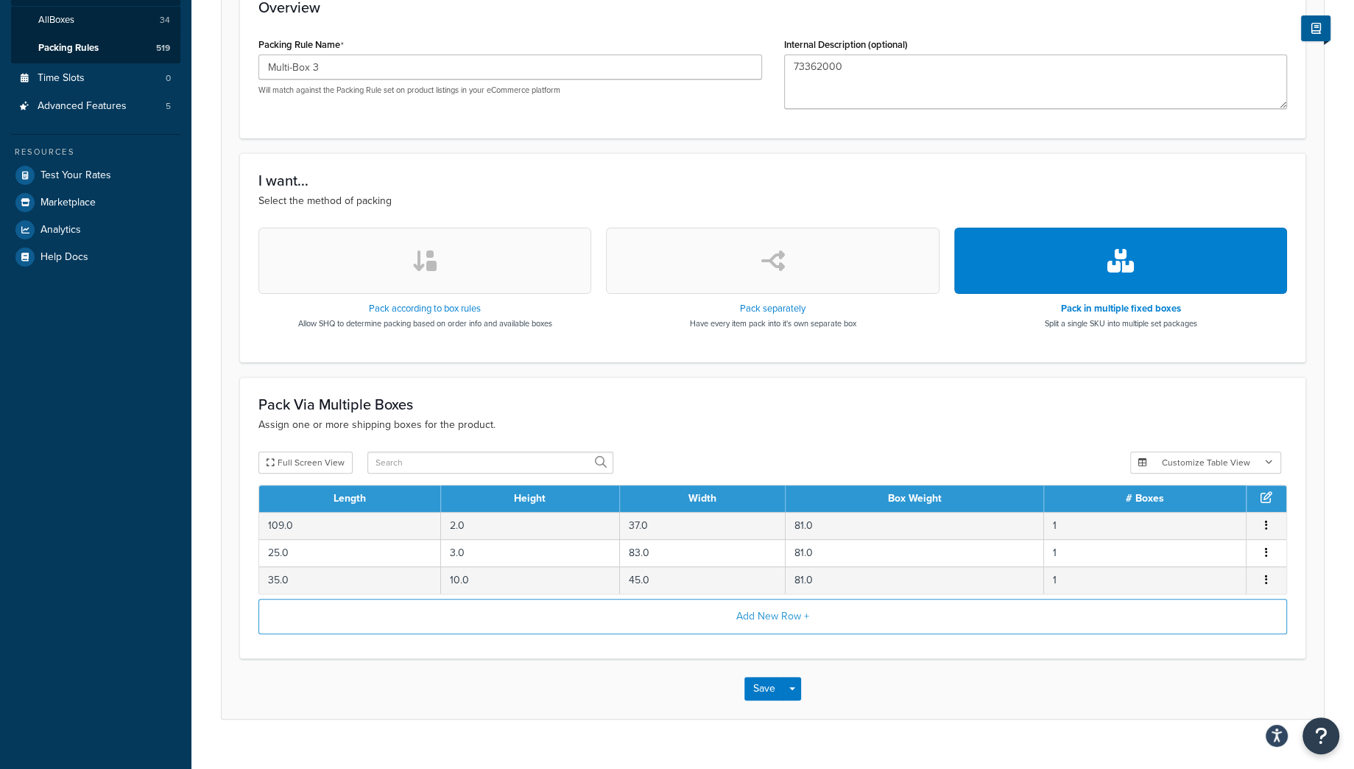
scroll to position [77, 0]
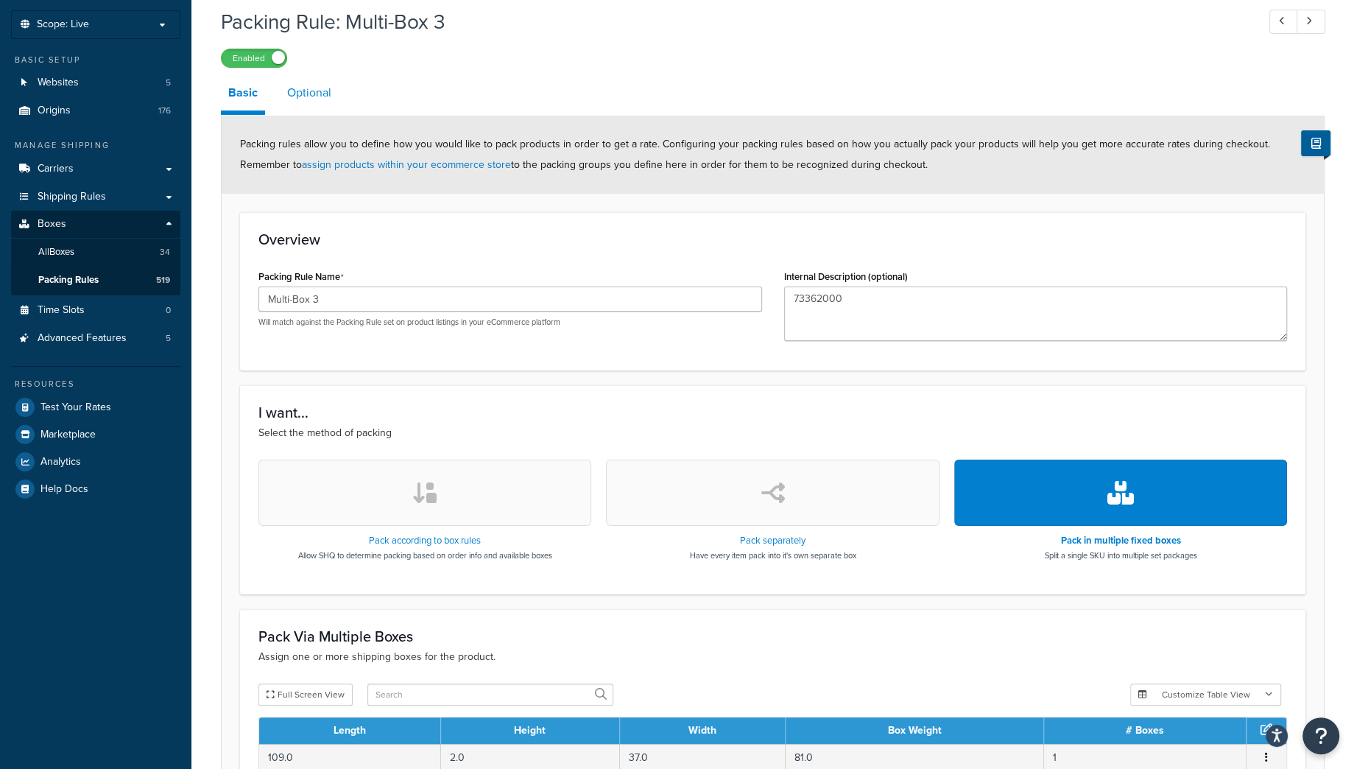
click at [320, 96] on link "Optional" at bounding box center [309, 92] width 59 height 35
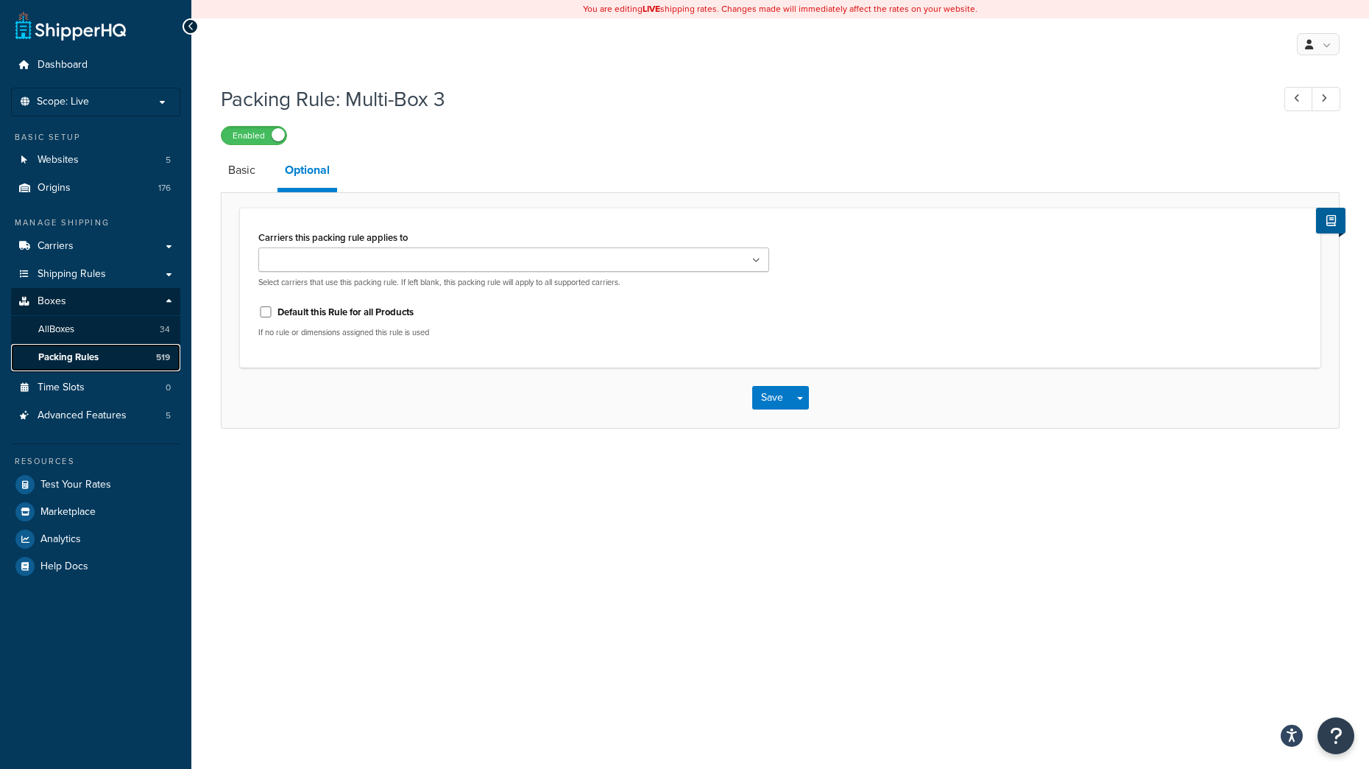
click at [69, 356] on span "Packing Rules" at bounding box center [68, 357] width 60 height 13
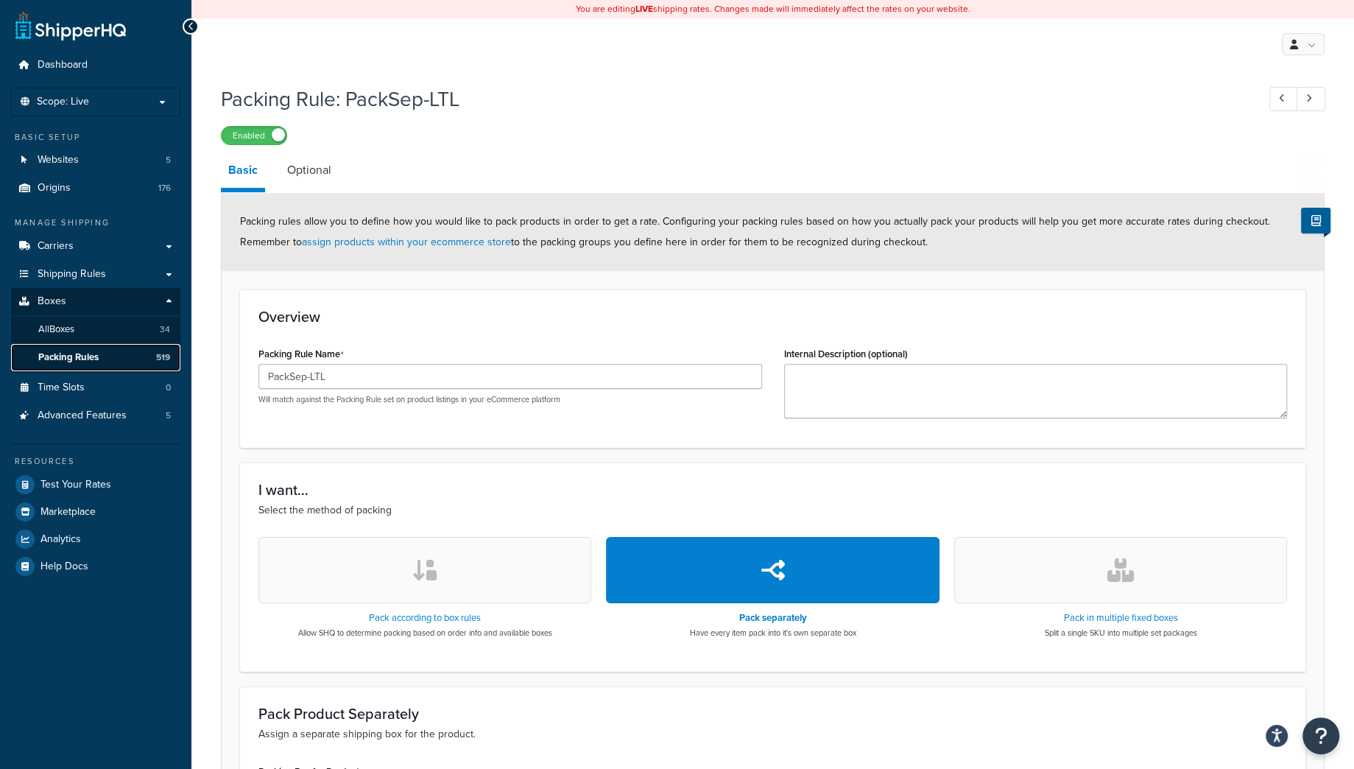
click at [76, 356] on span "Packing Rules" at bounding box center [68, 357] width 60 height 13
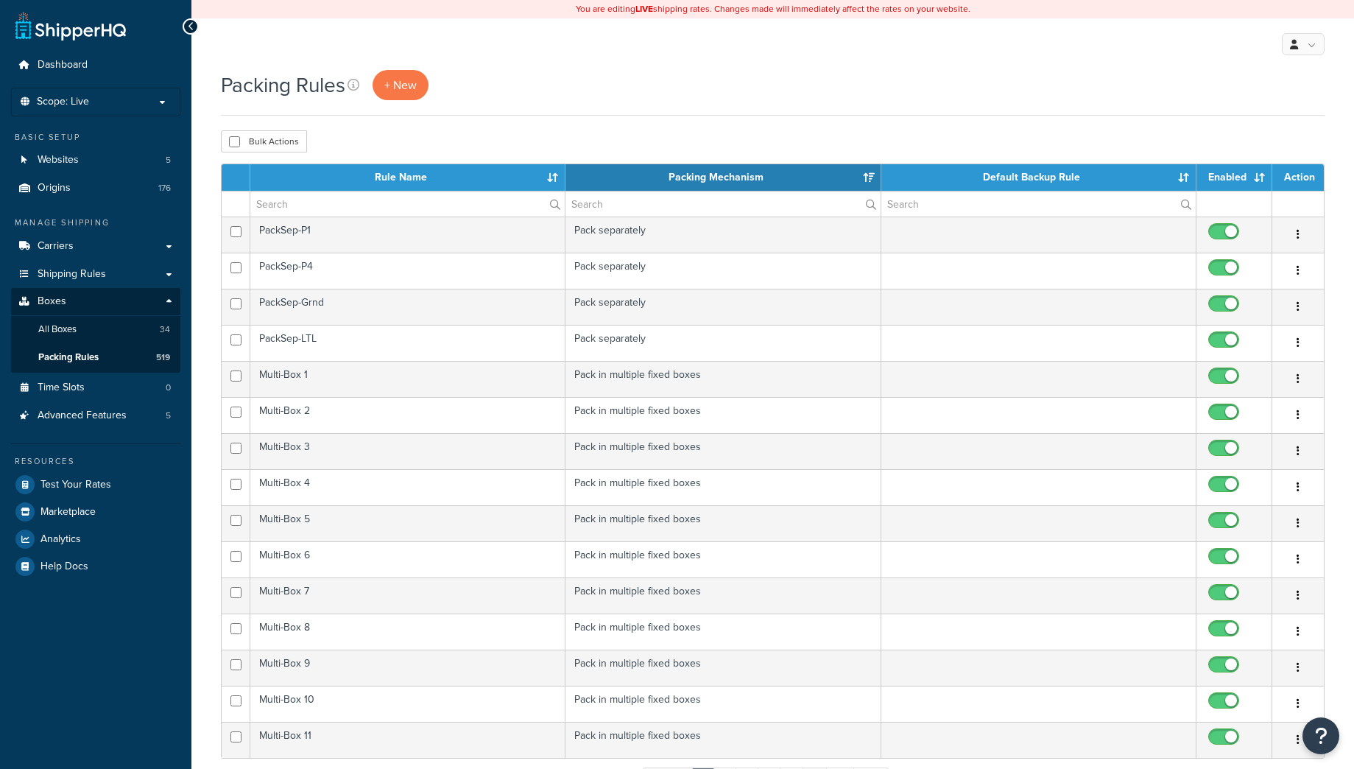
select select "15"
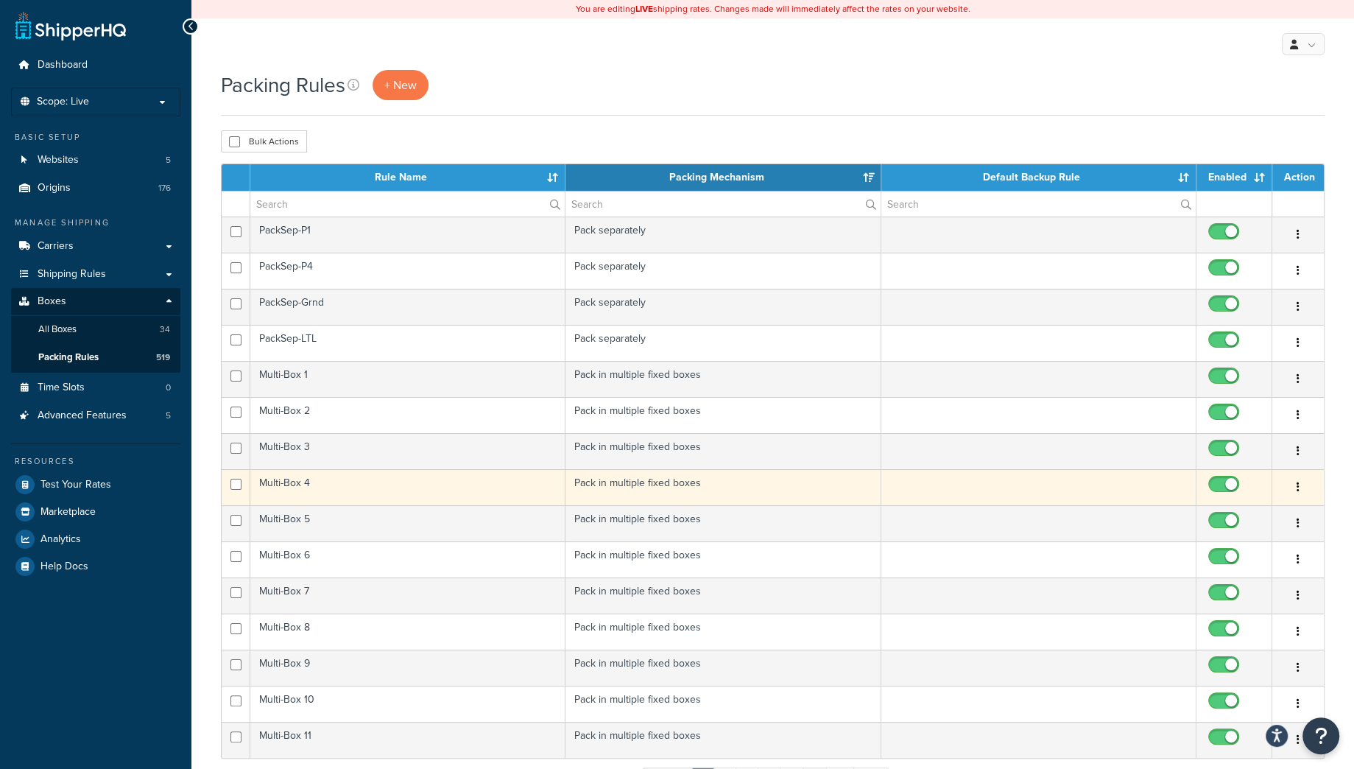
click at [420, 503] on td "Multi-Box 4" at bounding box center [407, 487] width 315 height 36
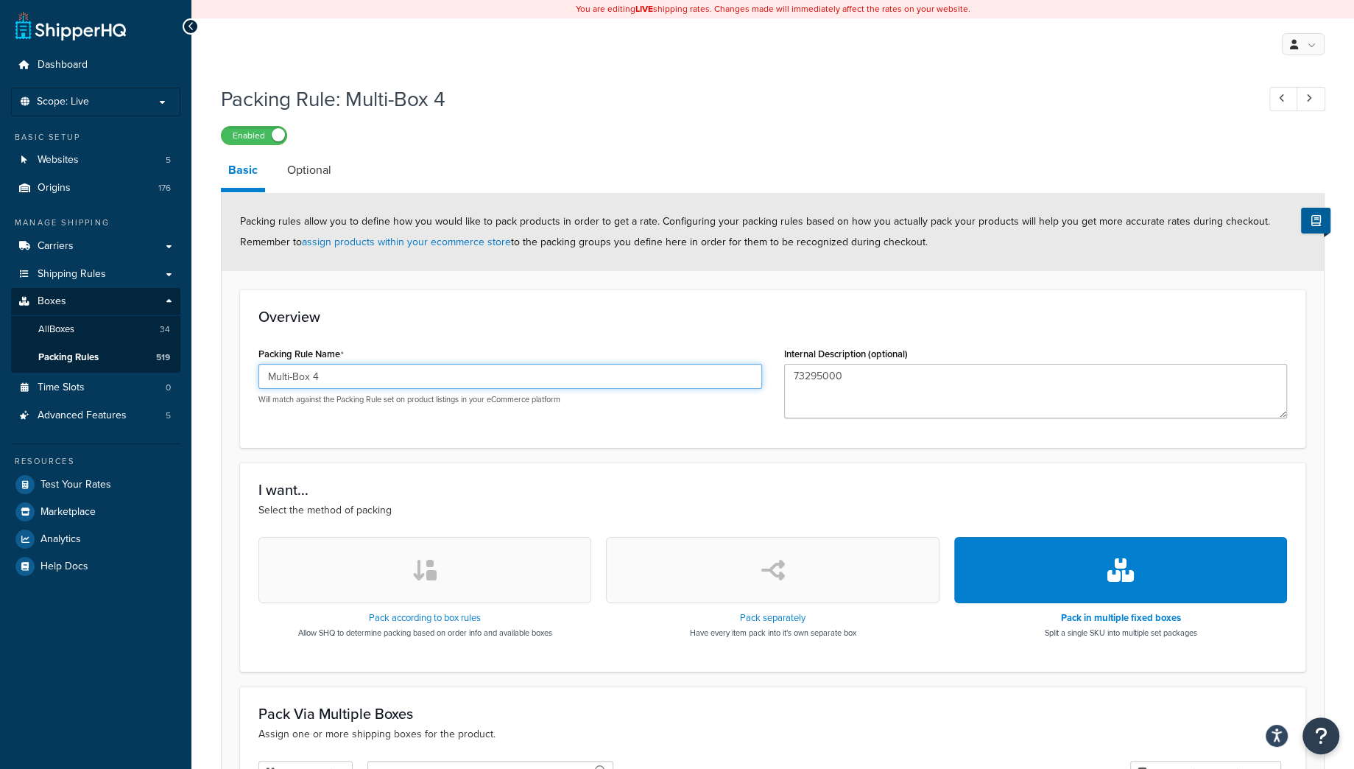
drag, startPoint x: 350, startPoint y: 376, endPoint x: 174, endPoint y: 374, distance: 176.7
click at [258, 374] on input "Multi-Box 4" at bounding box center [510, 376] width 504 height 25
click at [860, 378] on textarea "73295000" at bounding box center [1036, 391] width 504 height 54
drag, startPoint x: 860, startPoint y: 378, endPoint x: 766, endPoint y: 387, distance: 94.7
click at [784, 387] on textarea "73295000" at bounding box center [1036, 391] width 504 height 54
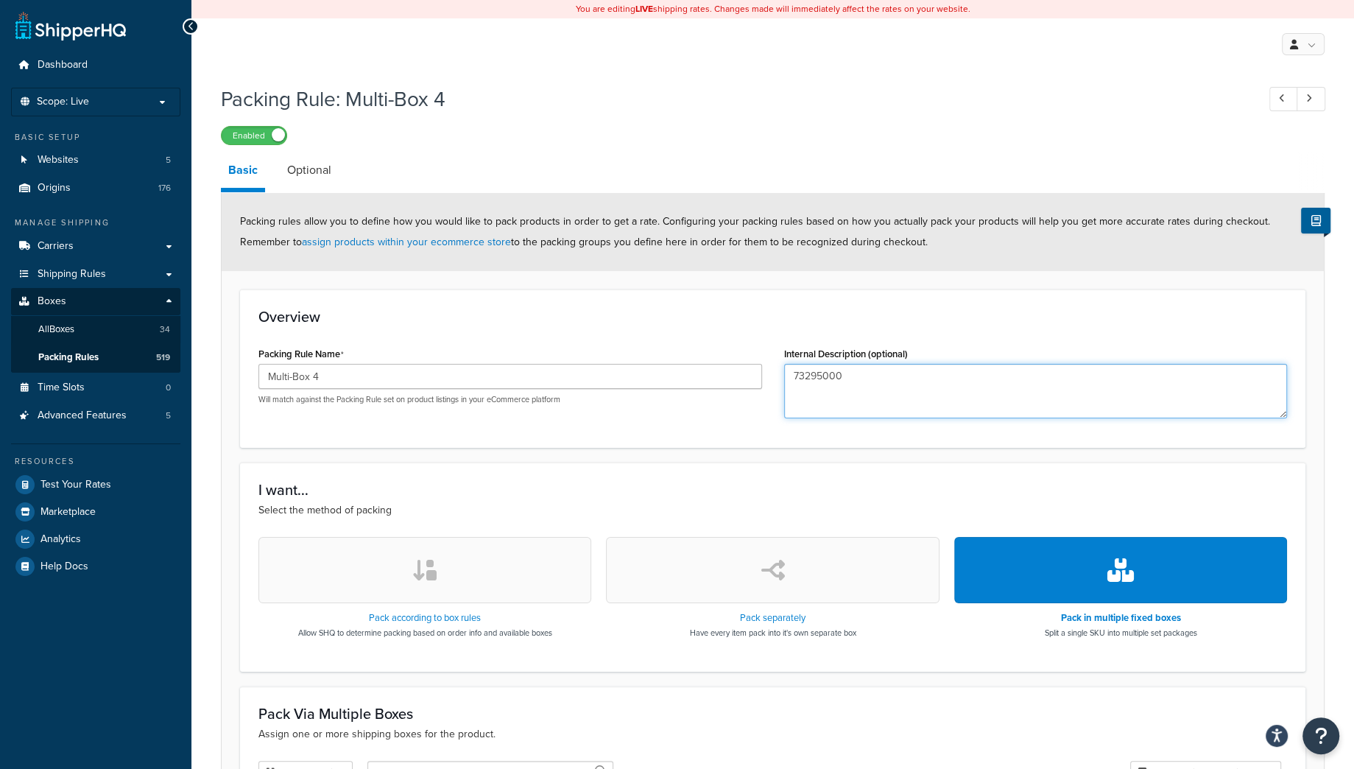
drag, startPoint x: 867, startPoint y: 378, endPoint x: 757, endPoint y: 386, distance: 110.7
click at [784, 386] on textarea "73295000" at bounding box center [1036, 391] width 504 height 54
click at [843, 391] on textarea "73295000" at bounding box center [1036, 391] width 504 height 54
click at [67, 357] on span "Packing Rules" at bounding box center [68, 357] width 60 height 13
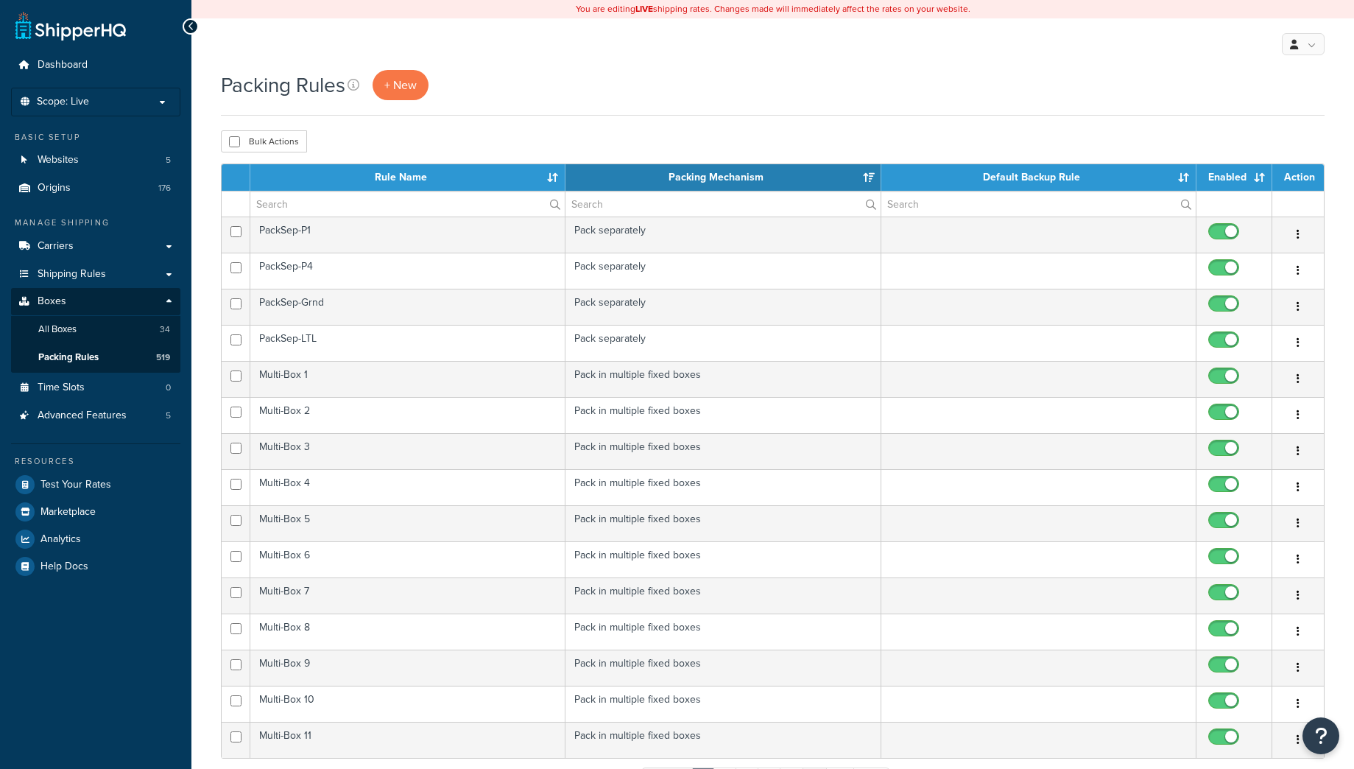
select select "15"
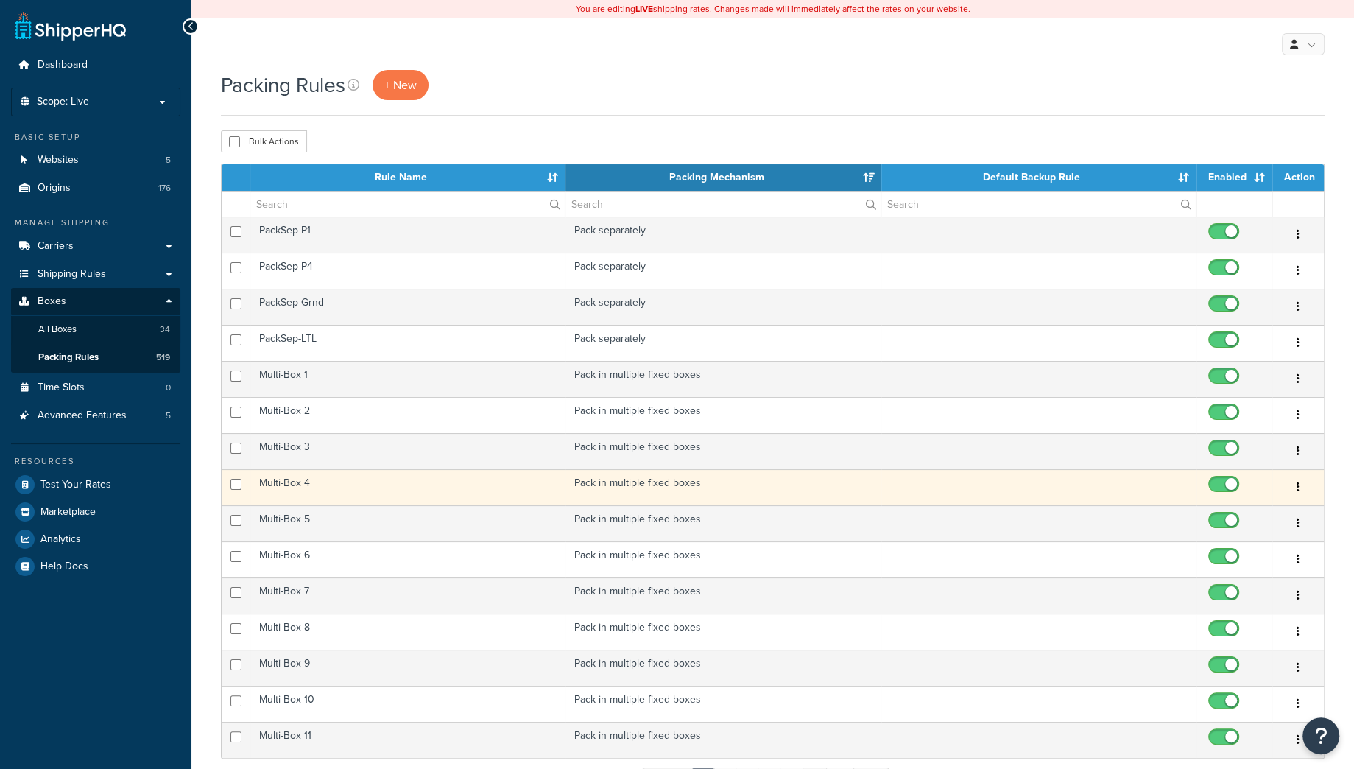
click at [356, 493] on td "Multi-Box 4" at bounding box center [407, 487] width 315 height 36
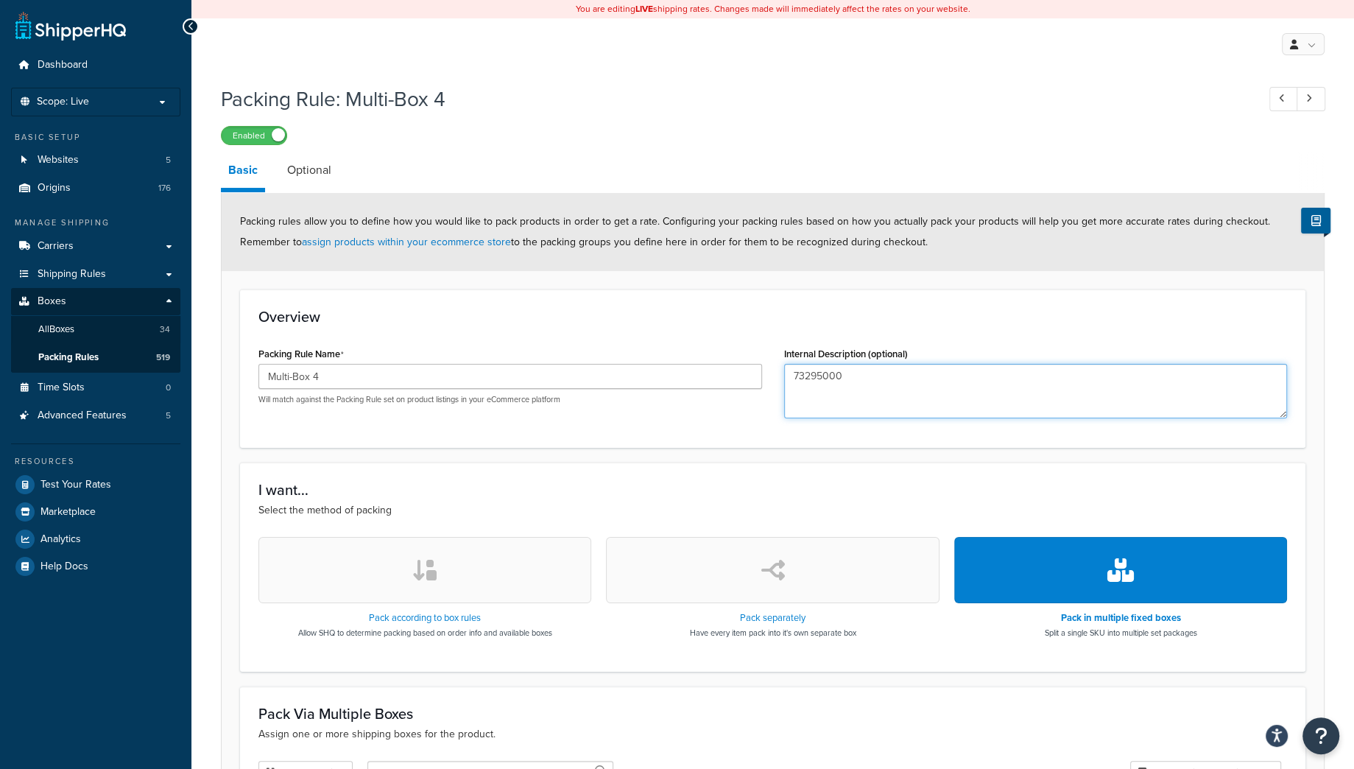
drag, startPoint x: 865, startPoint y: 378, endPoint x: 725, endPoint y: 378, distance: 139.9
click at [784, 378] on textarea "73295000" at bounding box center [1036, 391] width 504 height 54
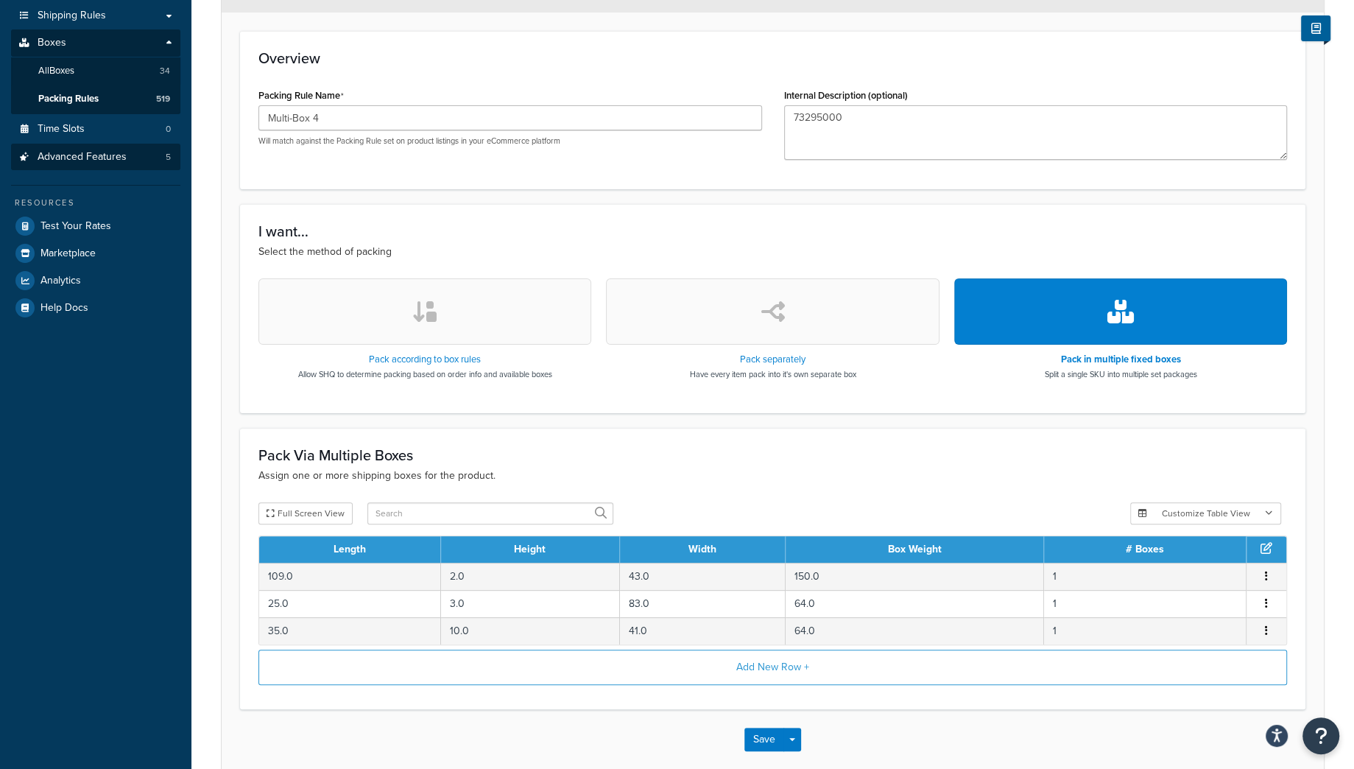
scroll to position [336, 0]
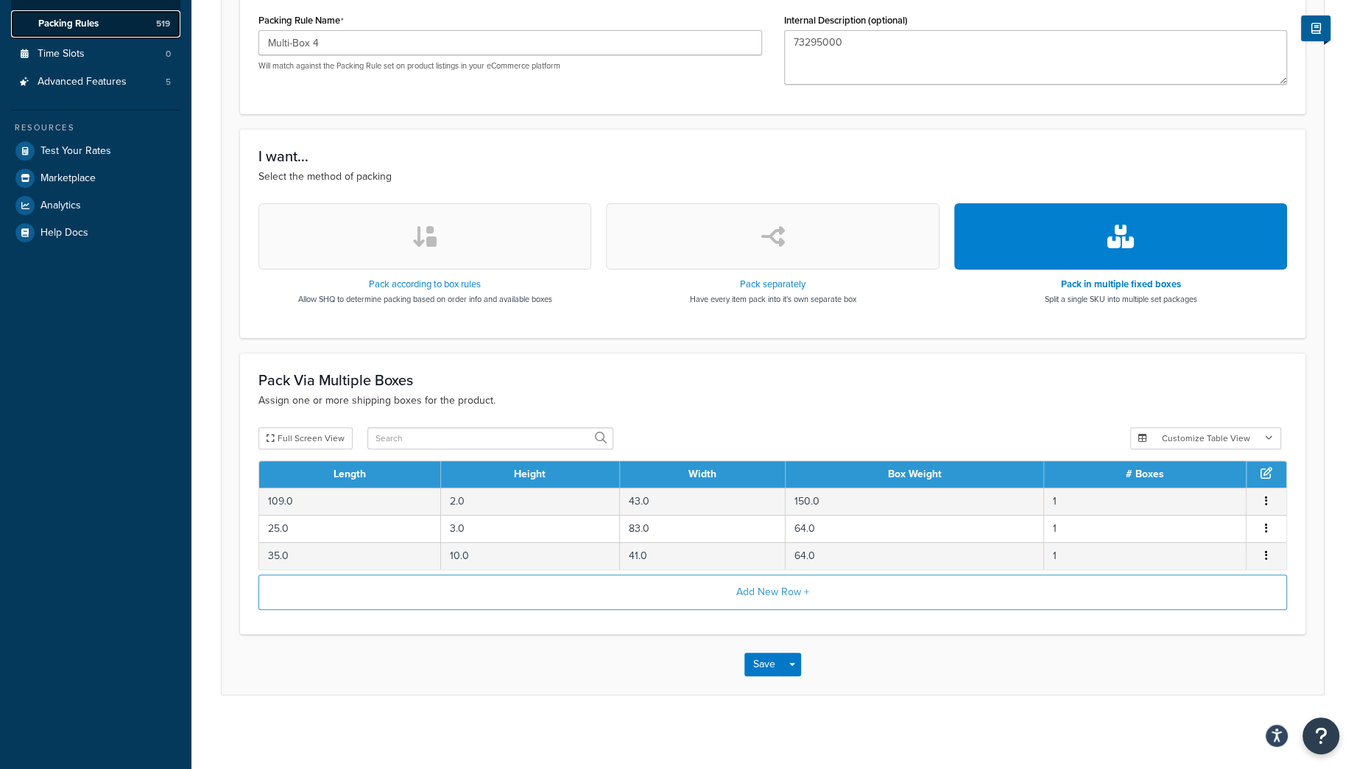
click at [88, 22] on span "Packing Rules" at bounding box center [68, 24] width 60 height 13
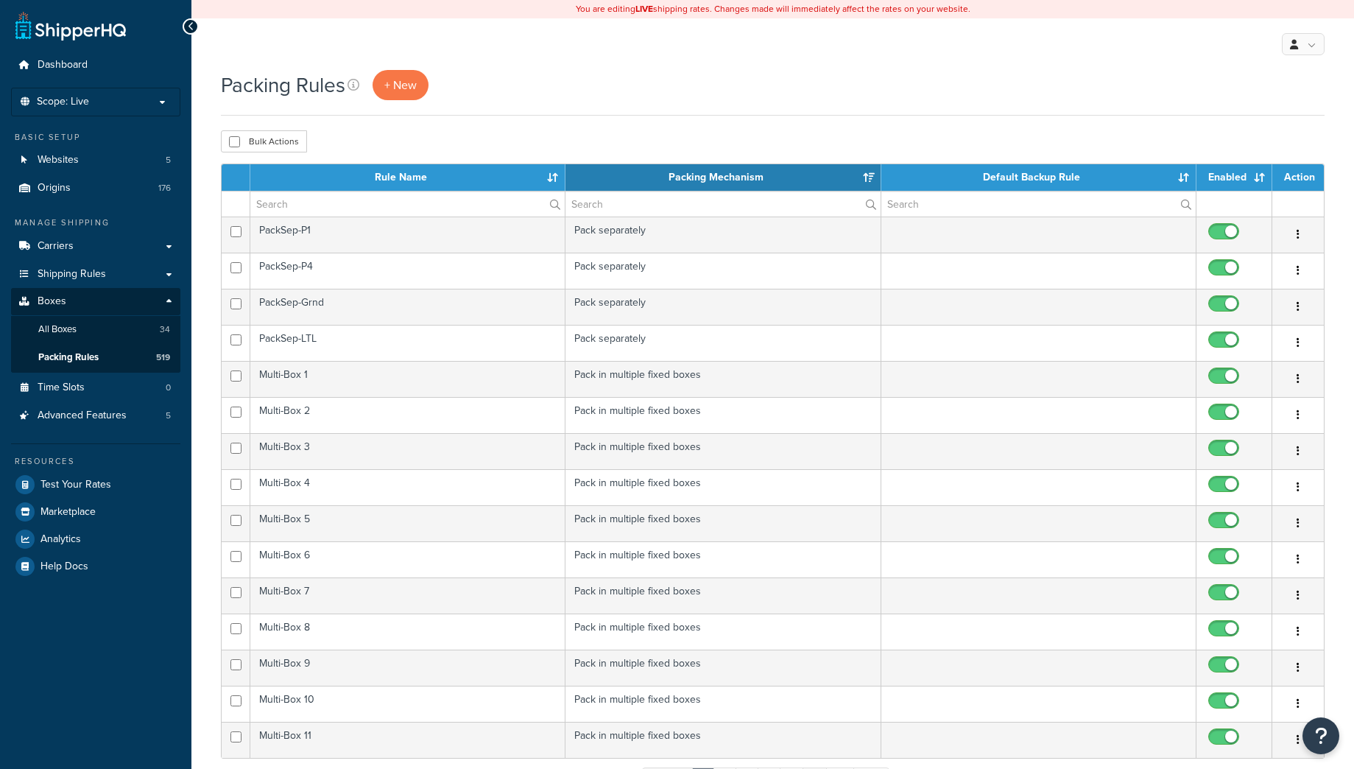
select select "15"
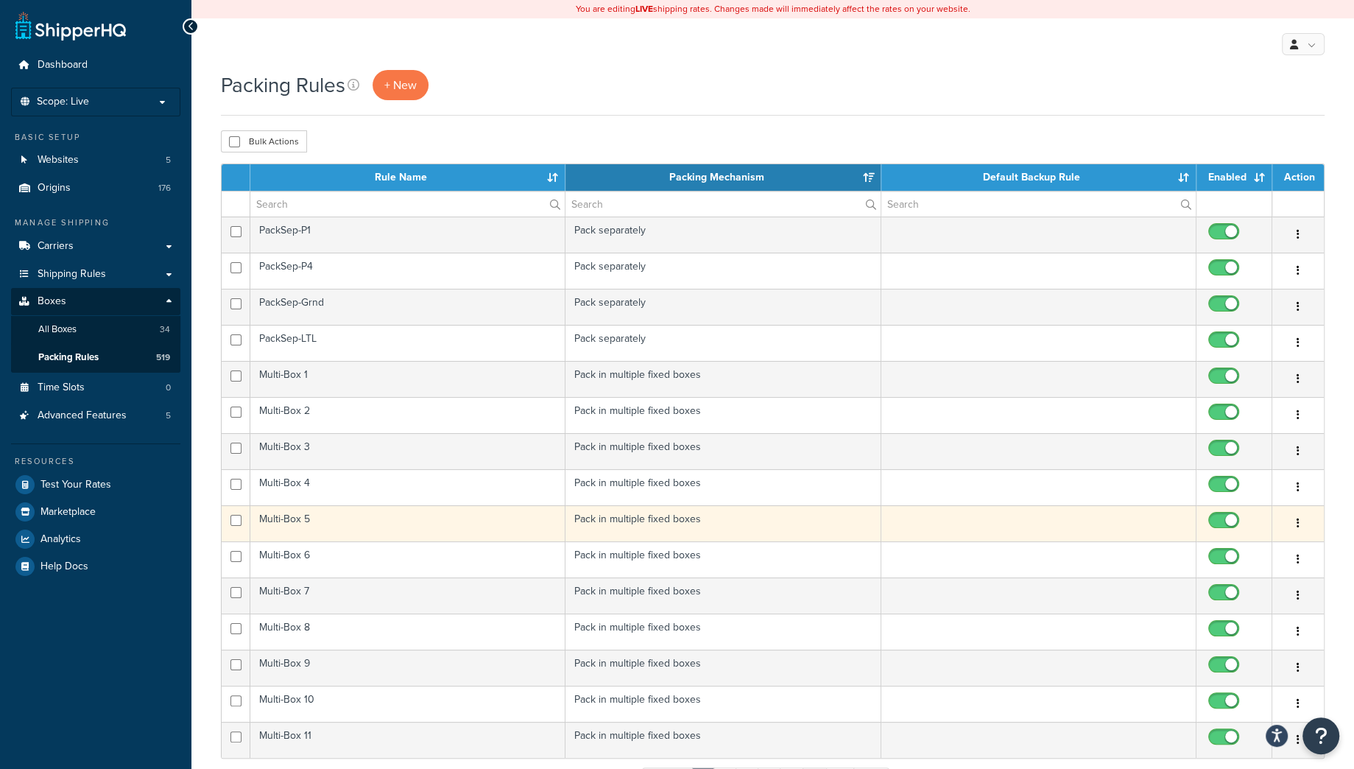
click at [322, 522] on td "Multi-Box 5" at bounding box center [407, 523] width 315 height 36
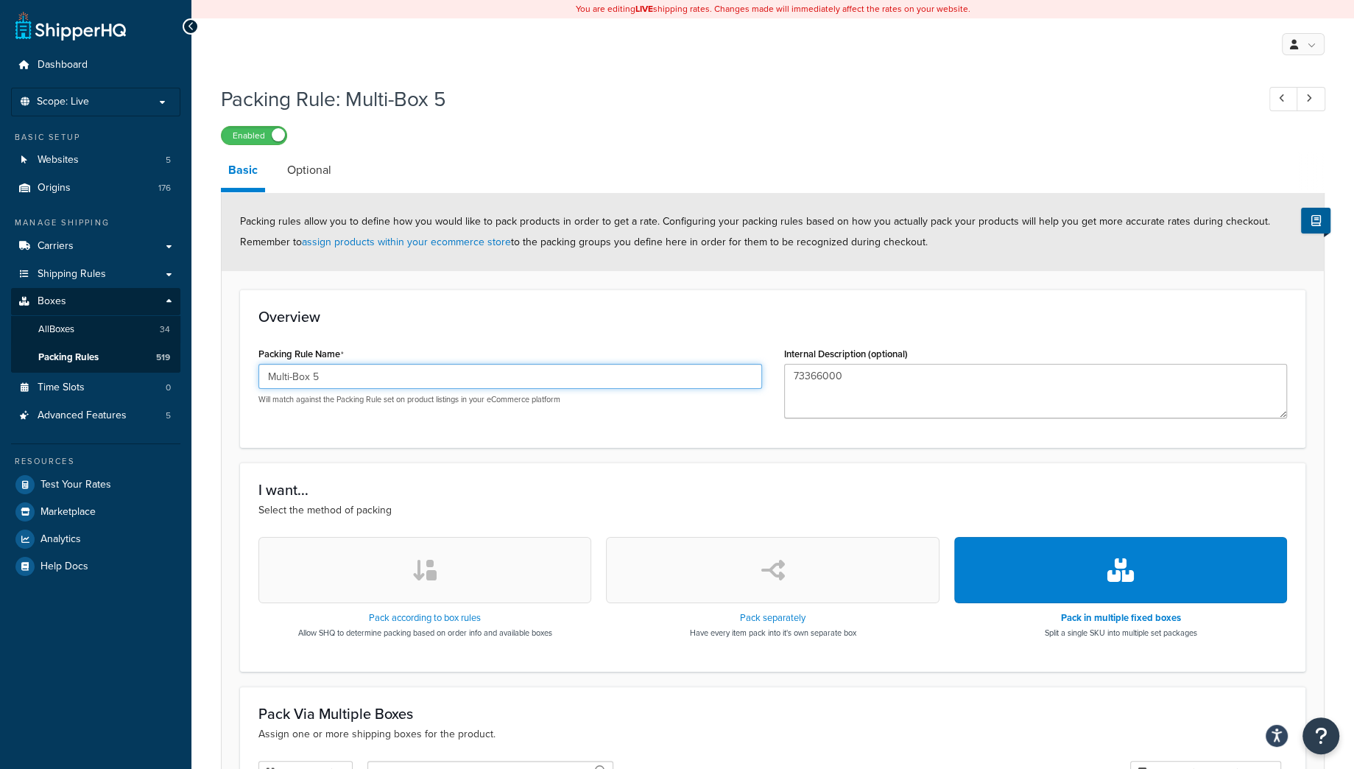
drag, startPoint x: 343, startPoint y: 370, endPoint x: 135, endPoint y: 381, distance: 208.6
click at [258, 381] on input "Multi-Box 5" at bounding box center [510, 376] width 504 height 25
drag, startPoint x: 888, startPoint y: 385, endPoint x: 699, endPoint y: 375, distance: 189.5
click at [784, 375] on textarea "73366000" at bounding box center [1036, 391] width 504 height 54
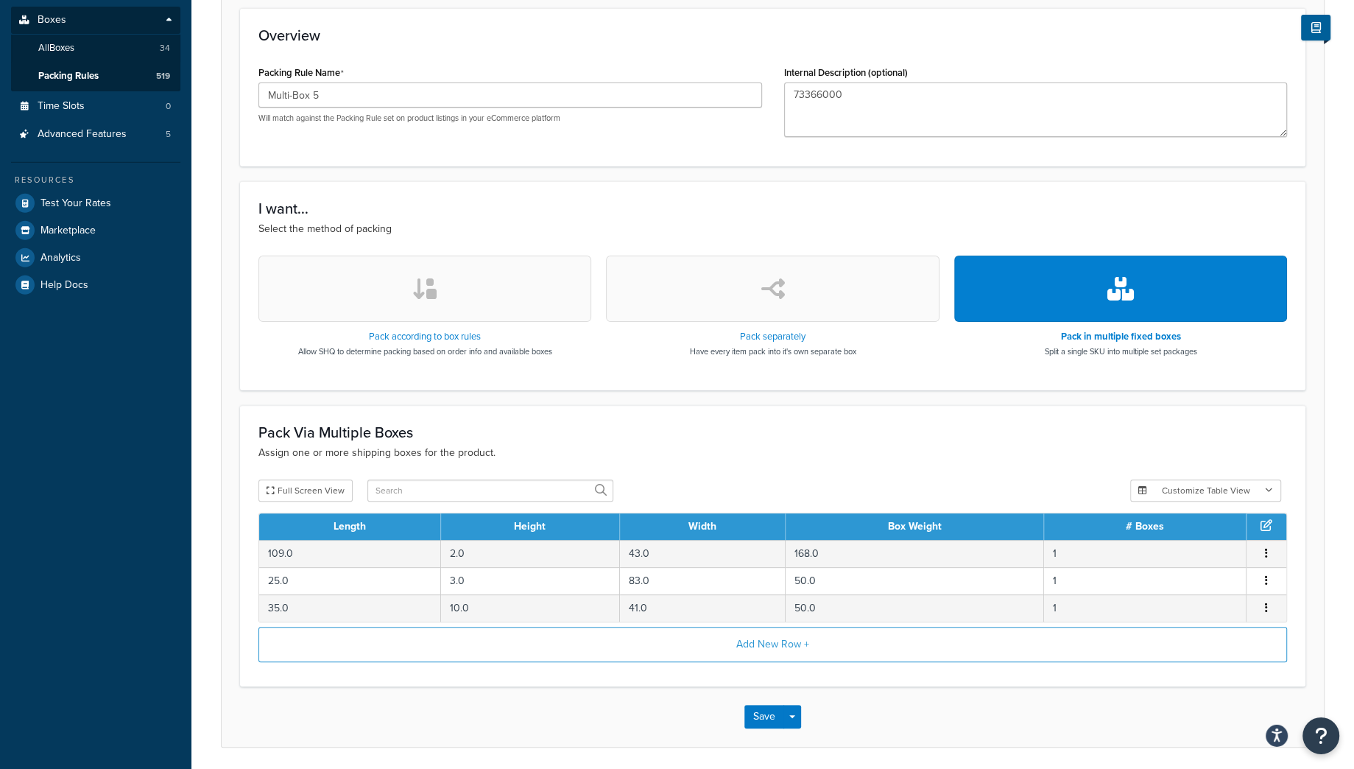
scroll to position [309, 0]
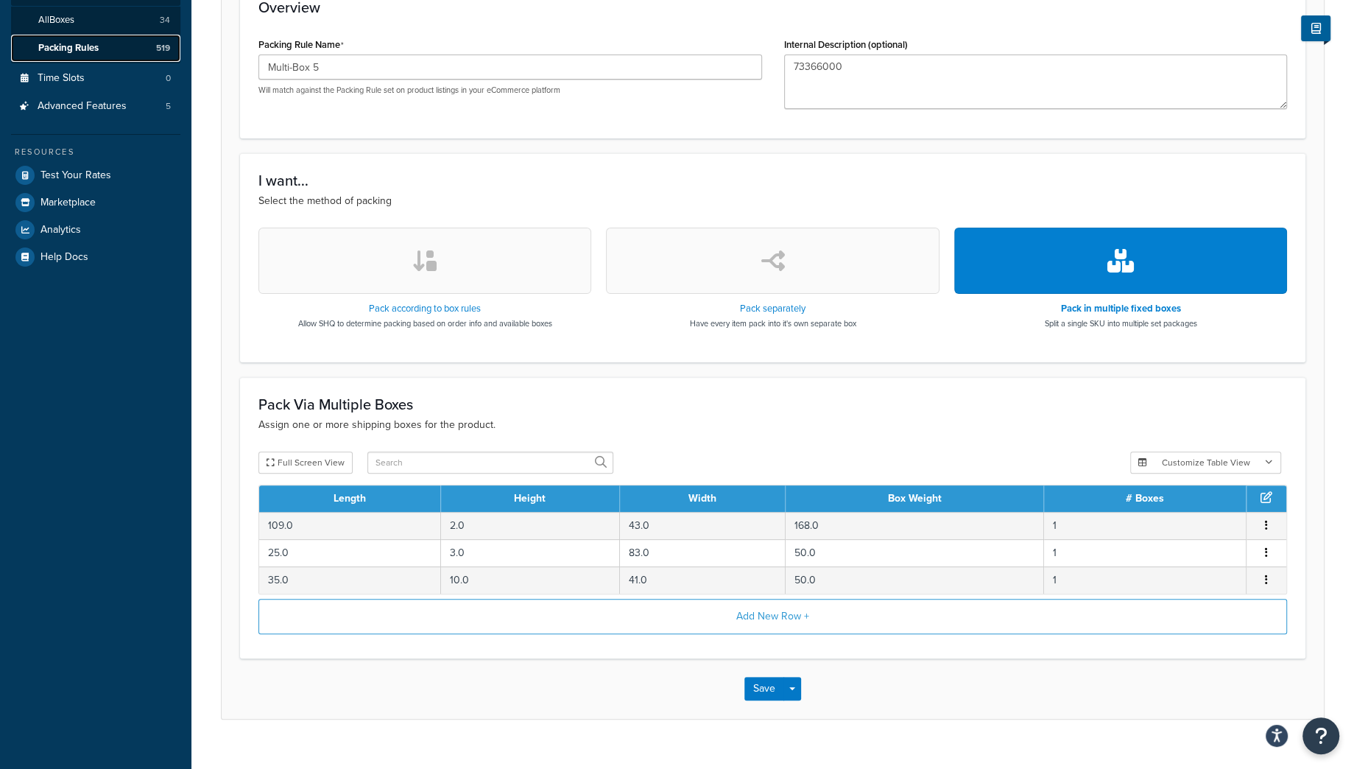
click at [77, 47] on span "Packing Rules" at bounding box center [68, 48] width 60 height 13
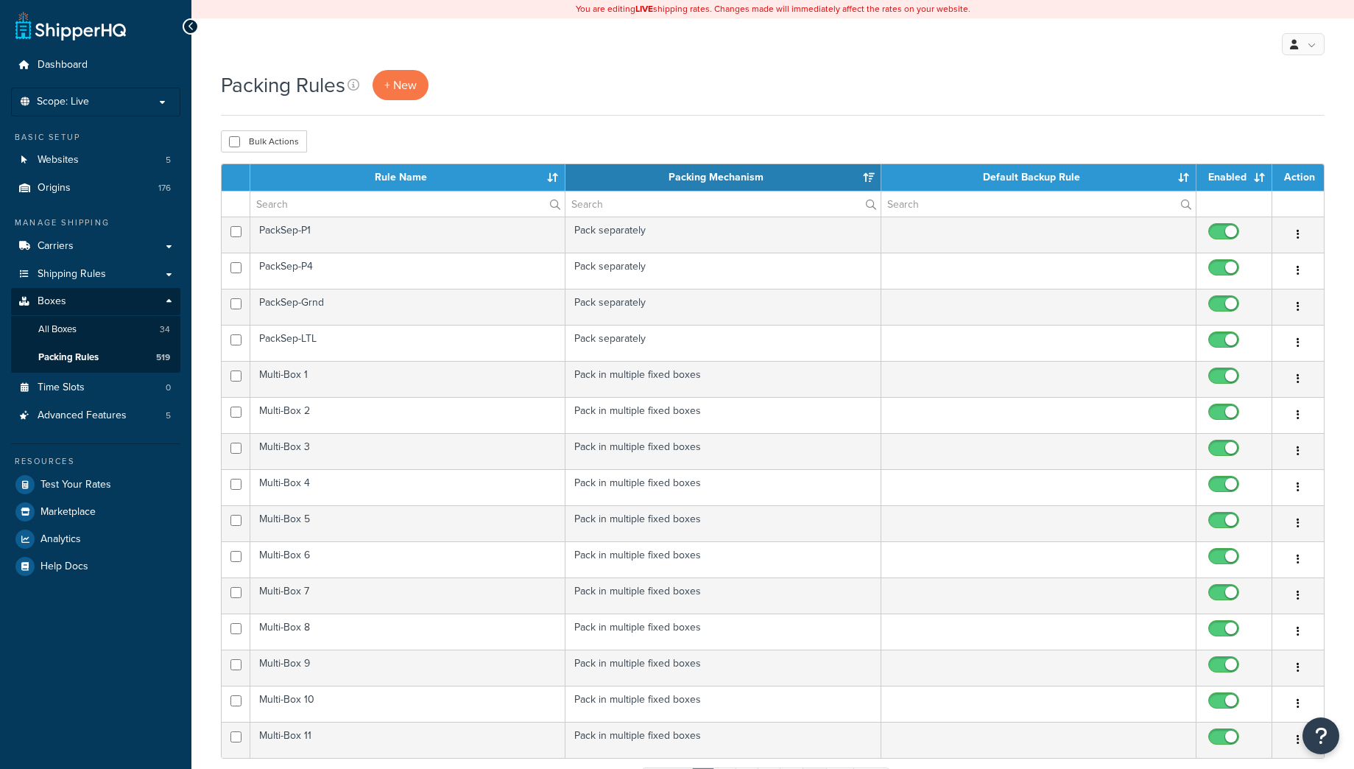
select select "15"
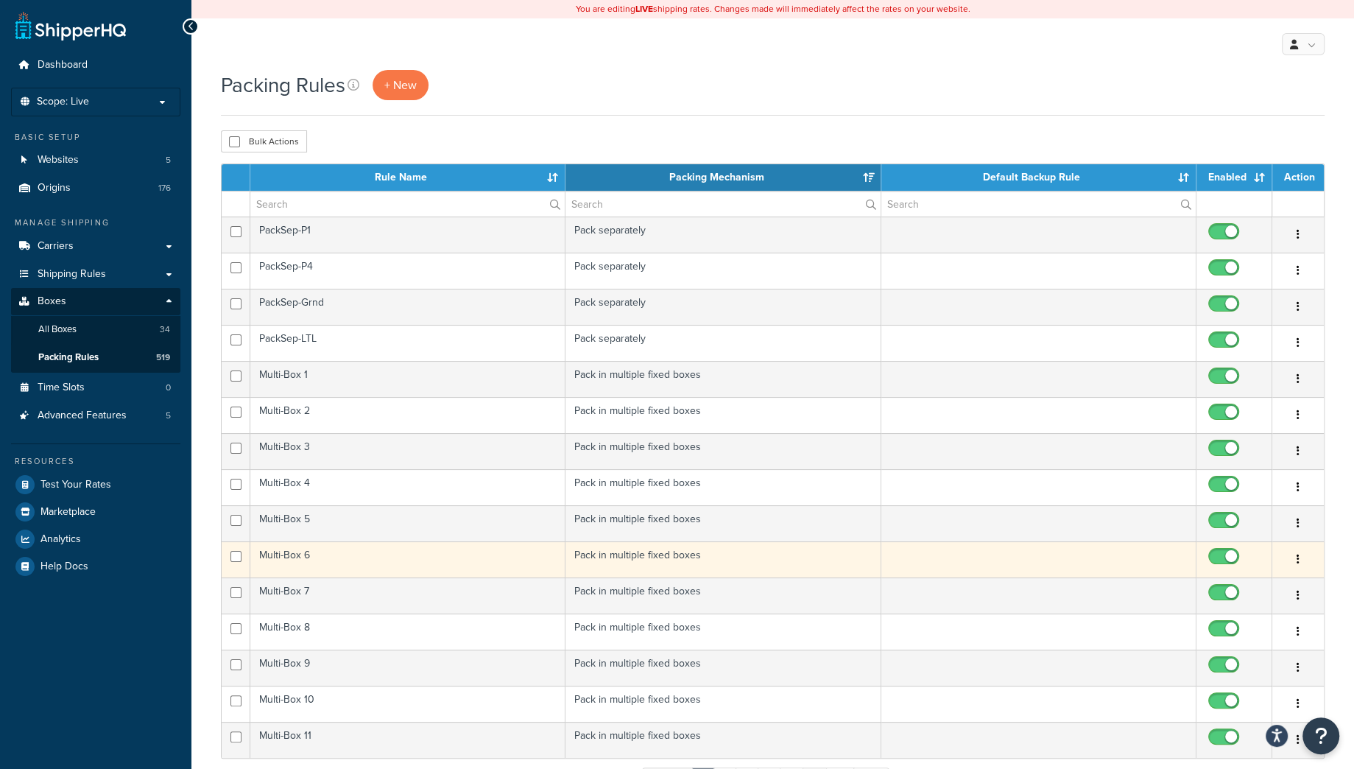
click at [361, 564] on td "Multi-Box 6" at bounding box center [407, 559] width 315 height 36
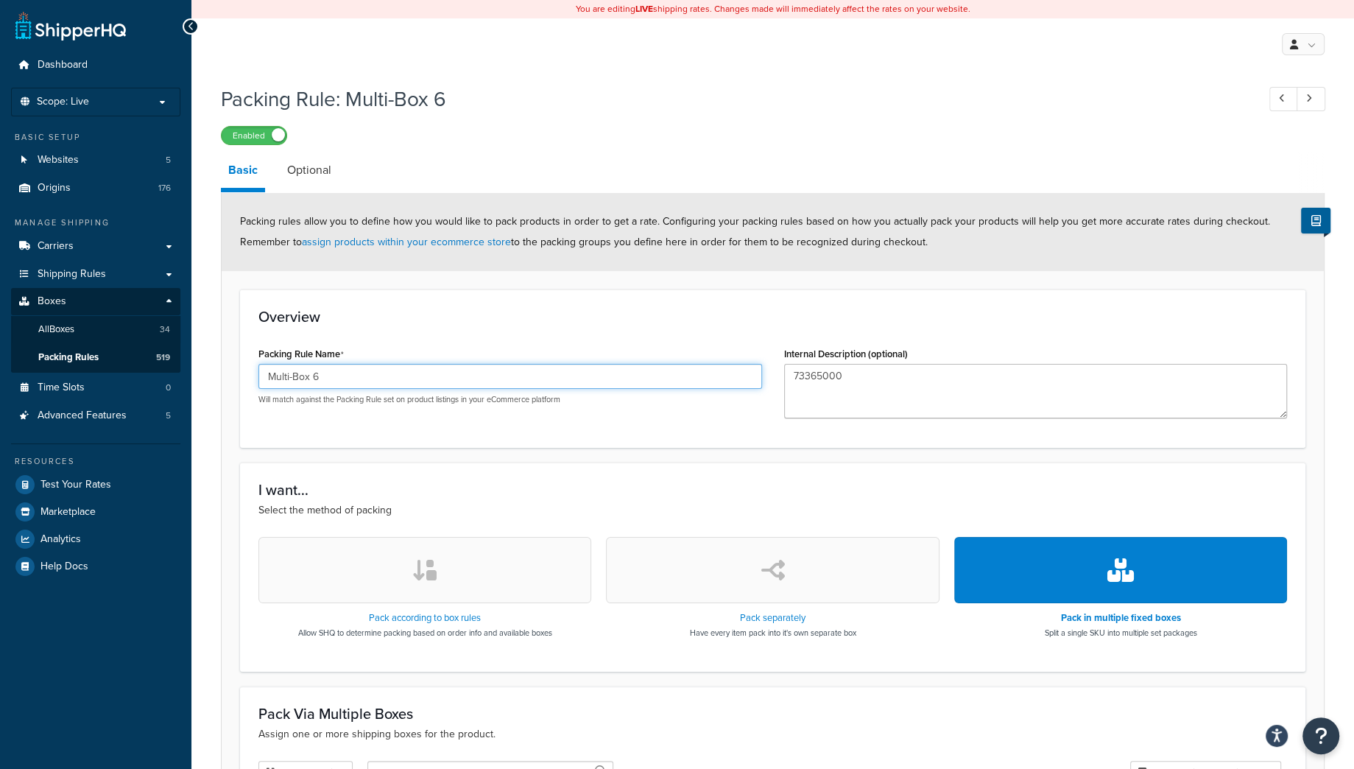
drag, startPoint x: 353, startPoint y: 376, endPoint x: 158, endPoint y: 375, distance: 194.4
click at [258, 375] on input "Multi-Box 6" at bounding box center [510, 376] width 504 height 25
drag, startPoint x: 861, startPoint y: 373, endPoint x: 721, endPoint y: 381, distance: 140.9
click at [784, 381] on textarea "73365000" at bounding box center [1036, 391] width 504 height 54
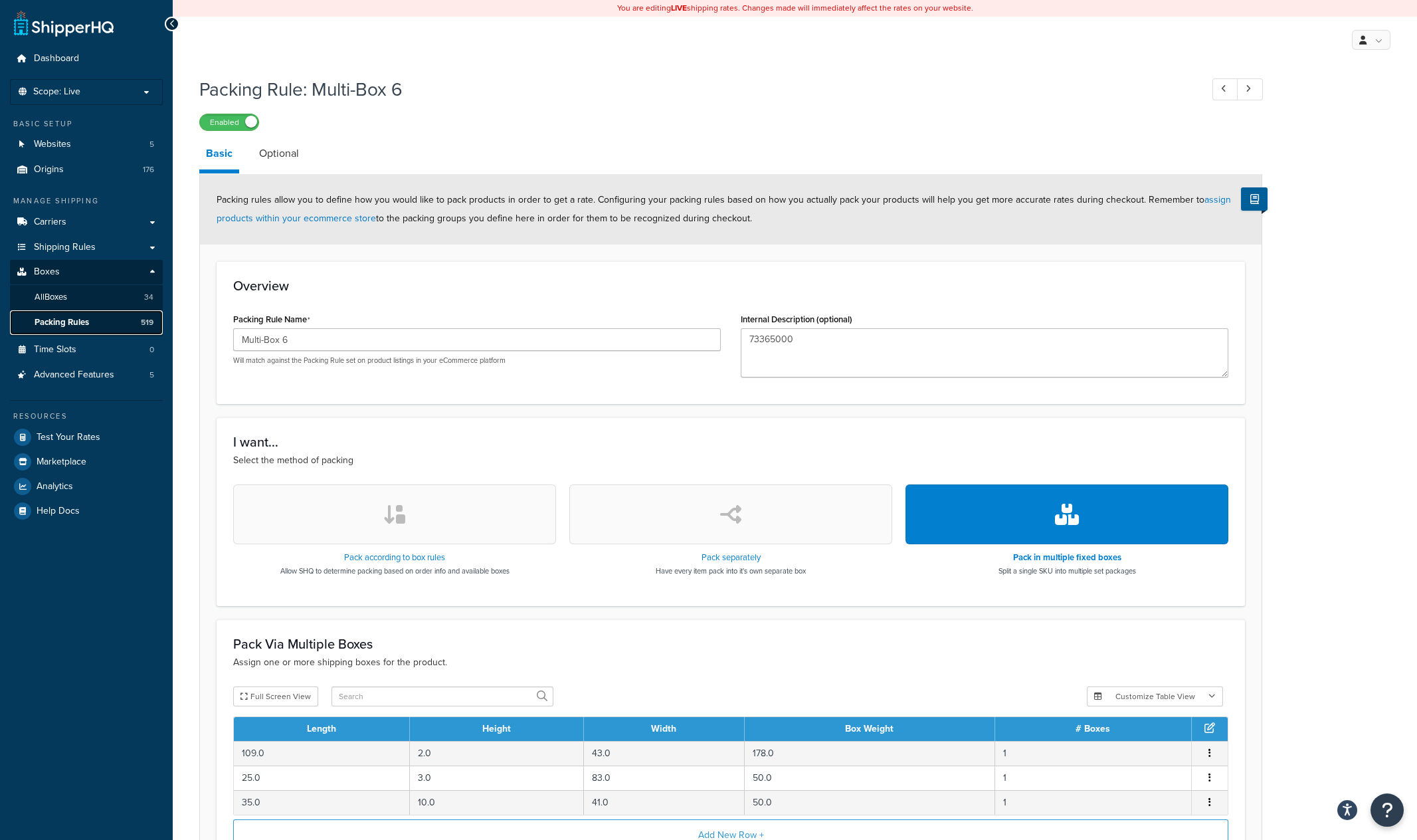
click at [69, 324] on span "Packing Rules" at bounding box center [61, 322] width 54 height 12
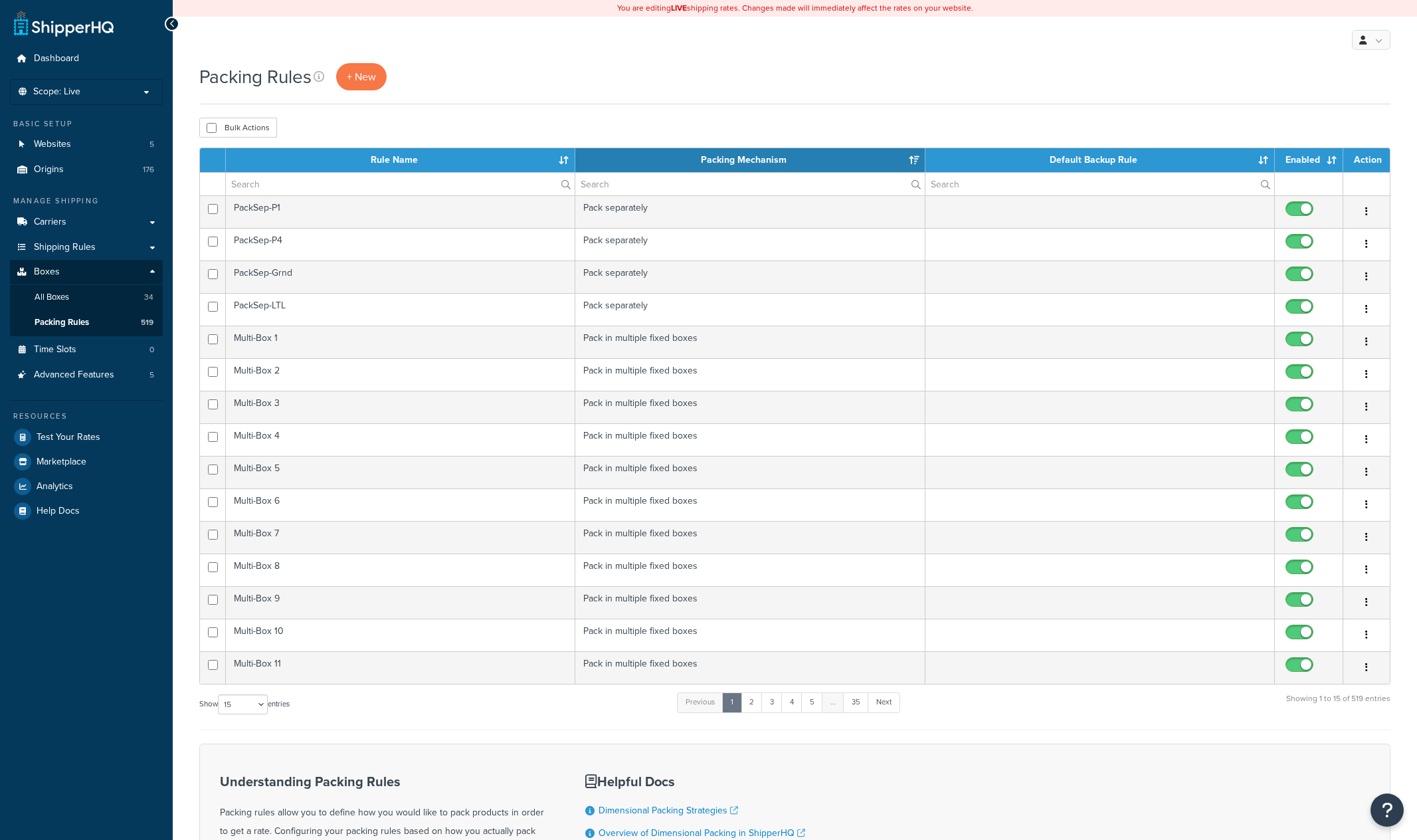
select select "15"
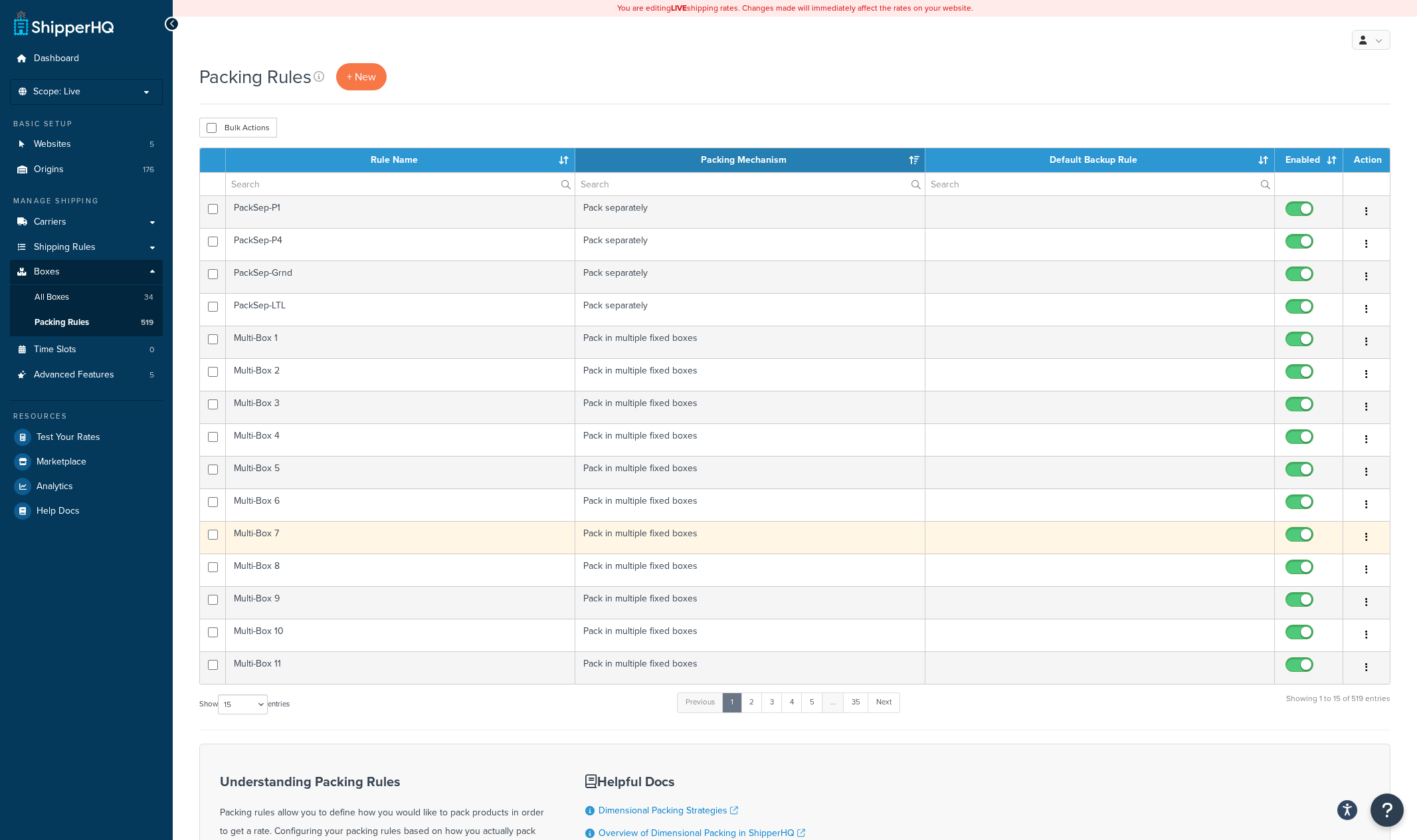
click at [310, 548] on td "Multi-Box 7" at bounding box center [400, 537] width 349 height 32
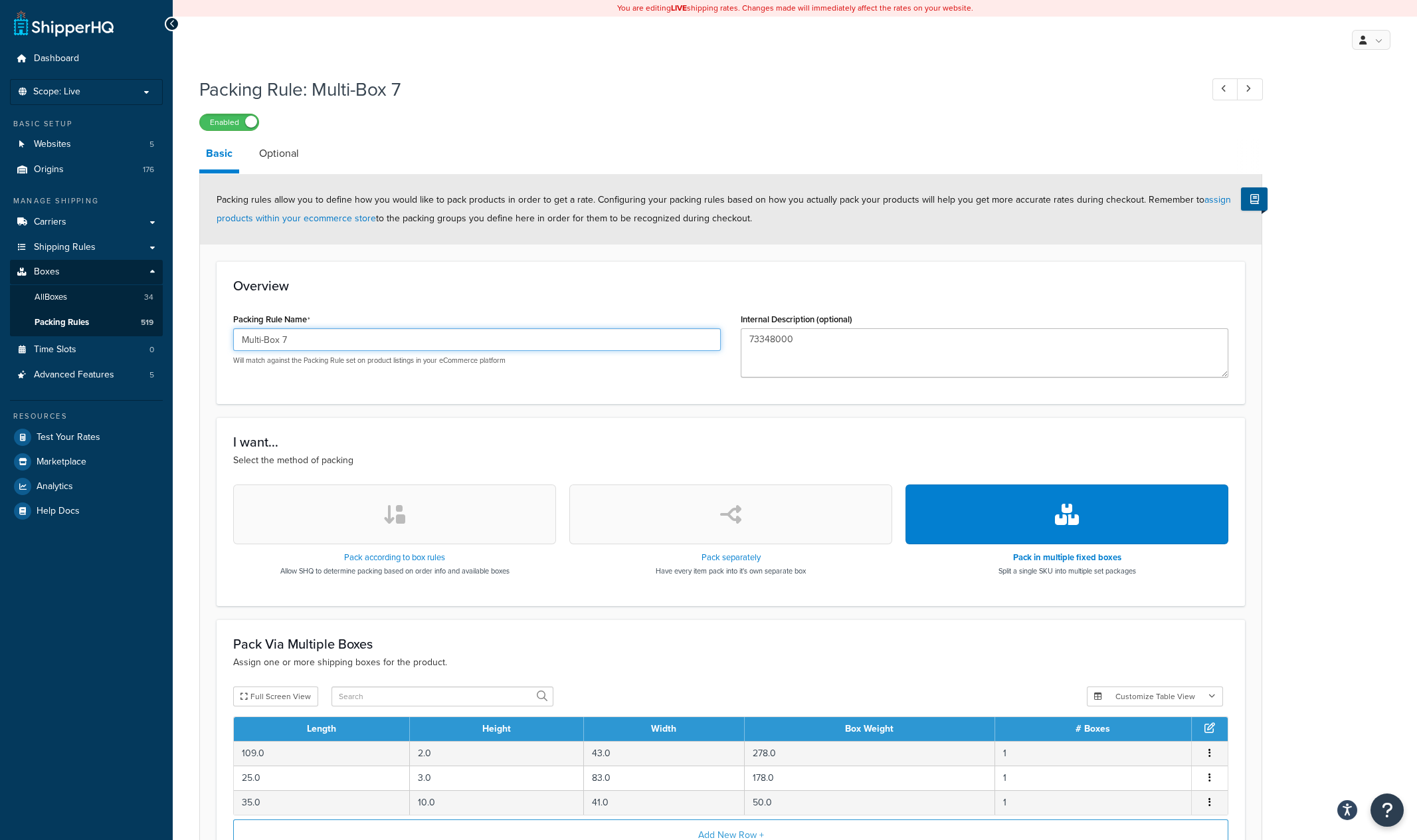
drag, startPoint x: 366, startPoint y: 344, endPoint x: 159, endPoint y: 349, distance: 207.1
click at [233, 349] on input "Multi-Box 7" at bounding box center [477, 339] width 487 height 23
drag, startPoint x: 818, startPoint y: 338, endPoint x: 660, endPoint y: 353, distance: 158.7
click at [741, 353] on textarea "73348000" at bounding box center [985, 353] width 487 height 49
